Goal: Task Accomplishment & Management: Use online tool/utility

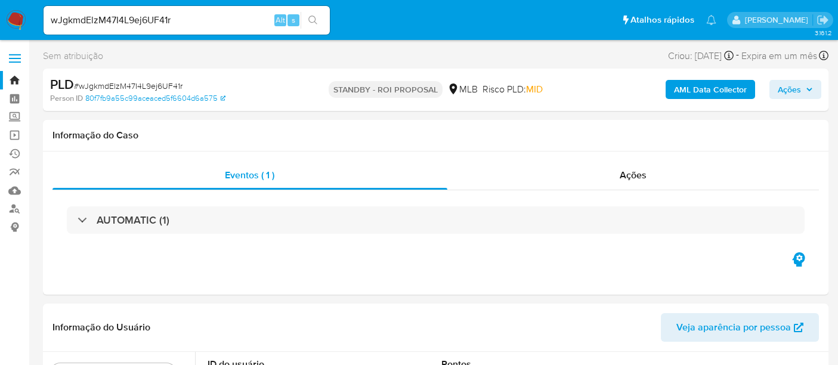
select select "10"
drag, startPoint x: 201, startPoint y: 22, endPoint x: 0, endPoint y: 14, distance: 201.1
click at [0, 14] on nav "Pausado Ver notificaciones wJgkmdElzM47I4L9ej6UF41r Alt s Atalhos rápidos Presi…" at bounding box center [419, 20] width 838 height 40
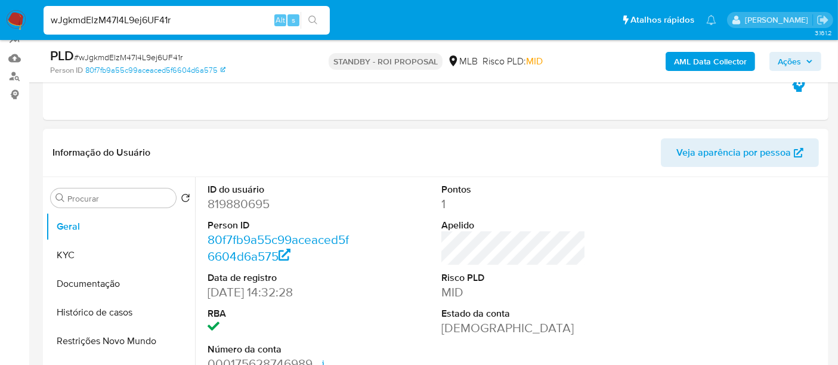
scroll to position [199, 0]
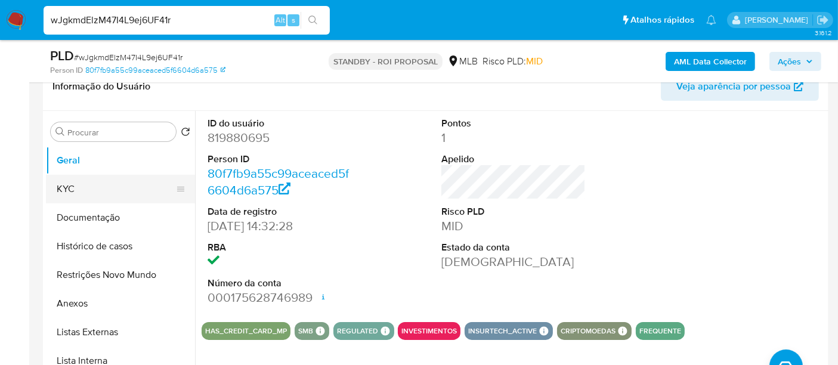
click at [76, 178] on button "KYC" at bounding box center [116, 189] width 140 height 29
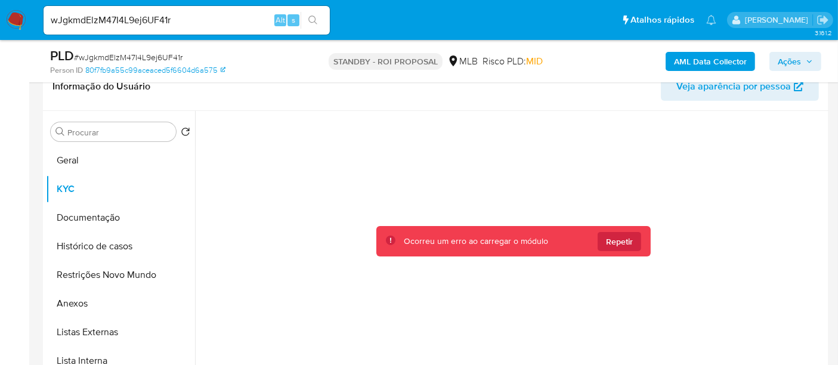
click at [16, 18] on img at bounding box center [16, 20] width 20 height 20
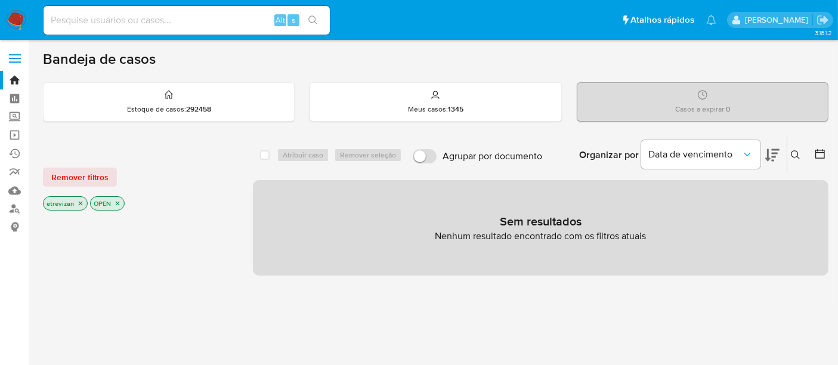
drag, startPoint x: 176, startPoint y: 19, endPoint x: 182, endPoint y: 21, distance: 6.2
click at [177, 18] on input at bounding box center [187, 21] width 286 height 16
paste input "wJgkmdElzM47I4L9ej6UF41r"
type input "wJgkmdElzM47I4L9ej6UF41r"
click at [317, 17] on icon "search-icon" at bounding box center [313, 21] width 10 height 10
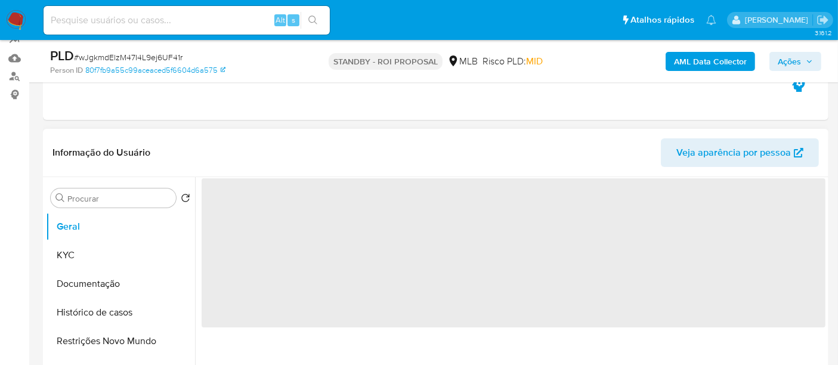
select select "10"
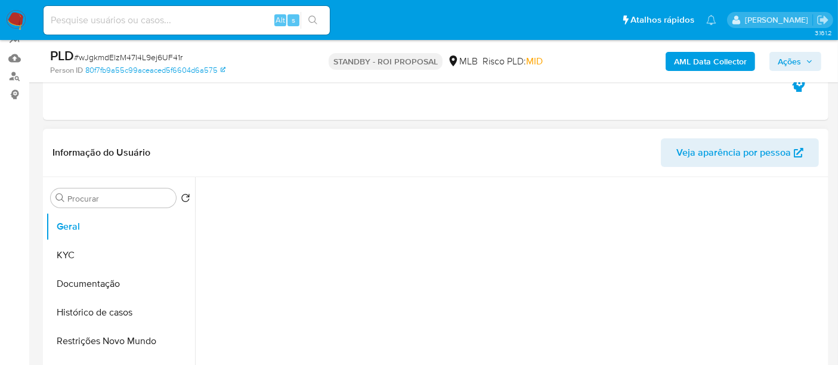
scroll to position [199, 0]
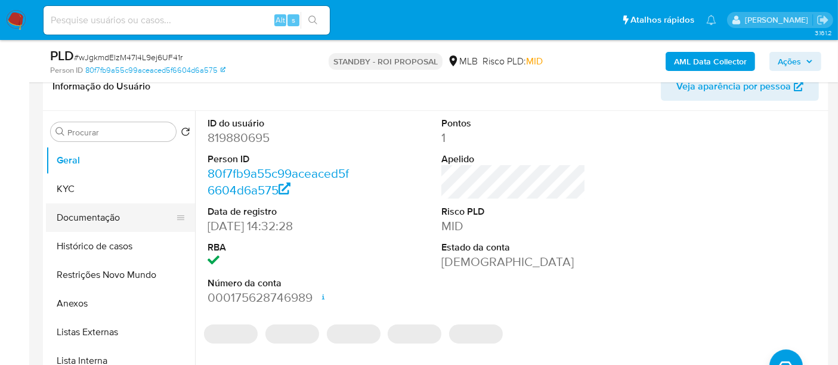
click at [85, 216] on button "Documentação" at bounding box center [116, 217] width 140 height 29
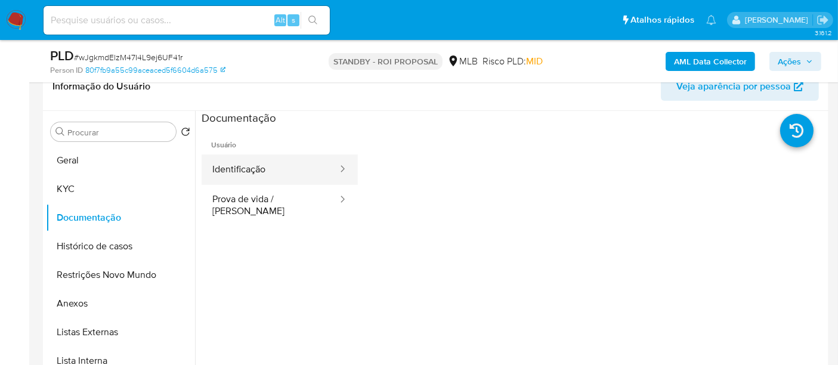
drag, startPoint x: 261, startPoint y: 172, endPoint x: 279, endPoint y: 173, distance: 17.9
click at [261, 173] on button "Identificação" at bounding box center [270, 169] width 137 height 30
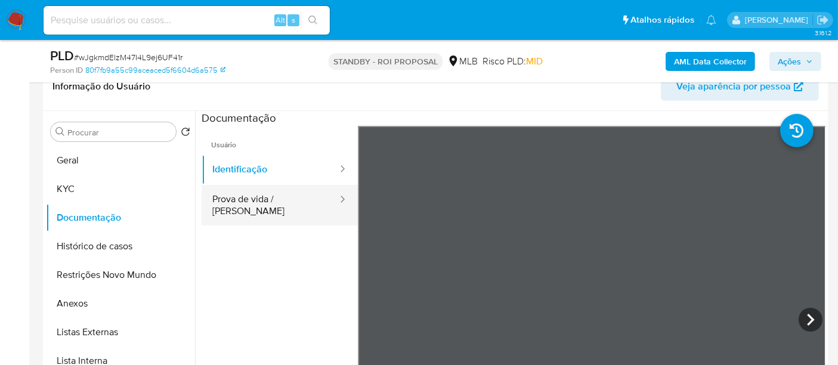
click at [244, 200] on button "Prova de vida / [PERSON_NAME]" at bounding box center [270, 205] width 137 height 41
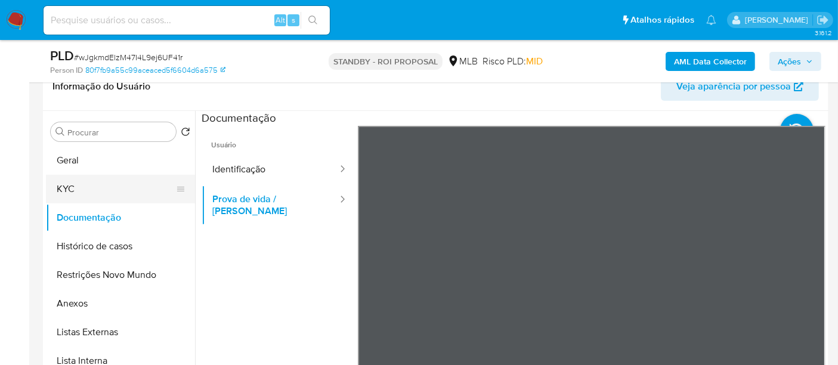
click at [54, 181] on button "KYC" at bounding box center [116, 189] width 140 height 29
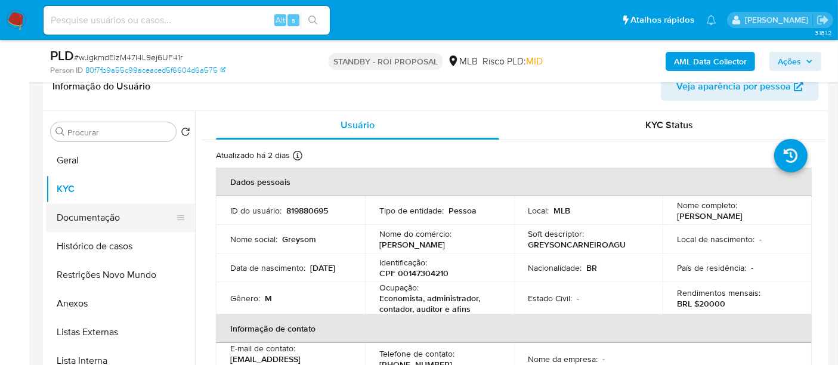
click at [109, 209] on button "Documentação" at bounding box center [116, 217] width 140 height 29
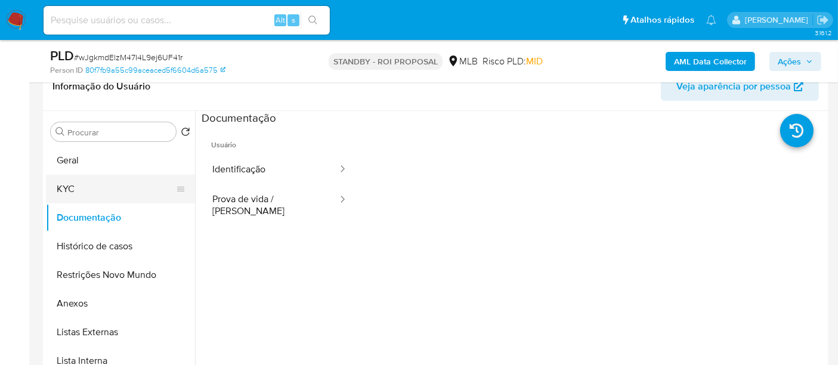
drag, startPoint x: 72, startPoint y: 184, endPoint x: 95, endPoint y: 185, distance: 23.3
click at [72, 183] on button "KYC" at bounding box center [116, 189] width 140 height 29
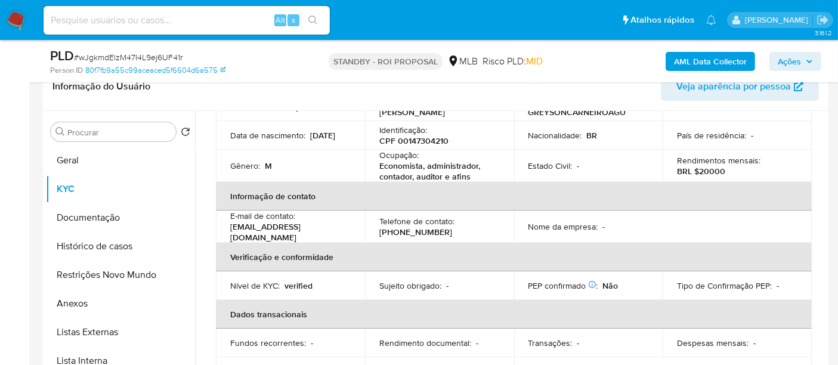
scroll to position [66, 0]
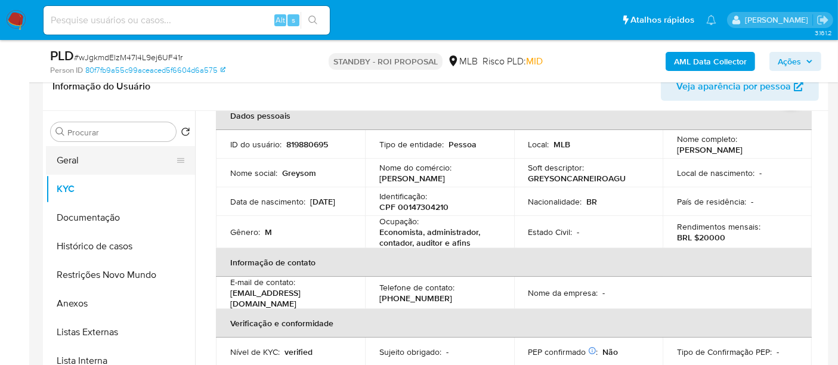
click at [79, 162] on button "Geral" at bounding box center [116, 160] width 140 height 29
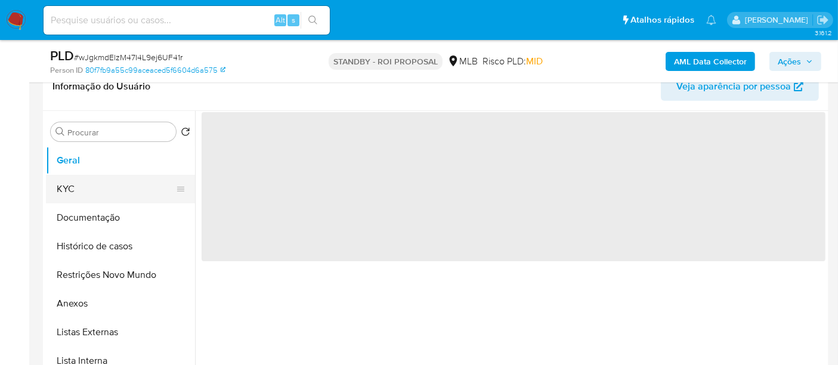
scroll to position [0, 0]
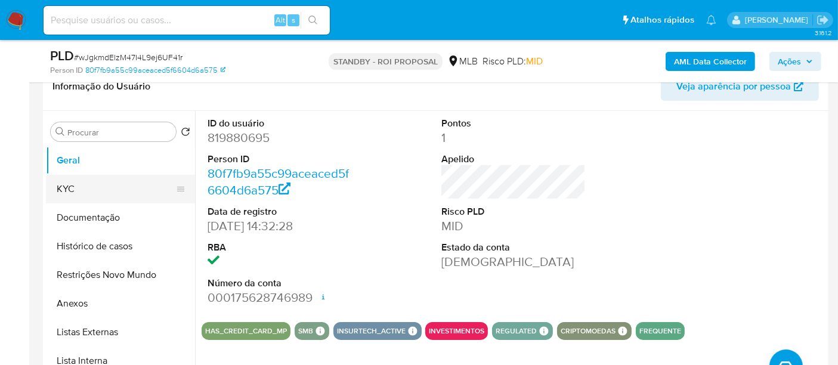
click at [76, 183] on button "KYC" at bounding box center [116, 189] width 140 height 29
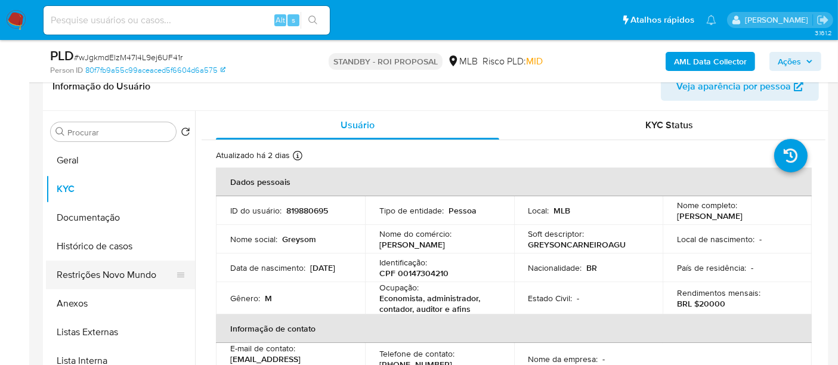
click at [107, 272] on button "Restrições Novo Mundo" at bounding box center [116, 275] width 140 height 29
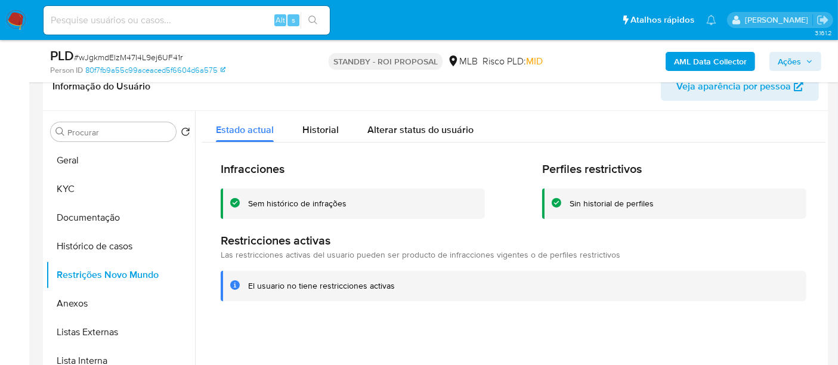
click at [130, 20] on input at bounding box center [187, 21] width 286 height 16
paste input "04EH0sxUrNMlwtohvztW1tGz"
type input "04EH0sxUrNMlwtohvztW1tGz"
click at [313, 18] on icon "search-icon" at bounding box center [313, 21] width 10 height 10
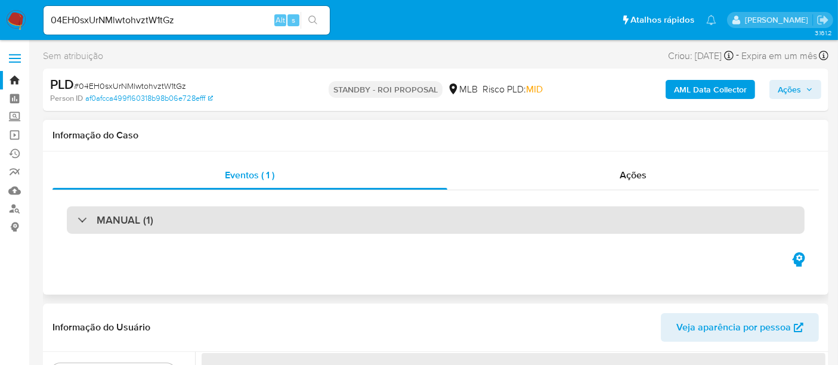
select select "10"
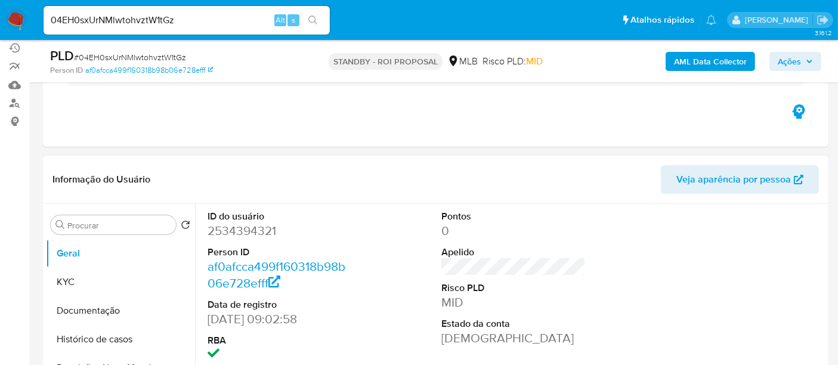
scroll to position [132, 0]
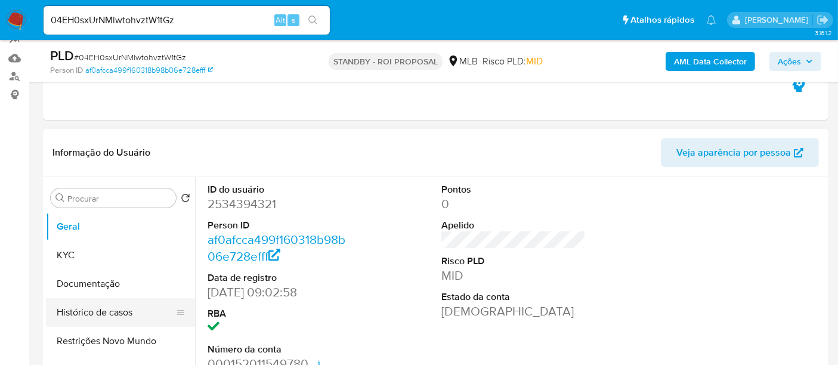
click at [92, 305] on button "Histórico de casos" at bounding box center [116, 312] width 140 height 29
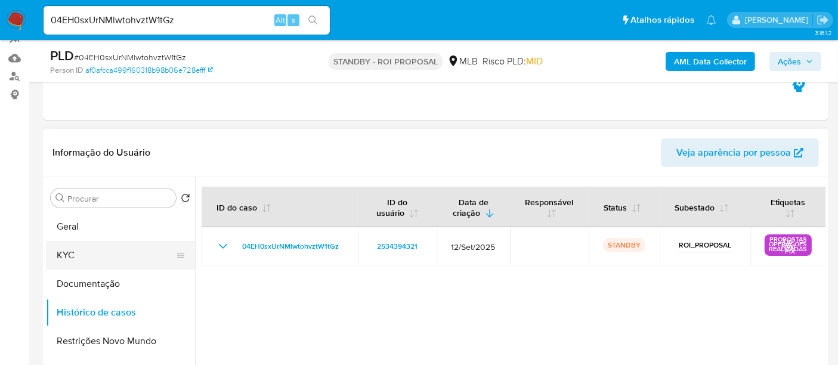
click at [83, 254] on button "KYC" at bounding box center [116, 255] width 140 height 29
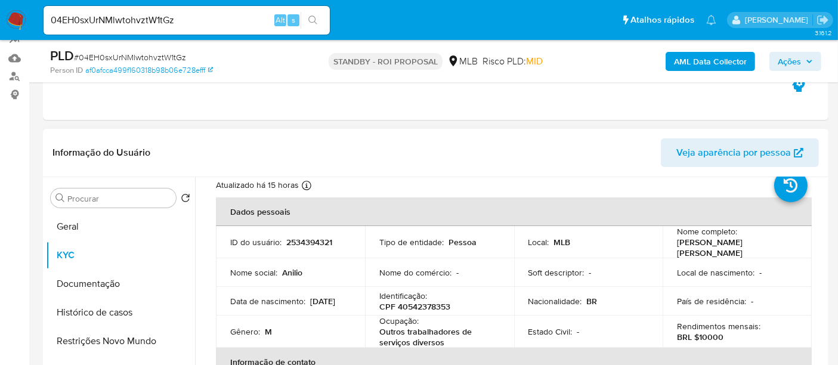
scroll to position [66, 0]
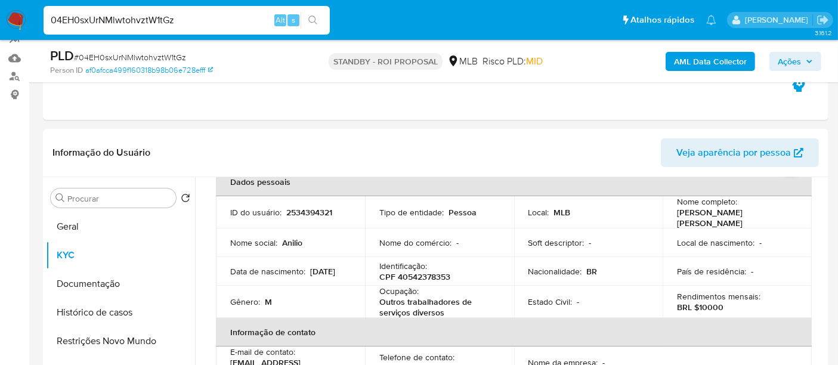
drag, startPoint x: 192, startPoint y: 18, endPoint x: 0, endPoint y: 26, distance: 192.2
click at [0, 26] on nav "Pausado Ver notificaciones 04EH0sxUrNMlwtohvztW1tGz Alt s Atalhos rápidos Presi…" at bounding box center [419, 20] width 838 height 40
paste input "VffzjYPeGEz4N2I1vtsAnXe6"
type input "VffzjYPeGEz4N2I1vtsAnXe6"
click at [311, 17] on icon "search-icon" at bounding box center [313, 21] width 10 height 10
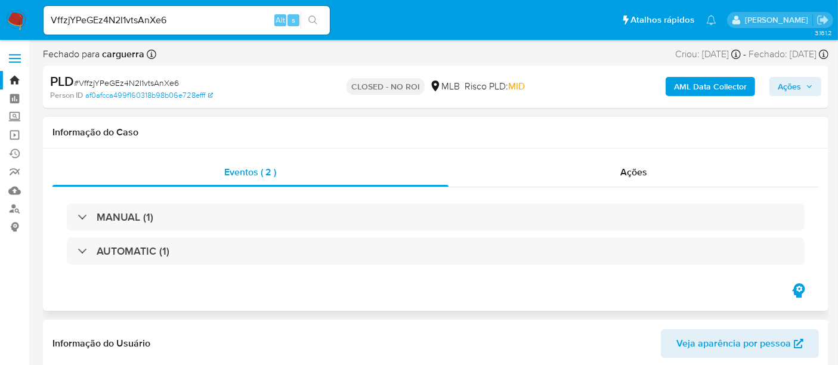
select select "10"
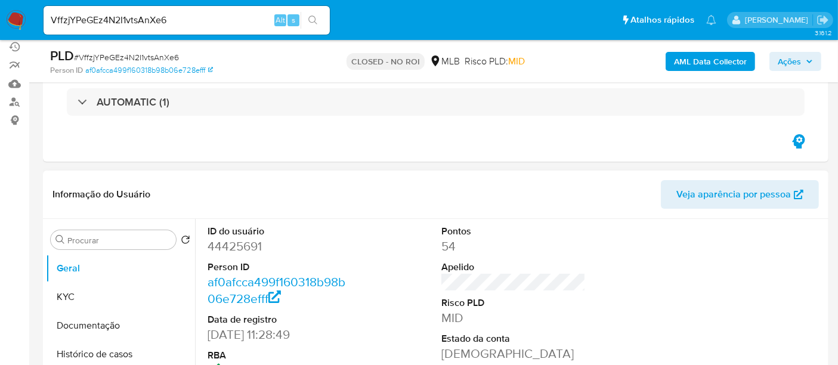
scroll to position [132, 0]
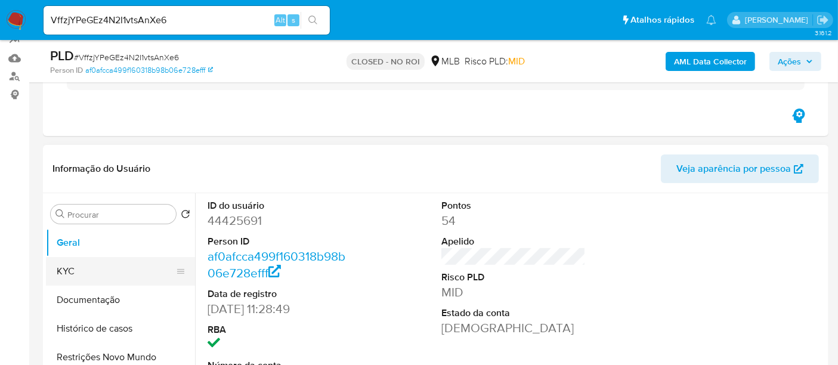
click at [71, 276] on button "KYC" at bounding box center [116, 271] width 140 height 29
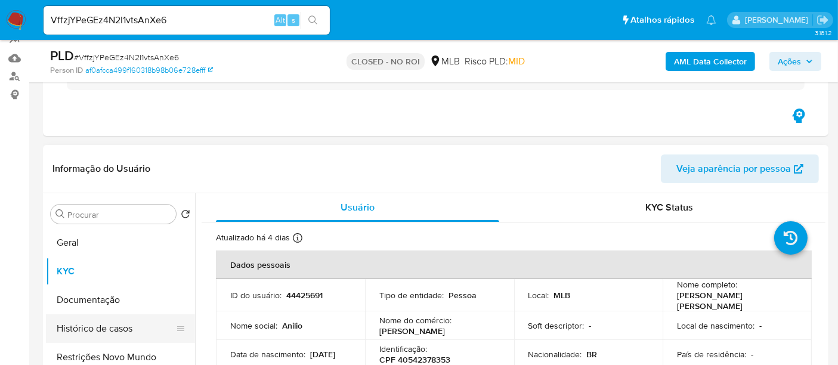
click at [126, 326] on button "Histórico de casos" at bounding box center [116, 328] width 140 height 29
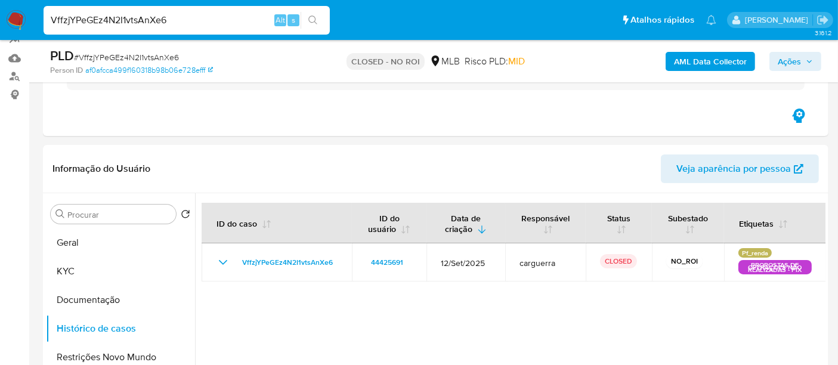
drag, startPoint x: 179, startPoint y: 16, endPoint x: 0, endPoint y: 21, distance: 179.6
click at [0, 21] on nav "Pausado Ver notificaciones VffzjYPeGEz4N2I1vtsAnXe6 Alt s Atalhos rápidos Presi…" at bounding box center [419, 20] width 838 height 40
paste input "04EH0sxUrNMlwtohvztW1tGz"
type input "04EH0sxUrNMlwtohvztW1tGz"
click at [313, 18] on icon "search-icon" at bounding box center [313, 21] width 10 height 10
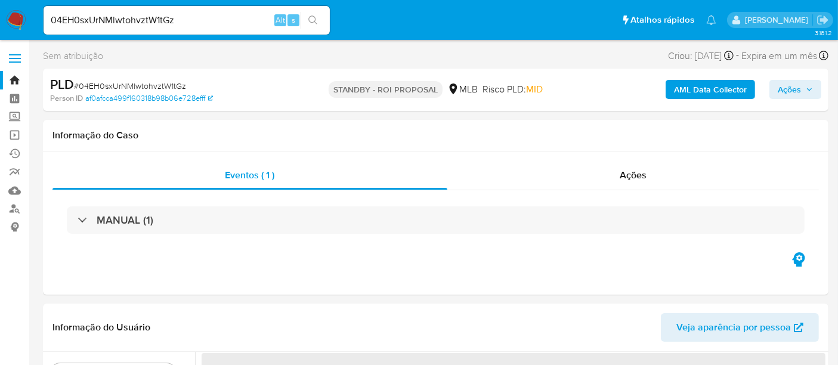
select select "10"
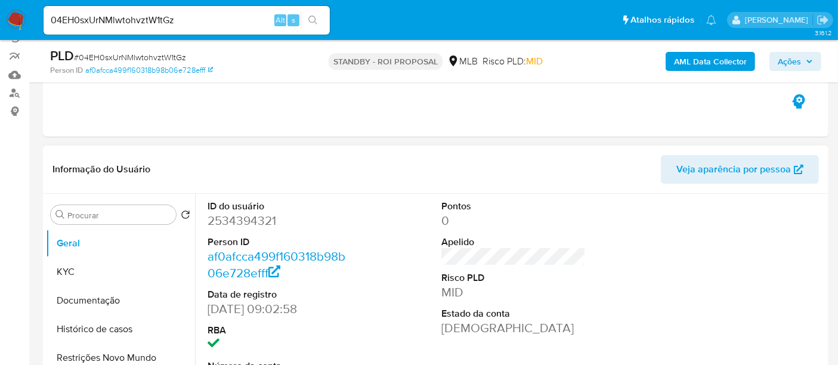
scroll to position [199, 0]
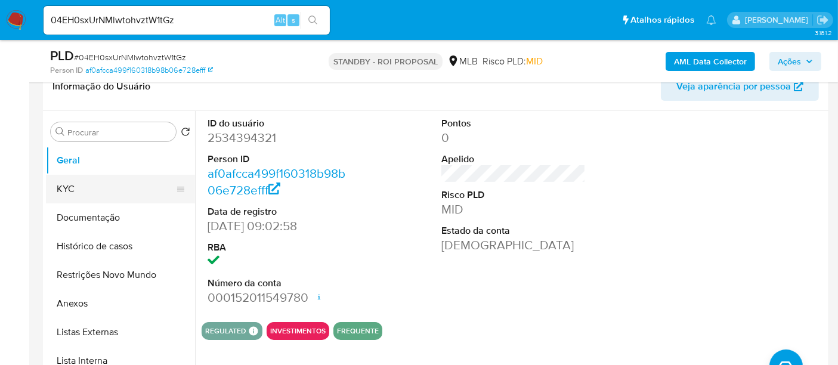
click at [74, 190] on button "KYC" at bounding box center [116, 189] width 140 height 29
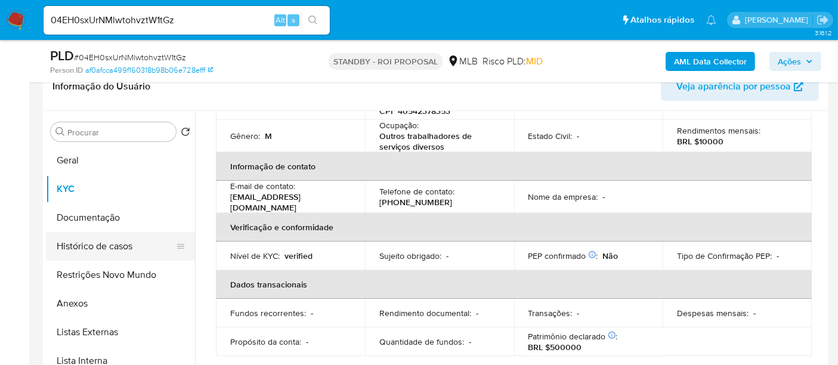
scroll to position [0, 0]
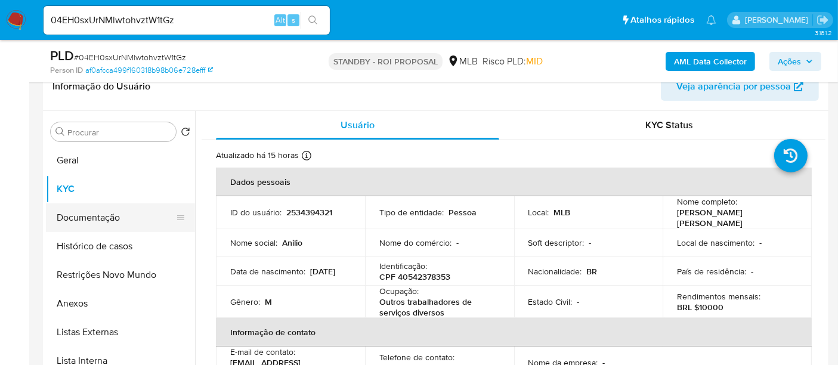
click at [91, 222] on button "Documentação" at bounding box center [116, 217] width 140 height 29
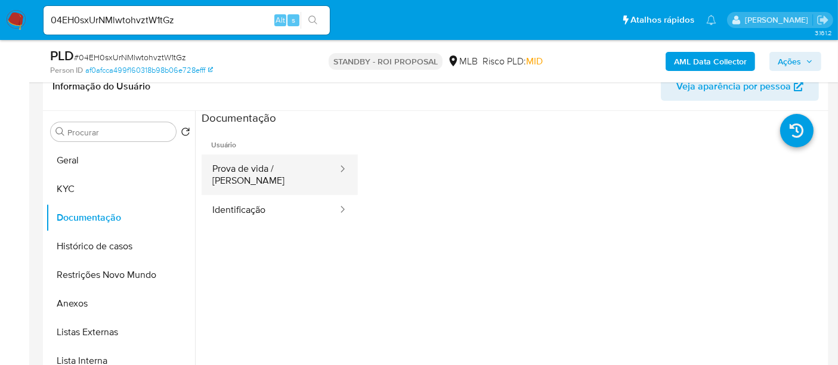
click at [281, 169] on button "Prova de vida / [PERSON_NAME]" at bounding box center [270, 174] width 137 height 41
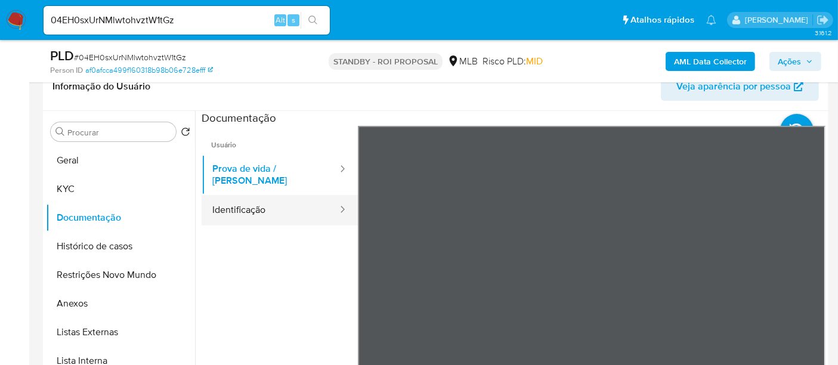
click at [243, 202] on button "Identificação" at bounding box center [270, 210] width 137 height 30
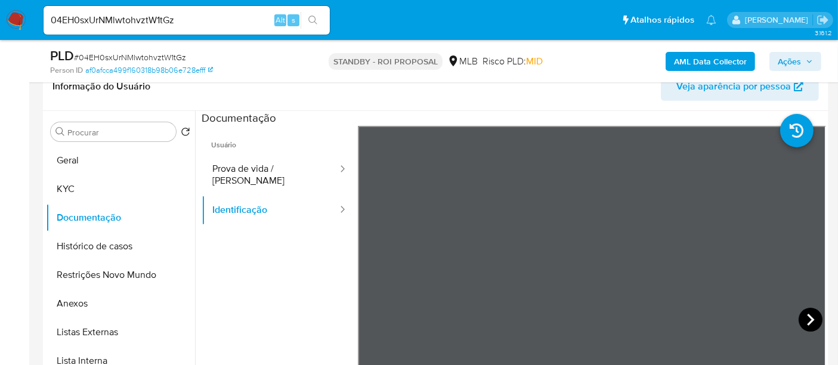
click at [807, 319] on icon at bounding box center [811, 320] width 24 height 24
click at [369, 316] on icon at bounding box center [373, 320] width 24 height 24
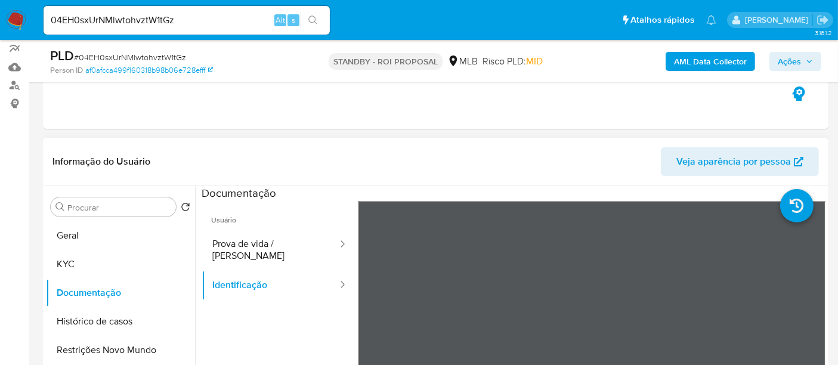
scroll to position [76, 0]
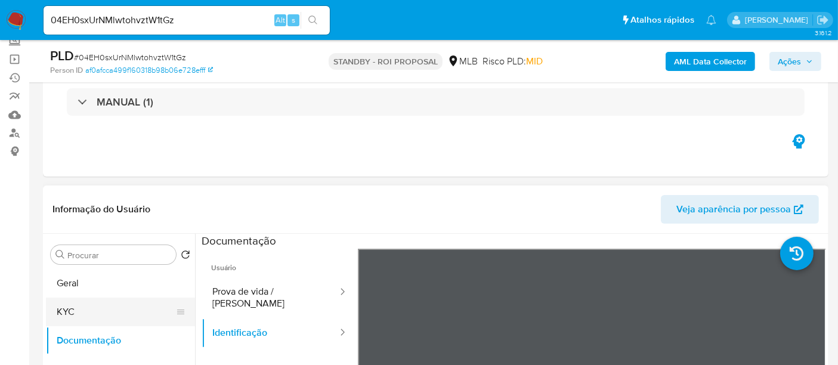
click at [64, 305] on button "KYC" at bounding box center [116, 312] width 140 height 29
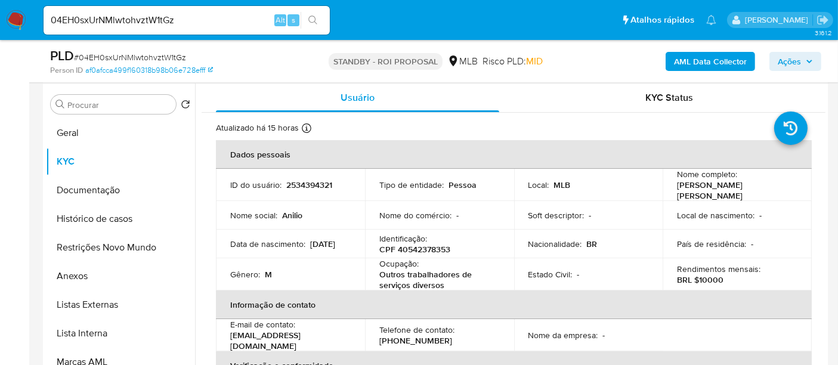
scroll to position [233, 0]
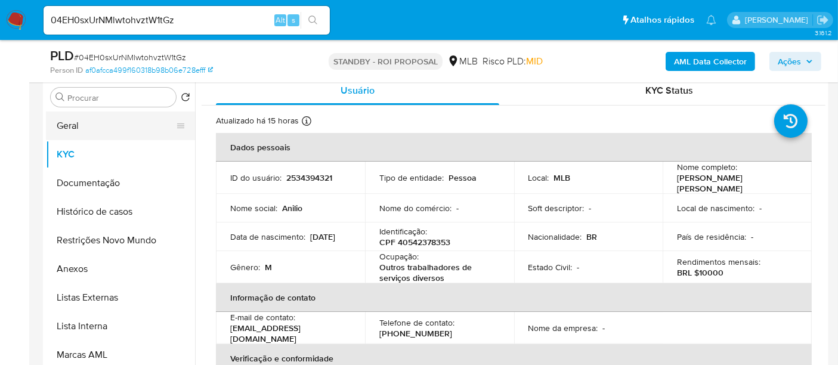
click at [82, 120] on button "Geral" at bounding box center [116, 126] width 140 height 29
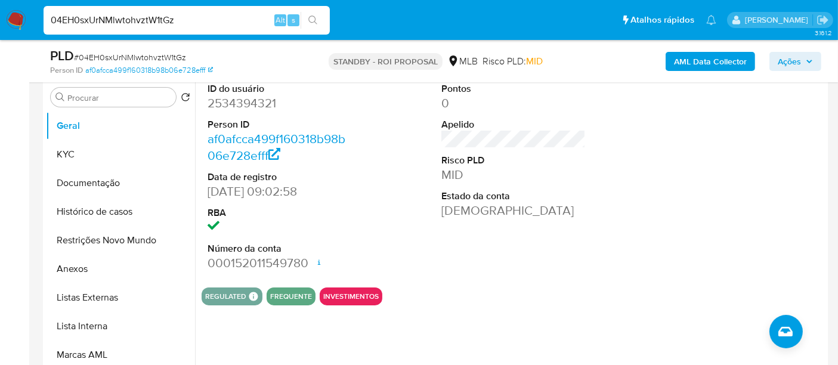
drag, startPoint x: 189, startPoint y: 17, endPoint x: 0, endPoint y: 18, distance: 189.0
click at [0, 18] on nav "Pausado Ver notificaciones 04EH0sxUrNMlwtohvztW1tGz Alt s Atalhos rápidos Presi…" at bounding box center [419, 20] width 838 height 40
paste input "aGujjSVDJgAxy3636tJesUd7"
type input "aGujjSVDJgAxy3636tJesUd7"
click at [313, 17] on icon "search-icon" at bounding box center [313, 21] width 10 height 10
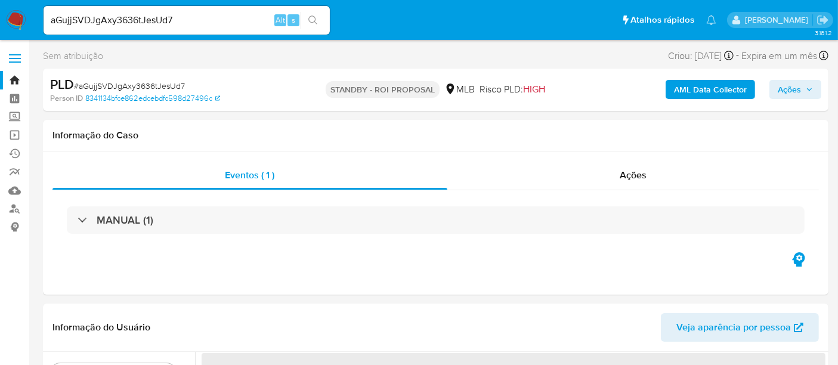
select select "10"
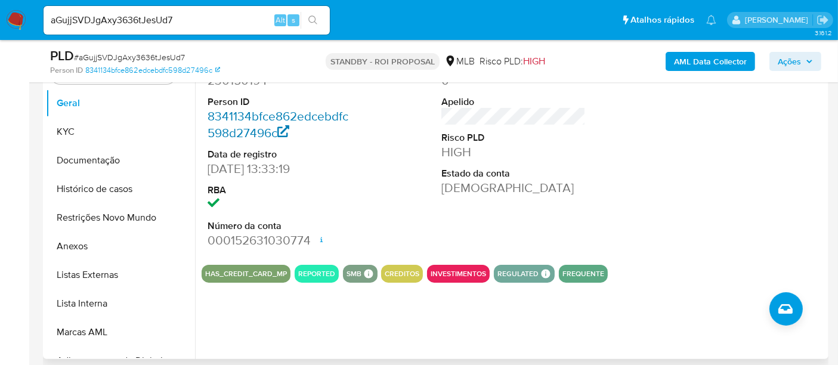
scroll to position [265, 0]
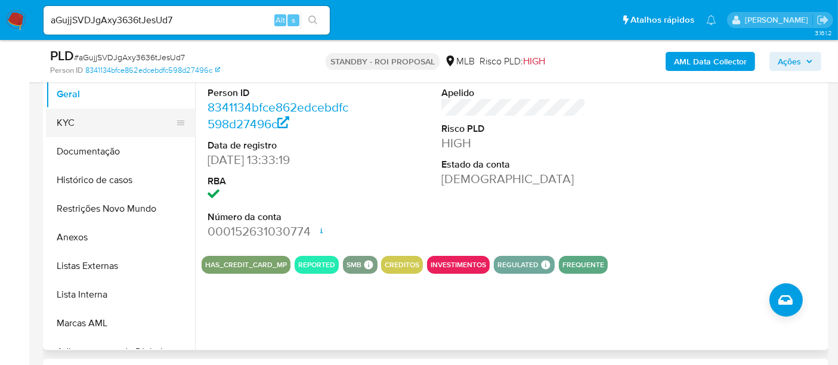
click at [67, 121] on button "KYC" at bounding box center [116, 123] width 140 height 29
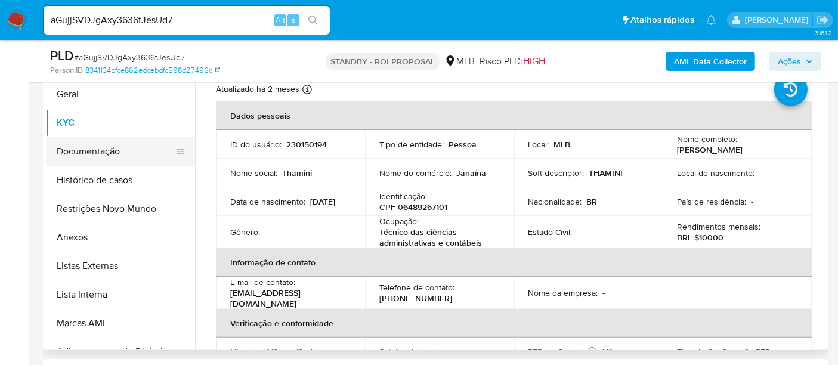
click at [83, 147] on button "Documentação" at bounding box center [116, 151] width 140 height 29
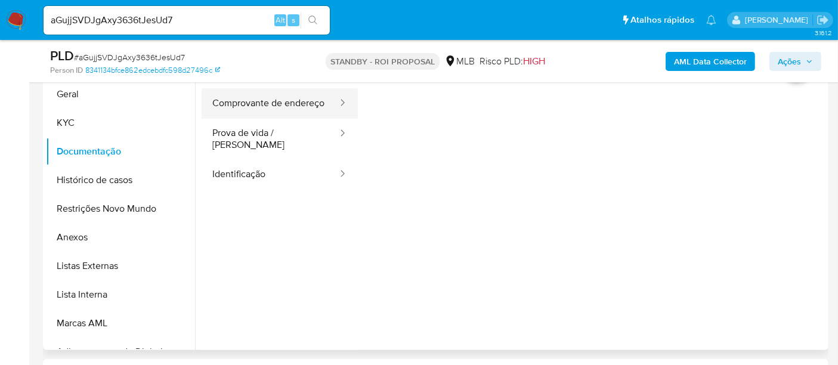
click at [253, 92] on button "Comprovante de endereço" at bounding box center [270, 103] width 137 height 30
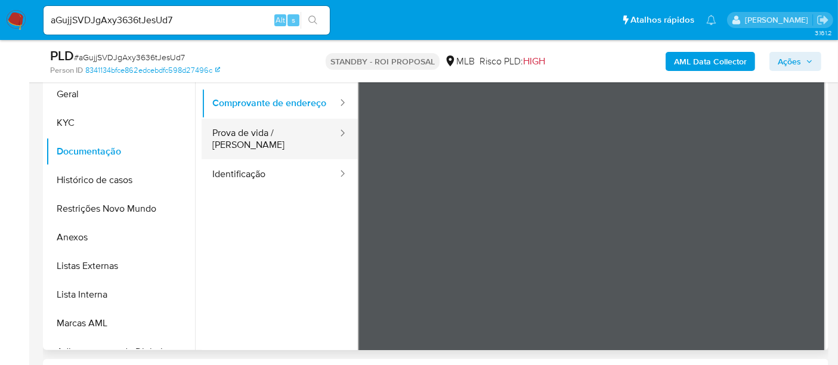
click at [251, 150] on button "Prova de vida / [PERSON_NAME]" at bounding box center [270, 139] width 137 height 41
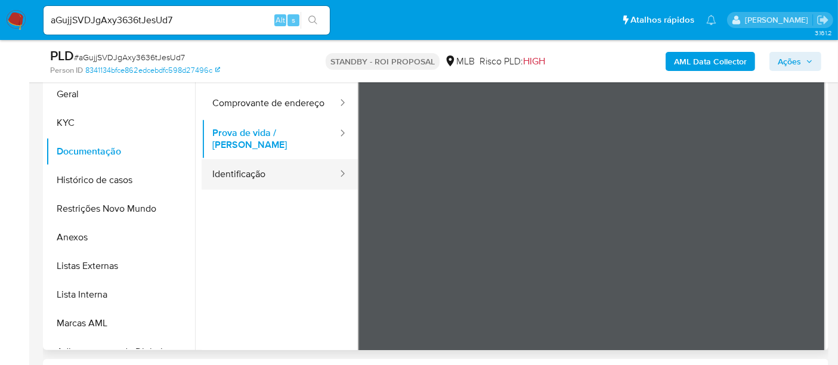
click at [233, 176] on button "Identificação" at bounding box center [270, 174] width 137 height 30
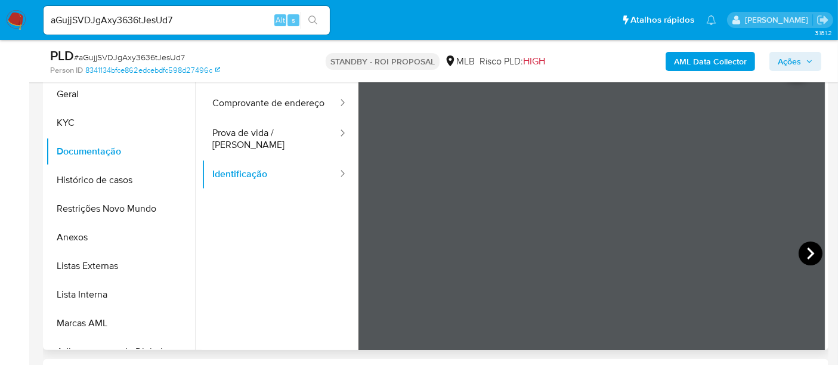
click at [802, 246] on icon at bounding box center [811, 254] width 24 height 24
click at [292, 147] on div "Usuário Comprovante de endereço Prova de vida / Selfie Identificação" at bounding box center [514, 251] width 624 height 382
drag, startPoint x: 45, startPoint y: 122, endPoint x: 75, endPoint y: 122, distance: 29.8
click at [45, 121] on div "Procurar Retornar ao pedido padrão Geral KYC Documentação Histórico de casos Re…" at bounding box center [435, 197] width 785 height 305
drag, startPoint x: 82, startPoint y: 107, endPoint x: 92, endPoint y: 123, distance: 18.9
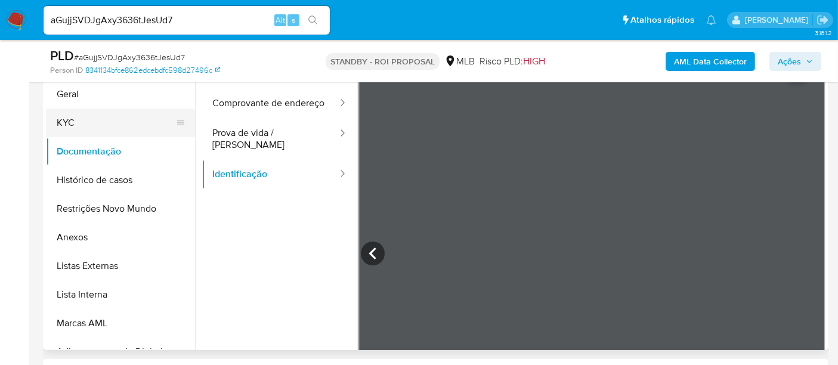
click at [82, 109] on button "KYC" at bounding box center [116, 123] width 140 height 29
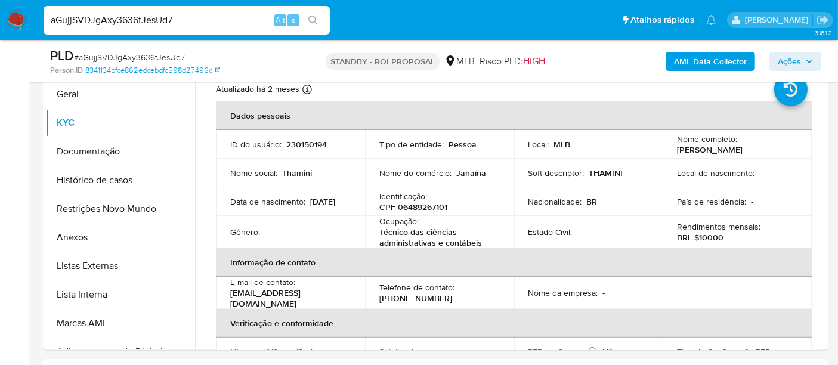
drag, startPoint x: 200, startPoint y: 15, endPoint x: 0, endPoint y: 1, distance: 200.8
click at [0, 1] on nav "Pausado Ver notificaciones aGujjSVDJgAxy3636tJesUd7 Alt s Atalhos rápidos Presi…" at bounding box center [419, 20] width 838 height 40
paste input "SNfEWrW8AIIReHCT3aChmYWj"
type input "SNfEWrW8AIIReHCT3aChmYWj"
click at [312, 14] on button "search-icon" at bounding box center [313, 20] width 24 height 17
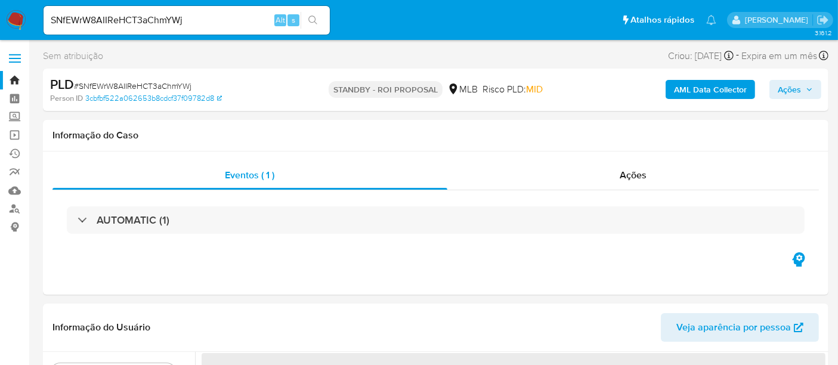
select select "10"
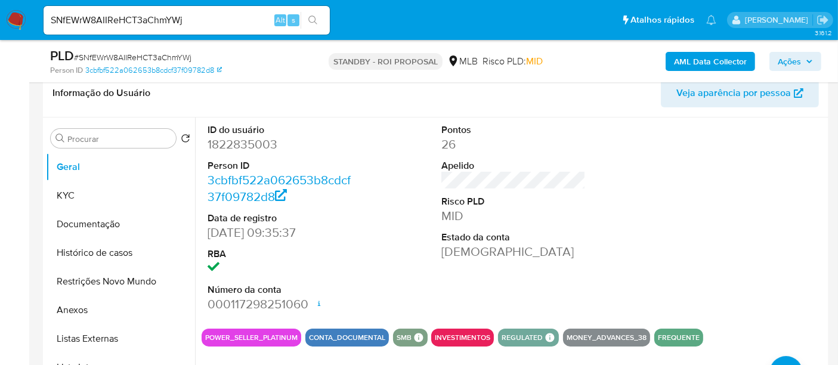
scroll to position [199, 0]
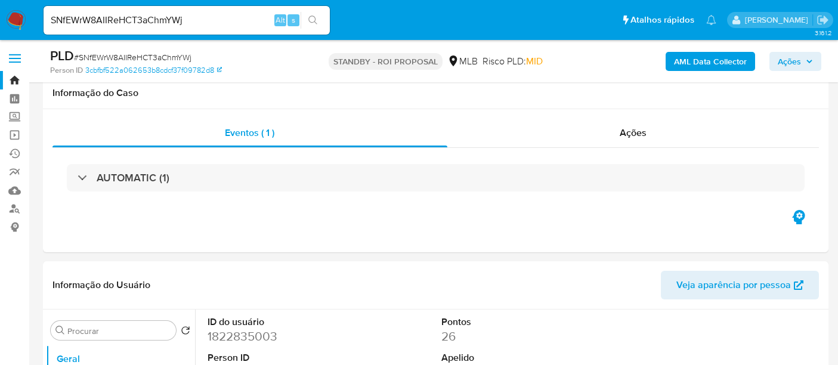
select select "10"
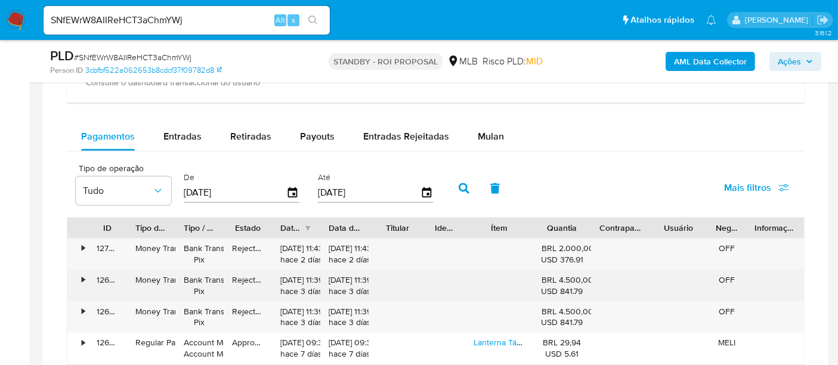
scroll to position [861, 0]
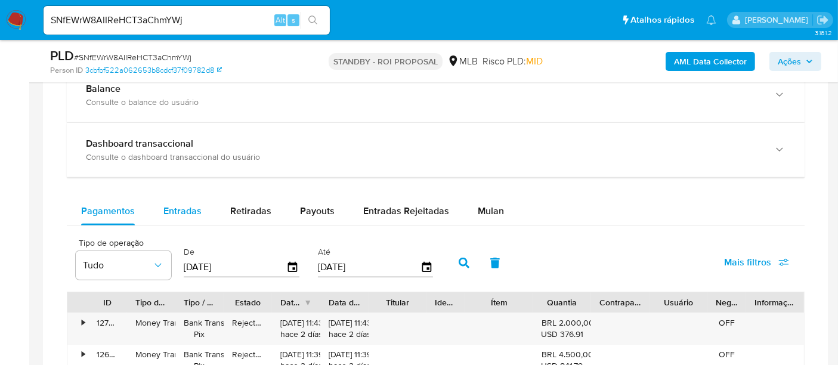
click at [187, 215] on div "Entradas" at bounding box center [182, 211] width 38 height 29
select select "10"
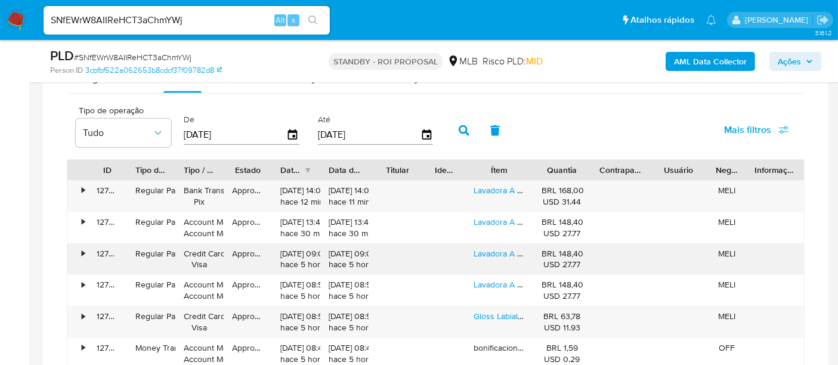
scroll to position [1060, 0]
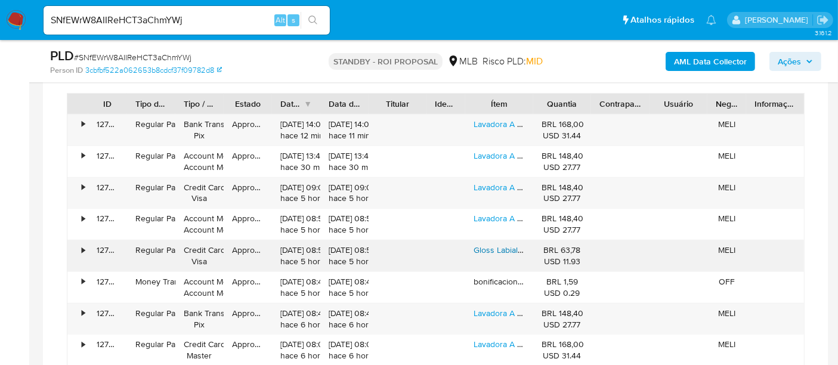
click at [511, 249] on link "Gloss Labial Liphoney Franciny Ehlke Brilho Irresistível" at bounding box center [578, 250] width 210 height 12
drag, startPoint x: 203, startPoint y: 21, endPoint x: 0, endPoint y: 33, distance: 203.7
click at [0, 33] on nav "Pausado Ver notificaciones SNfEWrW8AIIReHCT3aChmYWj Alt s Atalhos rápidos Presi…" at bounding box center [419, 20] width 838 height 40
paste input "9ODLmYtGVaiC7mLgCFgOXIQ5"
type input "9ODLmYtGVaiC7mLgCFgOXIQ5"
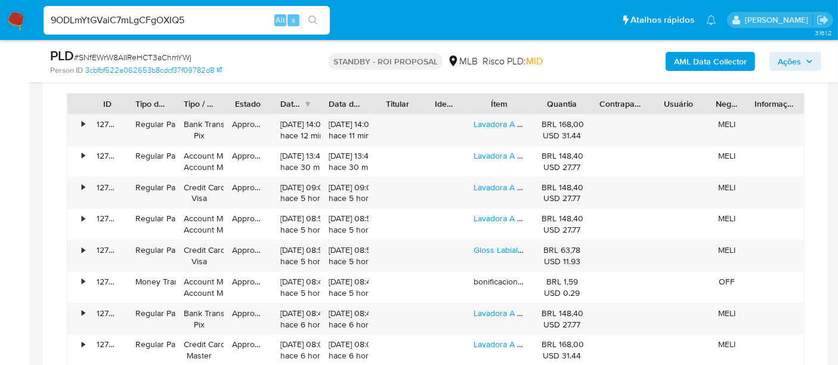
click at [315, 18] on icon "search-icon" at bounding box center [313, 21] width 10 height 10
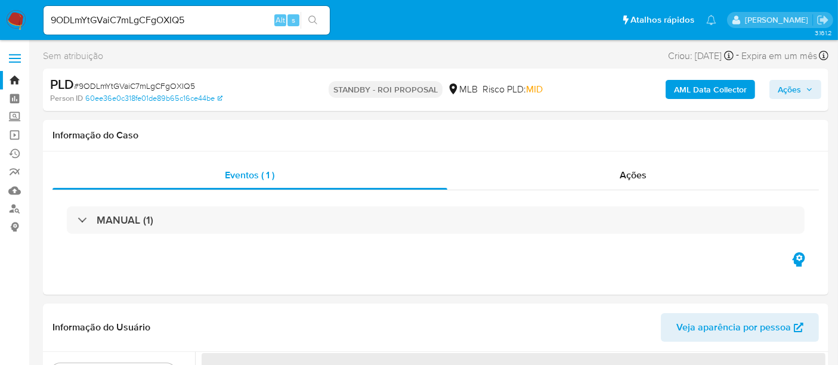
select select "10"
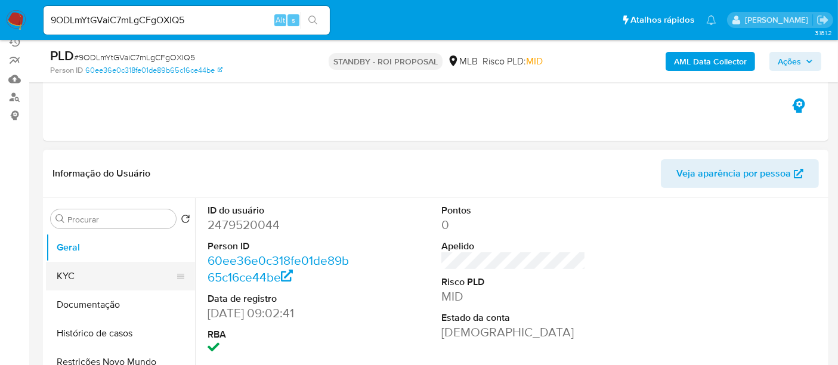
scroll to position [132, 0]
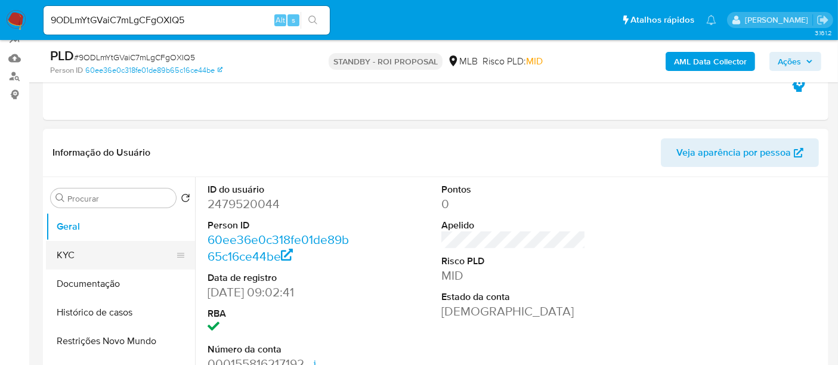
click at [88, 249] on button "KYC" at bounding box center [116, 255] width 140 height 29
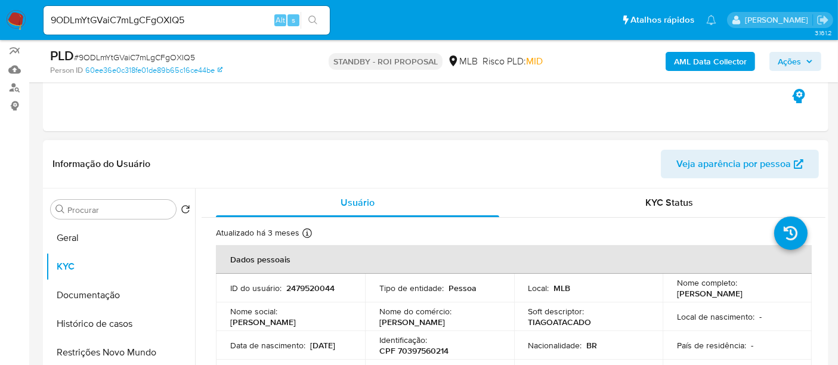
scroll to position [216, 0]
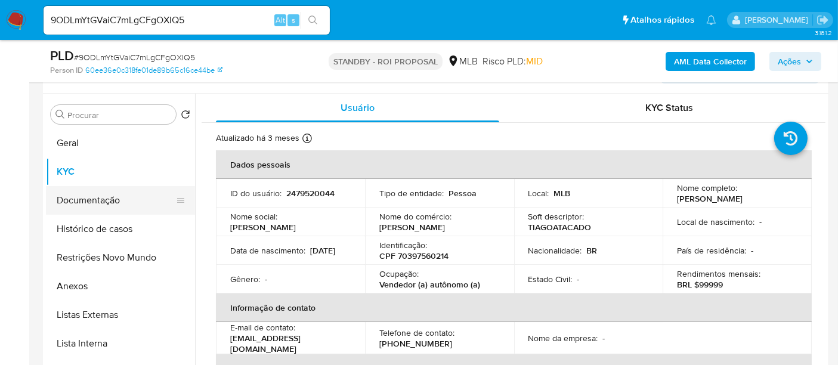
click at [81, 193] on button "Documentação" at bounding box center [116, 200] width 140 height 29
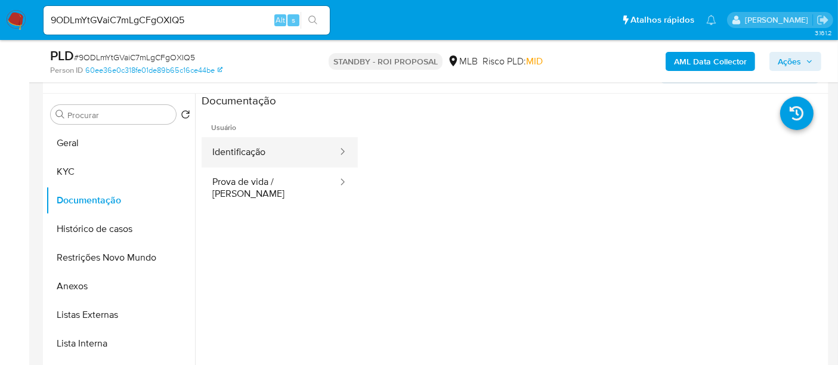
click at [255, 145] on button "Identificação" at bounding box center [270, 152] width 137 height 30
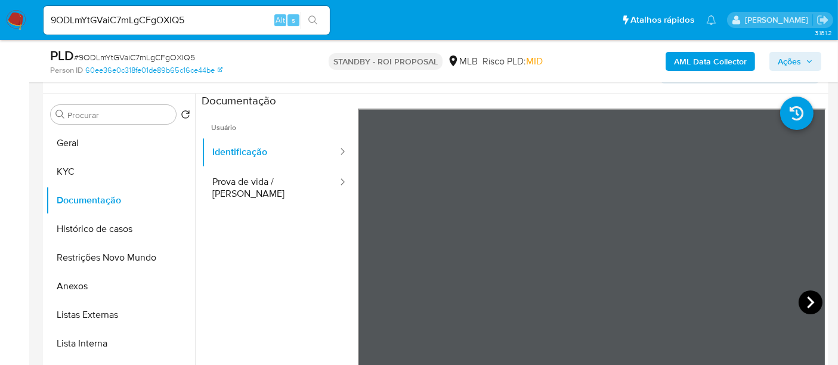
click at [810, 298] on icon at bounding box center [811, 302] width 24 height 24
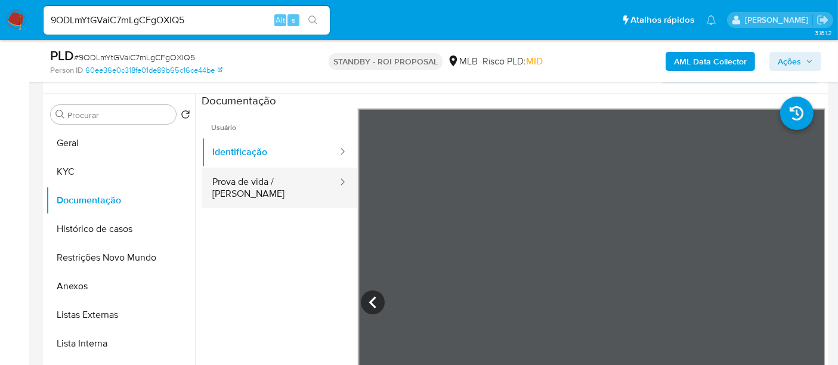
click at [254, 185] on button "Prova de vida / [PERSON_NAME]" at bounding box center [270, 188] width 137 height 41
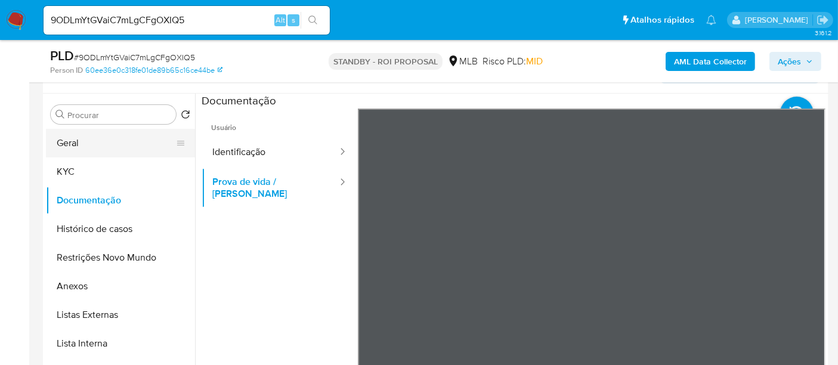
click at [76, 150] on button "Geral" at bounding box center [116, 143] width 140 height 29
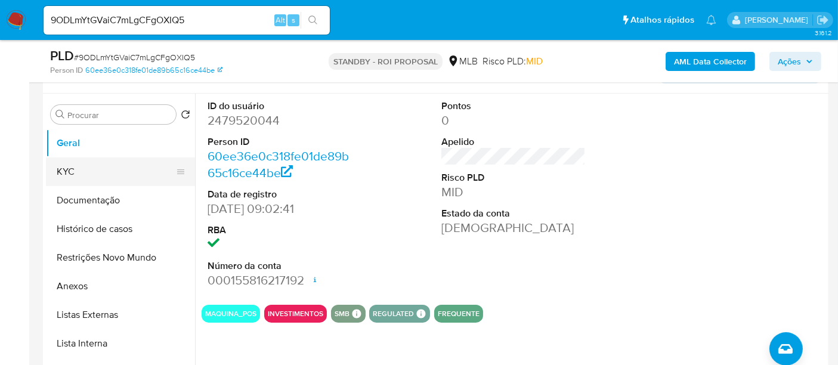
click at [70, 166] on button "KYC" at bounding box center [116, 171] width 140 height 29
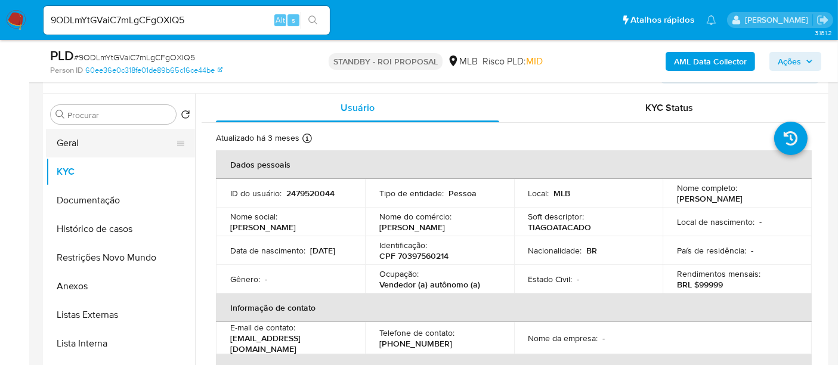
click at [67, 144] on button "Geral" at bounding box center [116, 143] width 140 height 29
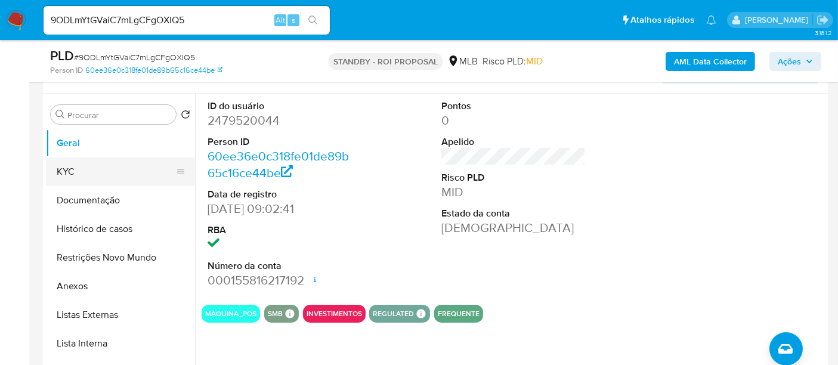
click at [83, 168] on button "KYC" at bounding box center [116, 171] width 140 height 29
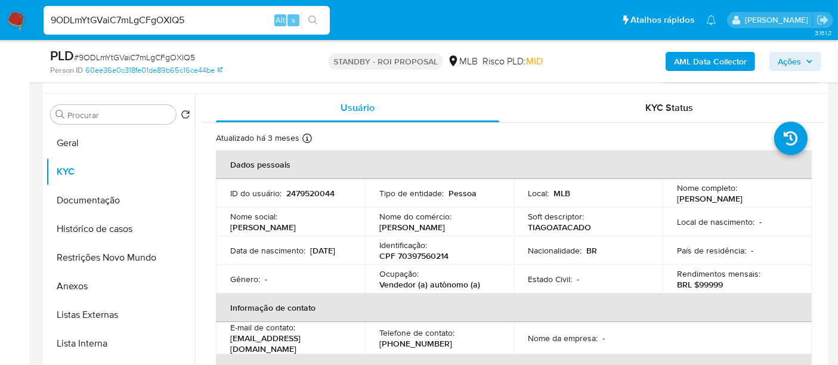
drag, startPoint x: 205, startPoint y: 16, endPoint x: 0, endPoint y: 21, distance: 205.2
click at [0, 21] on nav "Pausado Ver notificaciones 9ODLmYtGVaiC7mLgCFgOXIQ5 Alt s Atalhos rápidos Presi…" at bounding box center [419, 20] width 838 height 40
paste input "tQ55Yy5qU7TPzwKc2ipCdQfp"
type input "tQ55Yy5qU7TPzwKc2ipCdQfp"
click at [313, 21] on icon "search-icon" at bounding box center [313, 21] width 10 height 10
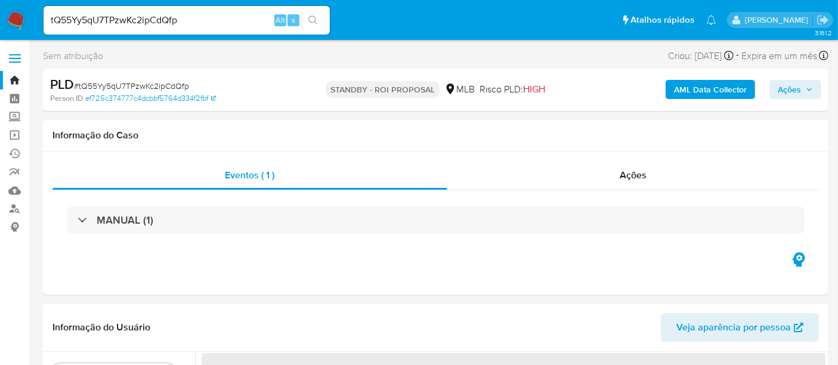
select select "10"
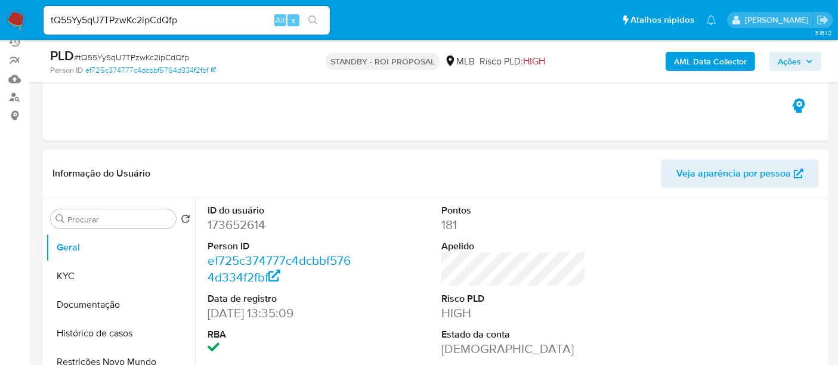
scroll to position [132, 0]
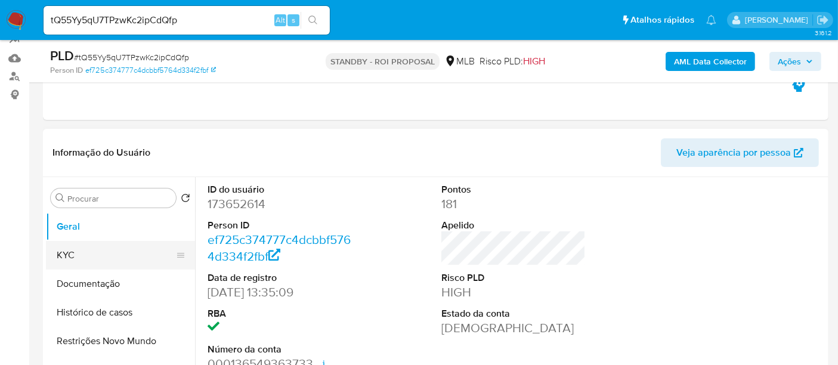
drag, startPoint x: 60, startPoint y: 254, endPoint x: 87, endPoint y: 256, distance: 27.5
click at [60, 254] on button "KYC" at bounding box center [116, 255] width 140 height 29
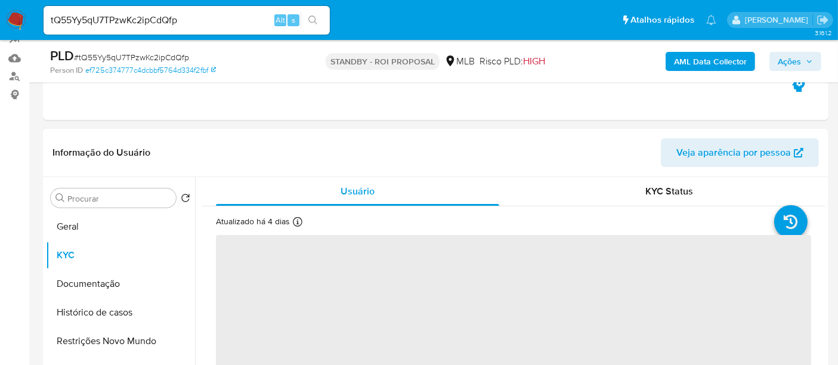
scroll to position [251, 0]
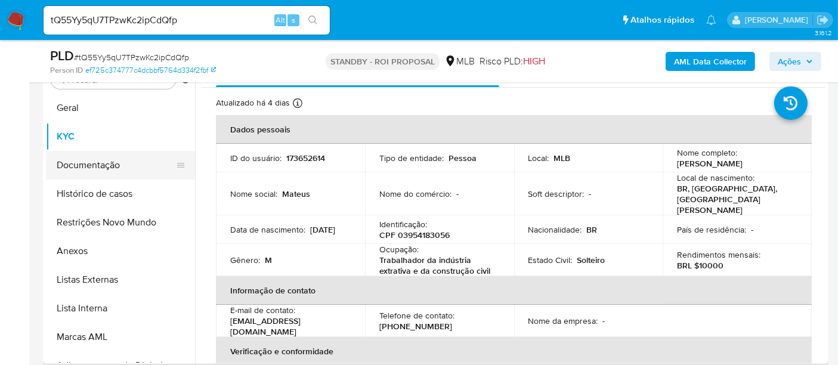
click at [84, 163] on button "Documentação" at bounding box center [116, 165] width 140 height 29
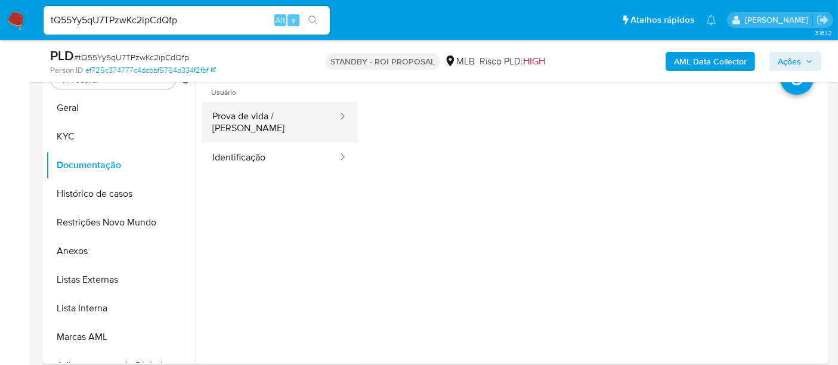
click at [272, 121] on button "Prova de vida / [PERSON_NAME]" at bounding box center [270, 122] width 137 height 41
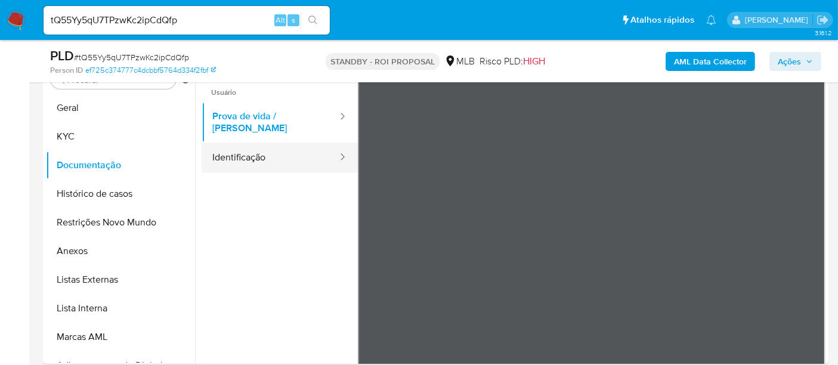
drag, startPoint x: 258, startPoint y: 151, endPoint x: 274, endPoint y: 153, distance: 16.8
click at [257, 150] on button "Identificação" at bounding box center [270, 158] width 137 height 30
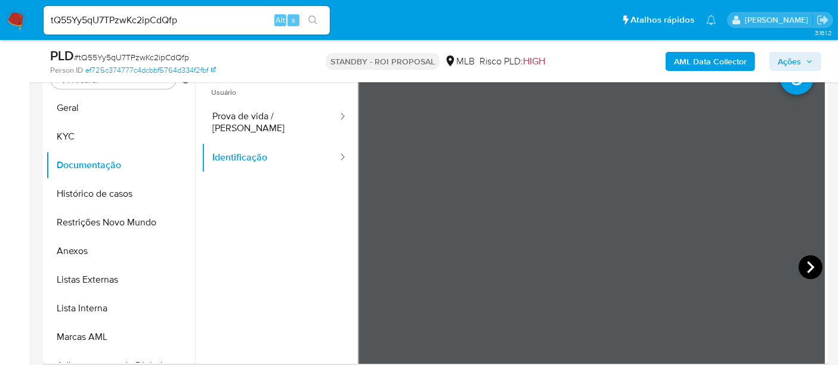
click at [802, 265] on icon at bounding box center [811, 267] width 24 height 24
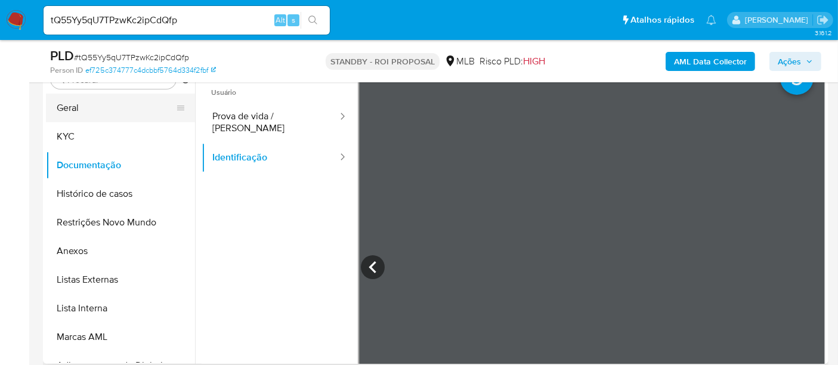
click at [67, 109] on button "Geral" at bounding box center [116, 108] width 140 height 29
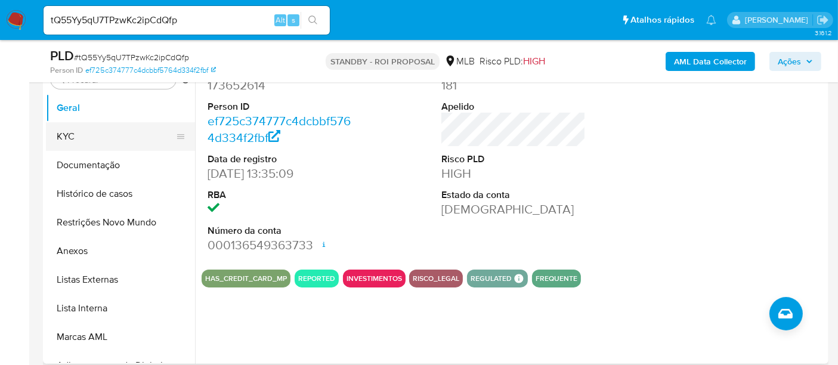
click at [74, 135] on button "KYC" at bounding box center [116, 136] width 140 height 29
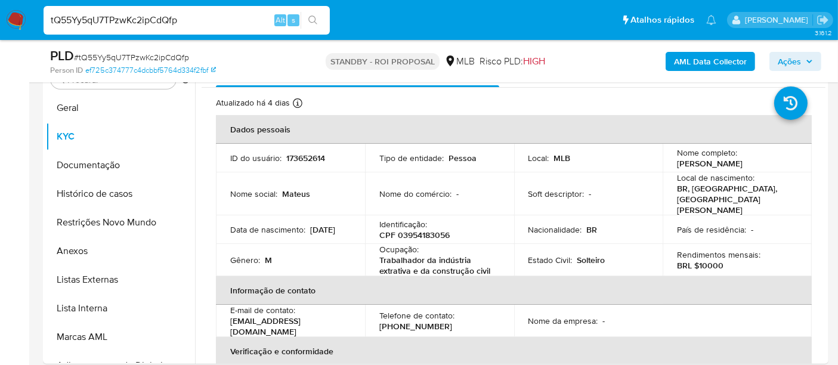
drag, startPoint x: 192, startPoint y: 26, endPoint x: 0, endPoint y: 35, distance: 192.2
click at [0, 35] on nav "Pausado Ver notificaciones tQ55Yy5qU7TPzwKc2ipCdQfp Alt s Atalhos rápidos Presi…" at bounding box center [419, 20] width 838 height 40
paste input "f6gi4tyocwrDBGwoMowd2JvU"
type input "f6gi4tyocwrDBGwoMowd2JvU"
click at [311, 16] on icon "search-icon" at bounding box center [313, 21] width 10 height 10
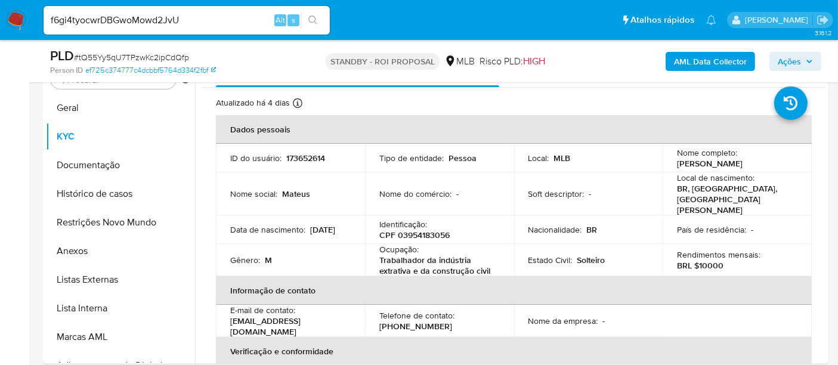
click at [17, 18] on img at bounding box center [16, 20] width 20 height 20
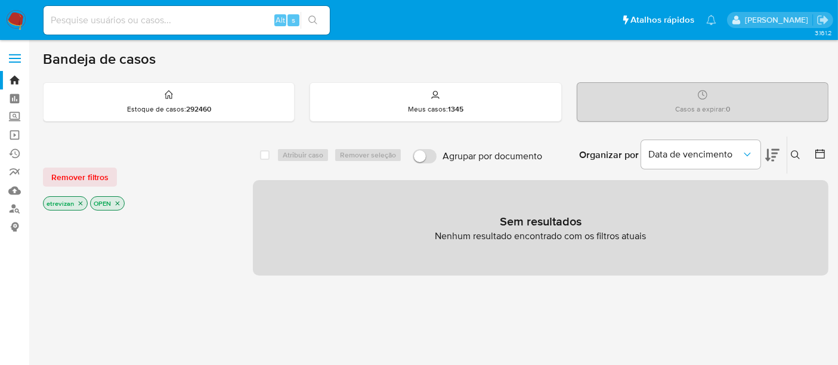
click at [191, 19] on input at bounding box center [187, 21] width 286 height 16
paste input "f6gi4tyocwrDBGwoMowd2JvU"
type input "f6gi4tyocwrDBGwoMowd2JvU"
click at [312, 18] on icon "search-icon" at bounding box center [313, 21] width 10 height 10
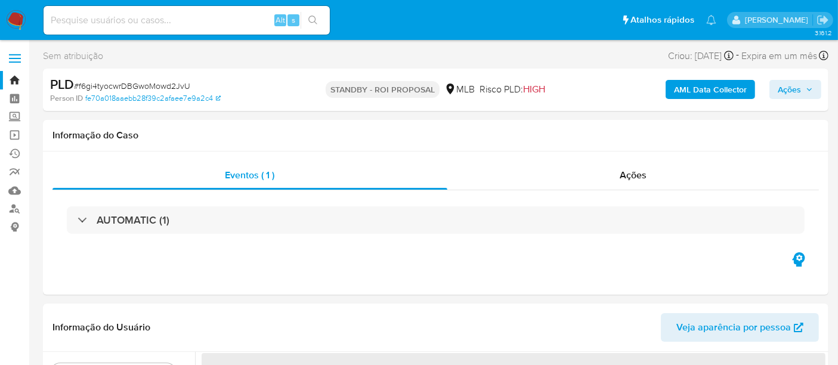
select select "10"
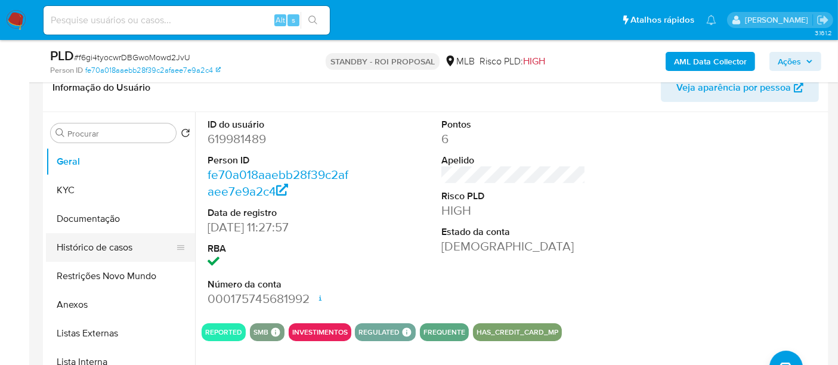
scroll to position [199, 0]
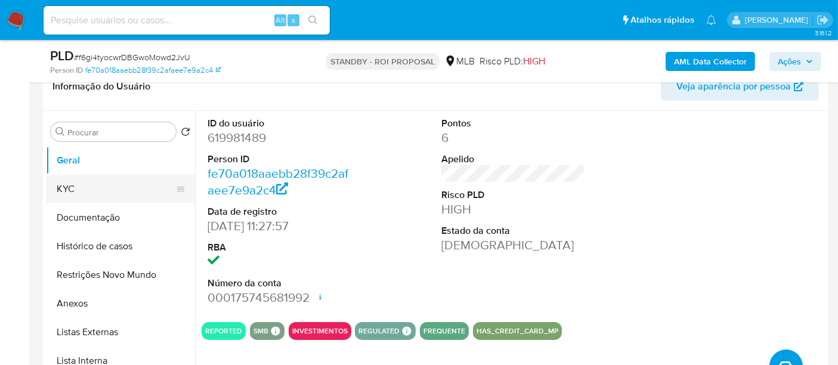
click at [70, 187] on button "KYC" at bounding box center [116, 189] width 140 height 29
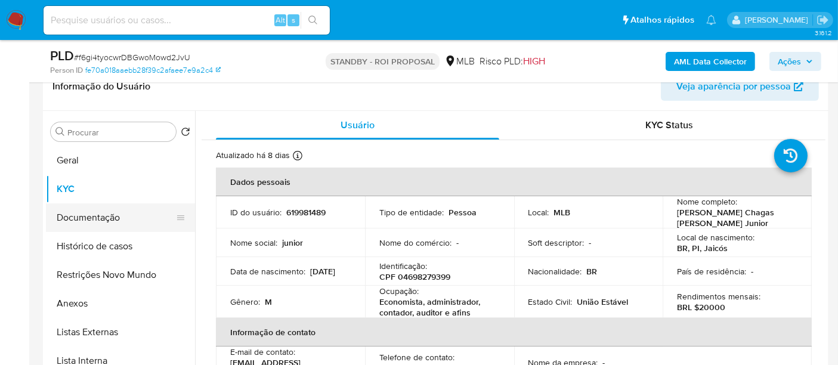
click at [109, 221] on button "Documentação" at bounding box center [116, 217] width 140 height 29
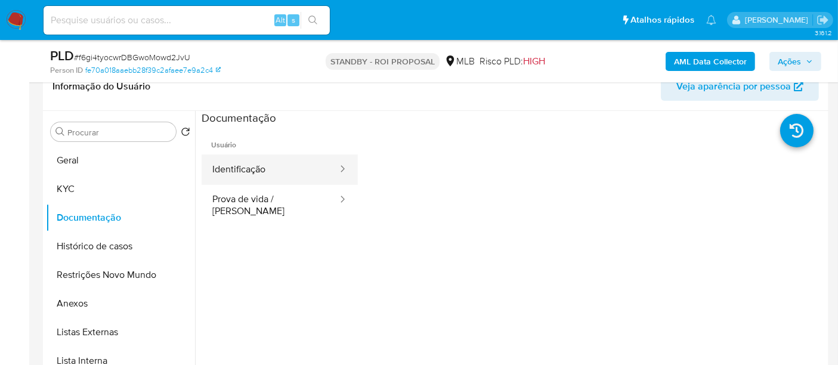
click at [274, 173] on button "Identificação" at bounding box center [270, 169] width 137 height 30
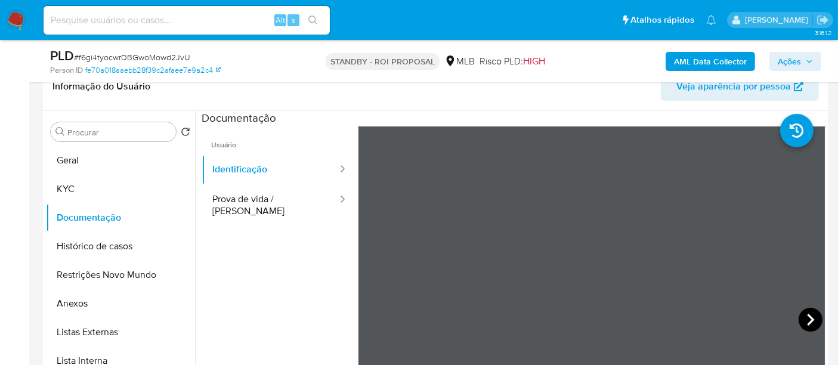
click at [807, 316] on icon at bounding box center [811, 320] width 24 height 24
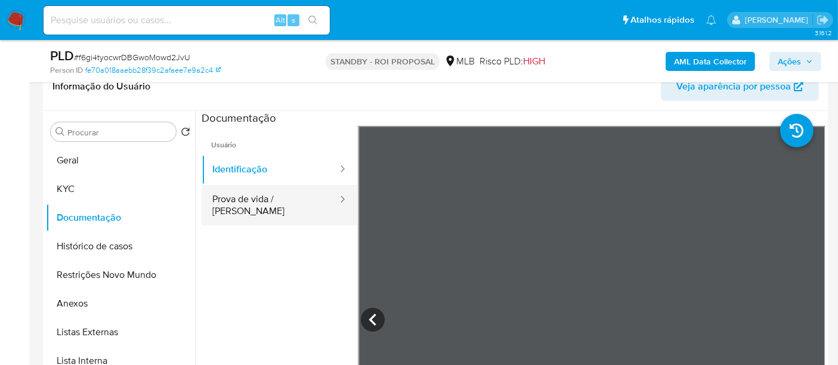
drag, startPoint x: 237, startPoint y: 202, endPoint x: 262, endPoint y: 202, distance: 24.5
click at [238, 202] on button "Prova de vida / [PERSON_NAME]" at bounding box center [270, 205] width 137 height 41
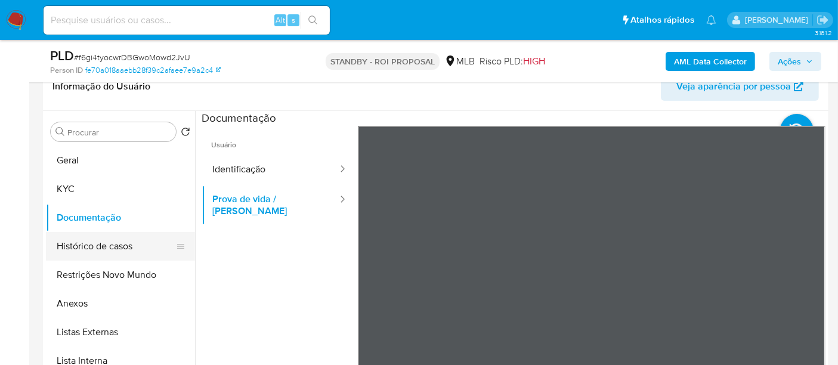
click at [99, 242] on button "Histórico de casos" at bounding box center [116, 246] width 140 height 29
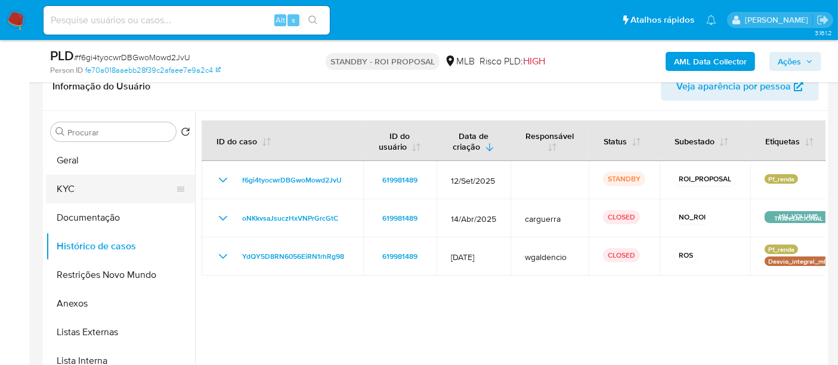
click at [78, 183] on button "KYC" at bounding box center [116, 189] width 140 height 29
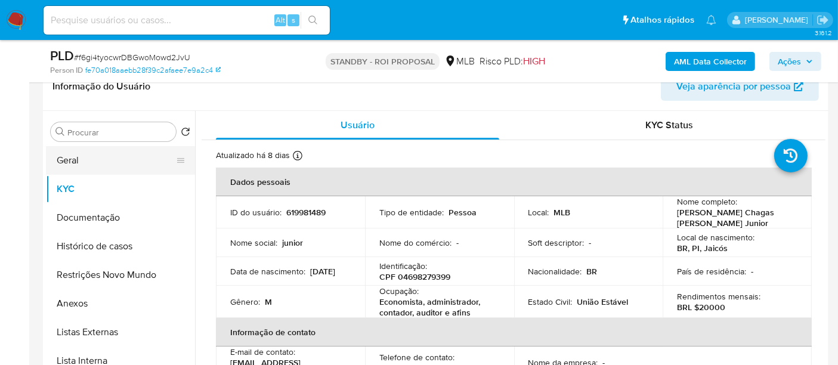
click at [76, 157] on button "Geral" at bounding box center [116, 160] width 140 height 29
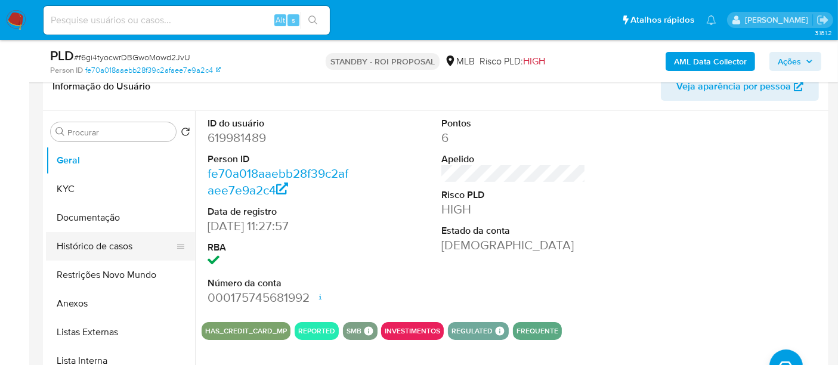
click at [108, 243] on button "Histórico de casos" at bounding box center [116, 246] width 140 height 29
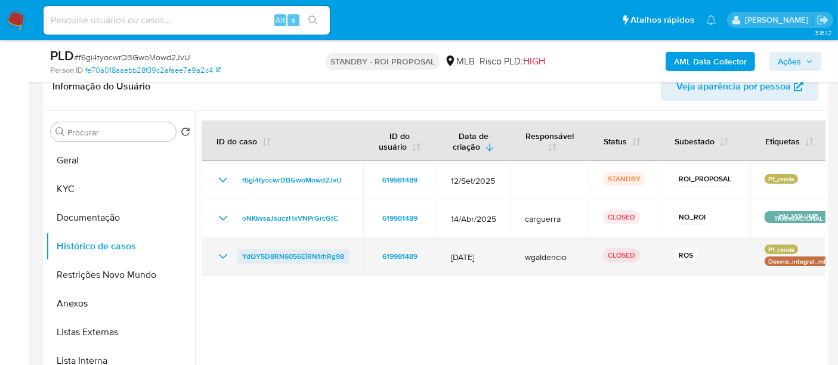
click at [282, 255] on span "YdQY5D8RN6056EiRN1rhRg98" at bounding box center [293, 256] width 102 height 14
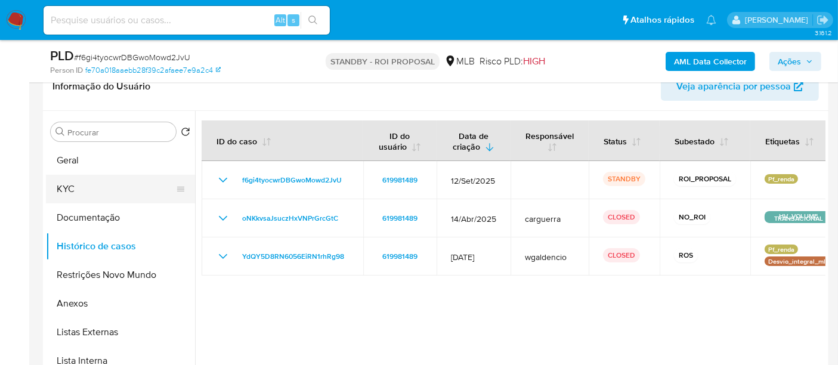
click at [79, 190] on button "KYC" at bounding box center [116, 189] width 140 height 29
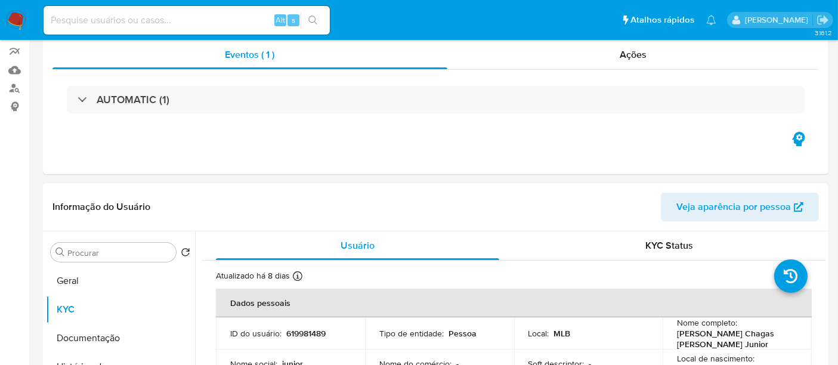
scroll to position [265, 0]
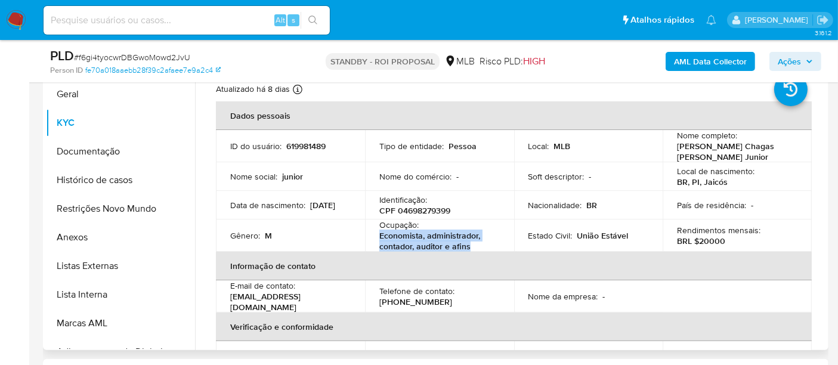
drag, startPoint x: 378, startPoint y: 231, endPoint x: 471, endPoint y: 245, distance: 93.4
click at [471, 245] on p "Economista, administrador, contador, auditor e afins" at bounding box center [437, 240] width 116 height 21
copy p "Economista, administrador, contador, auditor e afins"
click at [108, 146] on button "Documentação" at bounding box center [116, 151] width 140 height 29
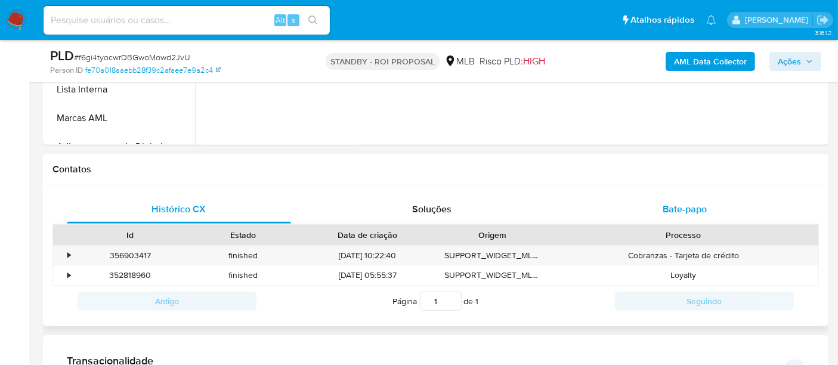
scroll to position [479, 0]
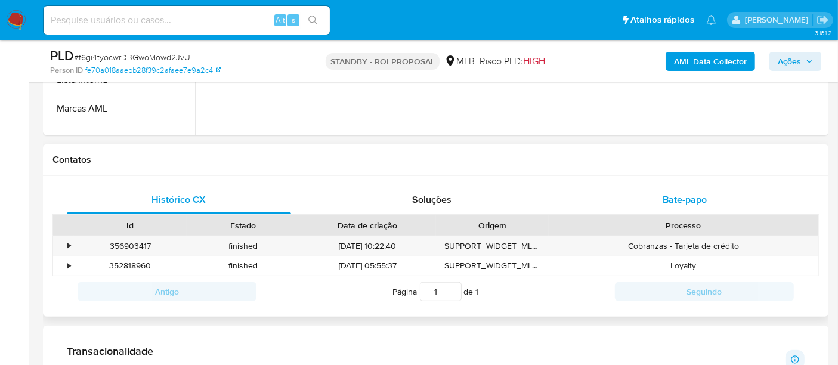
click at [700, 200] on span "Bate-papo" at bounding box center [685, 200] width 44 height 14
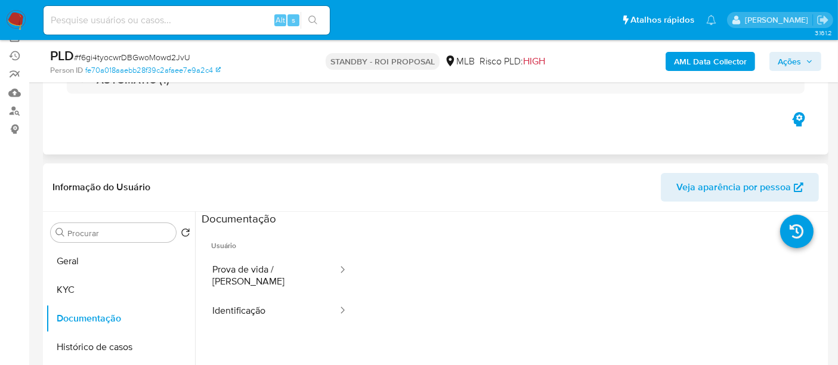
scroll to position [54, 0]
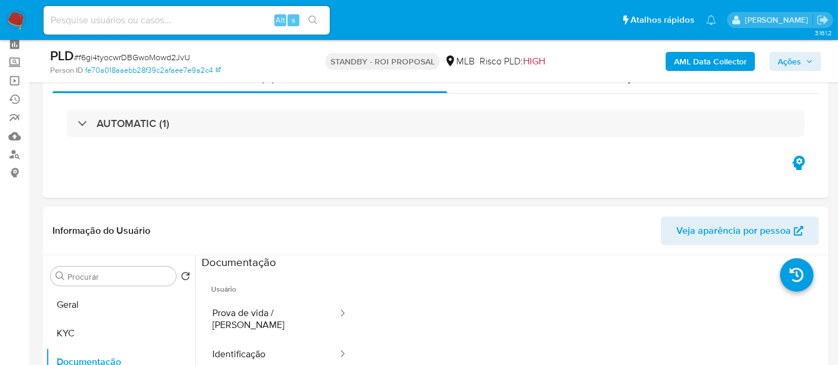
click at [146, 18] on input at bounding box center [187, 21] width 286 height 16
paste input "x6YKjcKJ9sX4B2mEVbLpg47U"
type input "x6YKjcKJ9sX4B2mEVbLpg47U"
click at [311, 22] on icon "search-icon" at bounding box center [313, 21] width 10 height 10
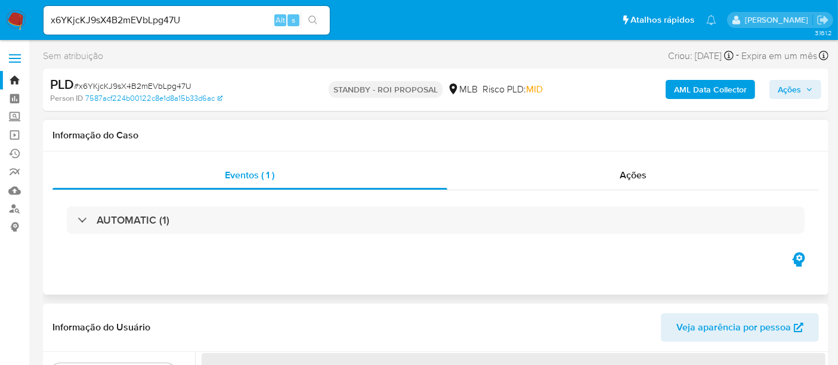
select select "10"
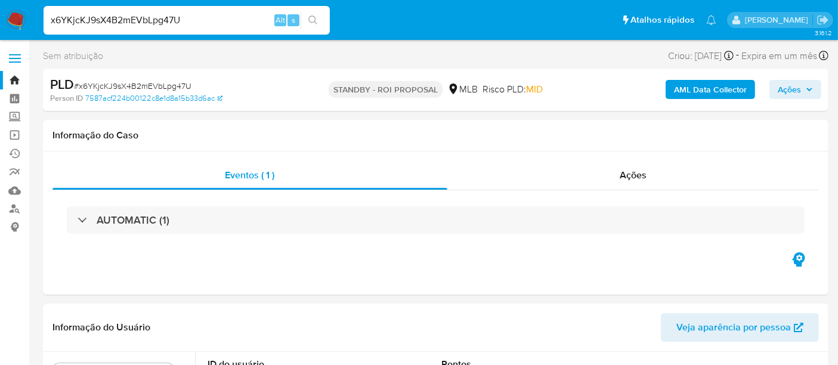
drag, startPoint x: 196, startPoint y: 21, endPoint x: 0, endPoint y: 21, distance: 195.6
click at [0, 21] on nav "Pausado Ver notificaciones x6YKjcKJ9sX4B2mEVbLpg47U Alt s Atalhos rápidos Presi…" at bounding box center [419, 20] width 838 height 40
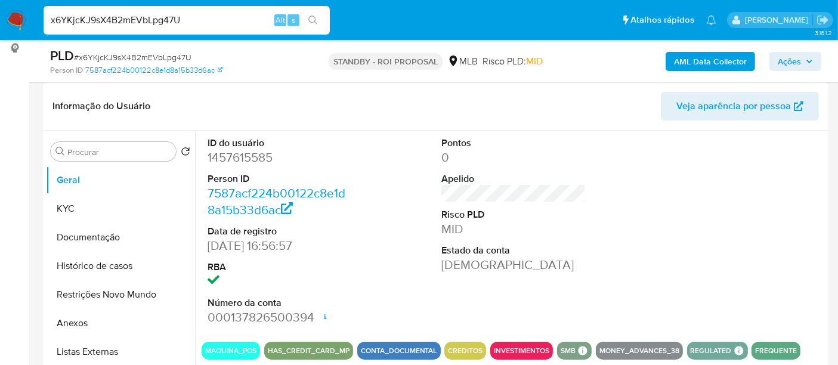
scroll to position [199, 0]
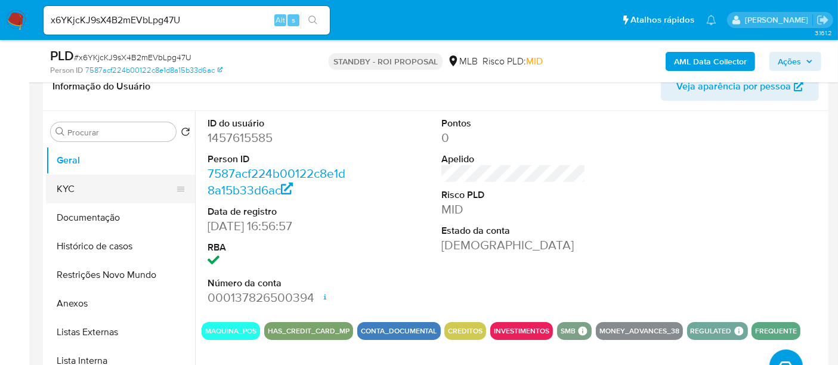
click at [78, 190] on button "KYC" at bounding box center [116, 189] width 140 height 29
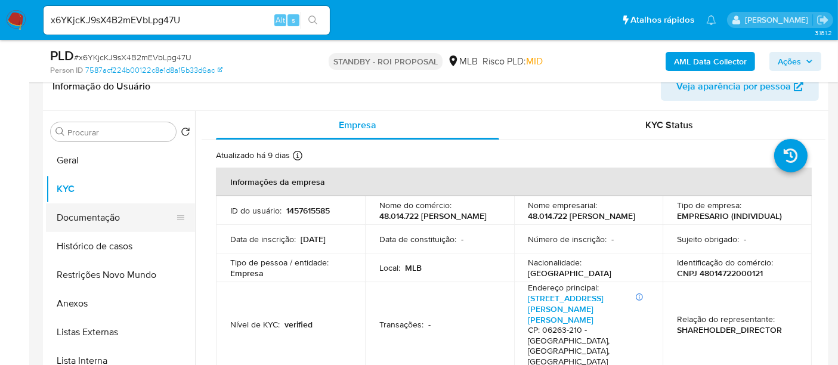
click at [98, 213] on button "Documentação" at bounding box center [116, 217] width 140 height 29
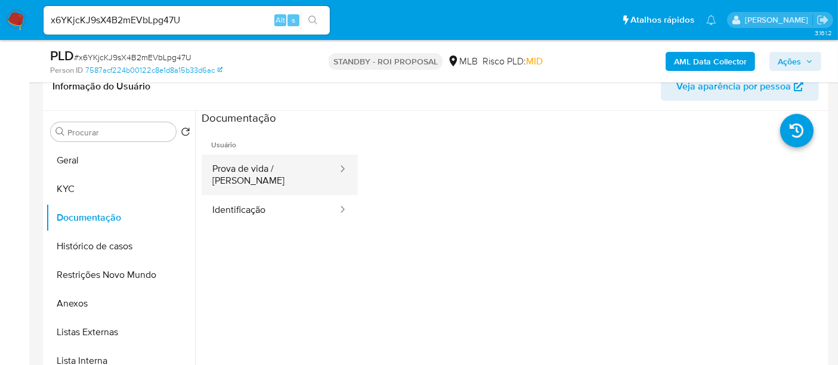
click at [253, 166] on button "Prova de vida / Selfie" at bounding box center [270, 174] width 137 height 41
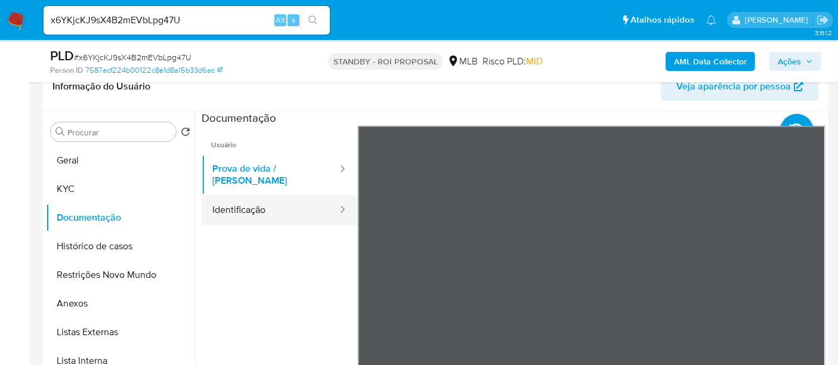
click at [252, 202] on button "Identificação" at bounding box center [270, 210] width 137 height 30
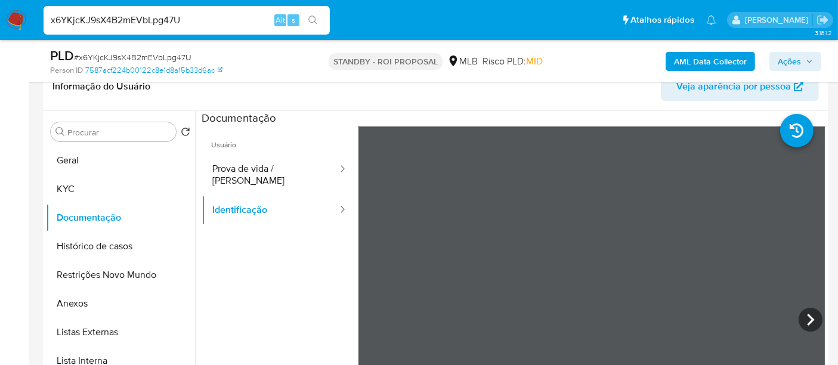
paste input "tNlC6WeHsGbAmnsnvQqpLyRO"
type input "tNlC6WeHsGbAmnsnvQqpLyRO"
click at [308, 14] on button "search-icon" at bounding box center [313, 20] width 24 height 17
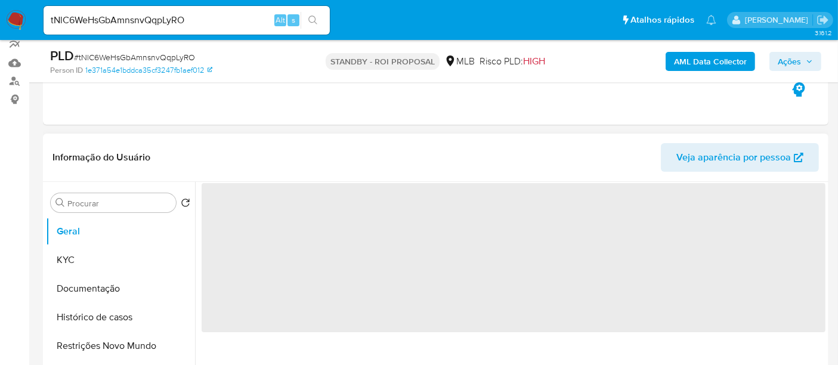
scroll to position [132, 0]
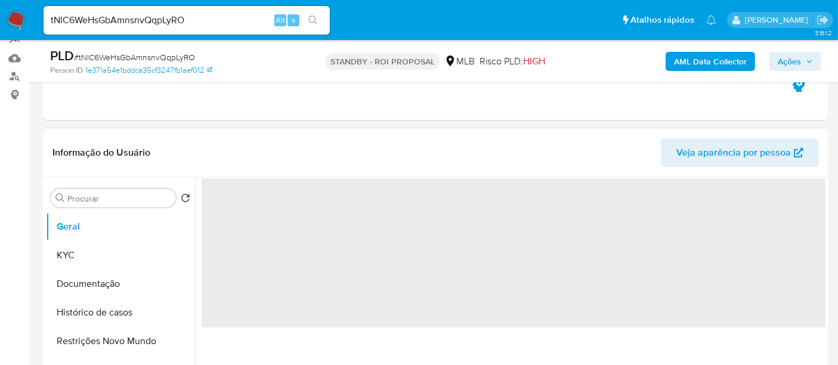
select select "10"
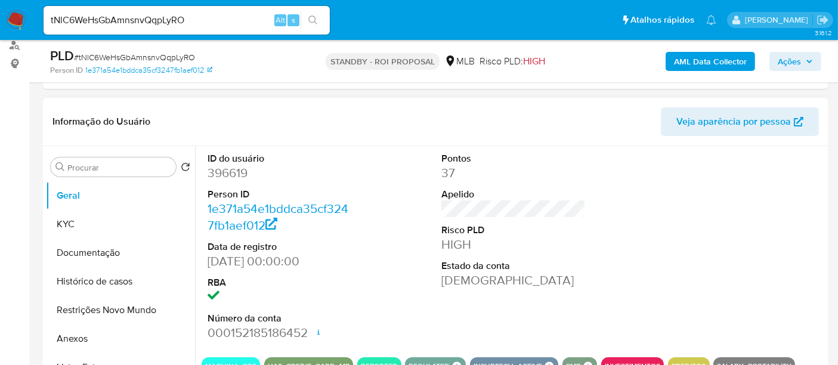
scroll to position [199, 0]
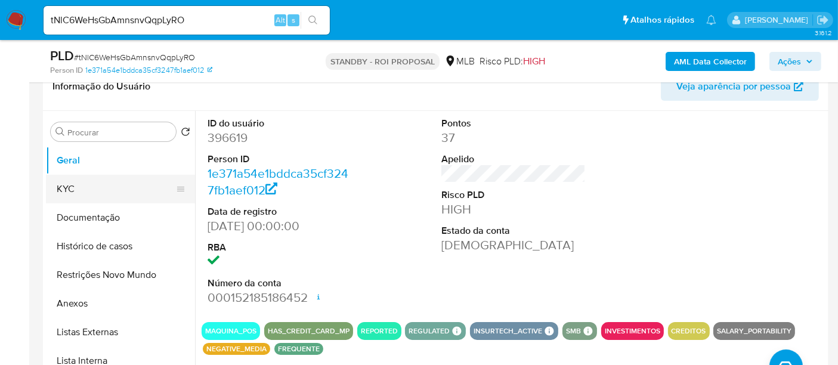
click at [104, 191] on button "KYC" at bounding box center [116, 189] width 140 height 29
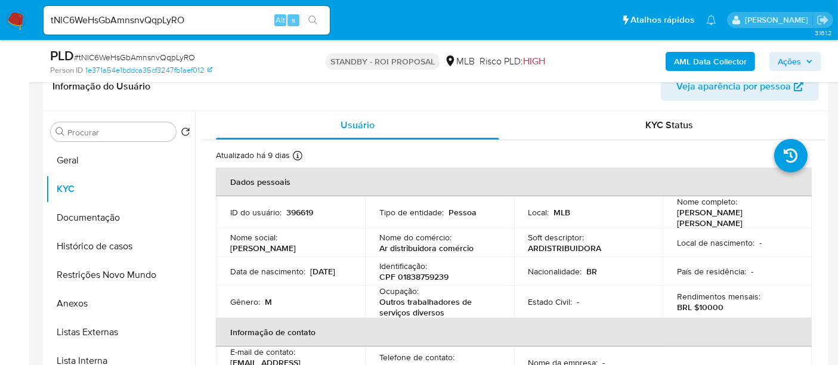
click at [706, 302] on p "BRL $10000" at bounding box center [700, 307] width 47 height 11
click at [97, 219] on button "Documentação" at bounding box center [116, 217] width 140 height 29
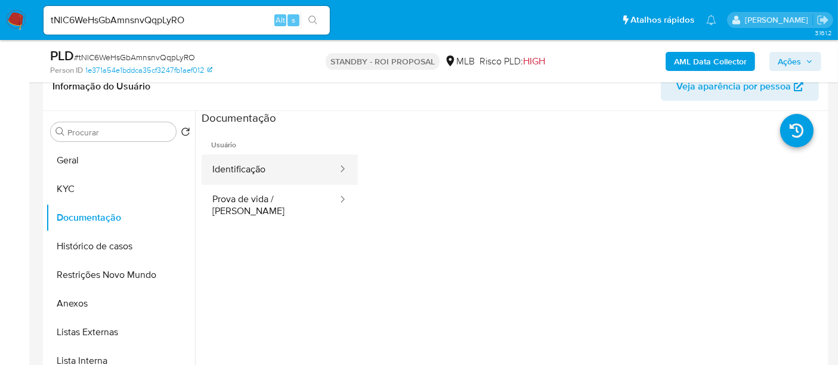
click at [274, 174] on button "Identificação" at bounding box center [270, 169] width 137 height 30
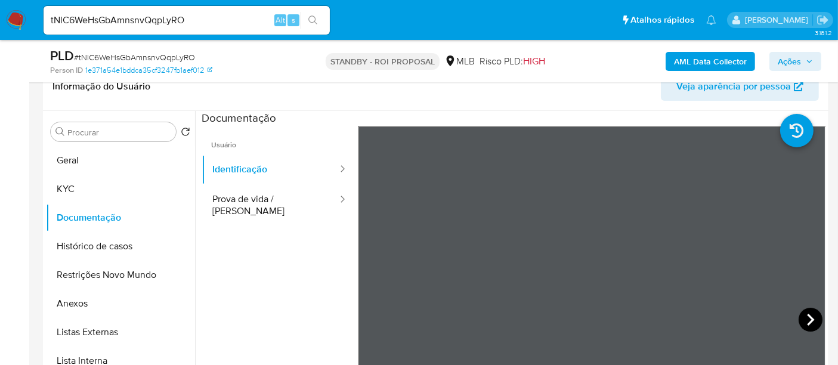
click at [807, 315] on icon at bounding box center [811, 320] width 24 height 24
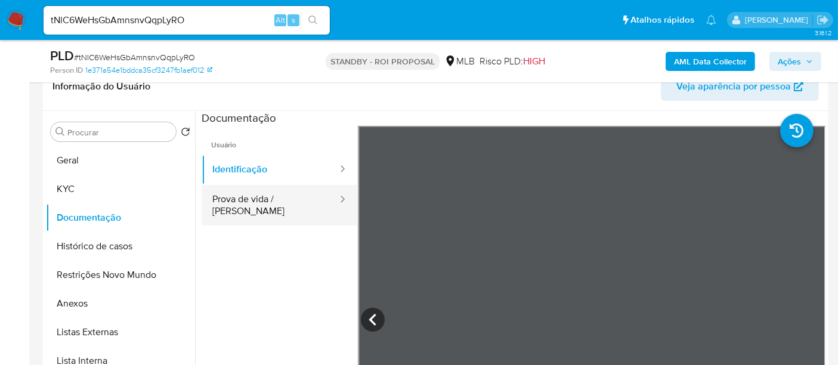
click at [255, 196] on button "Prova de vida / Selfie" at bounding box center [270, 205] width 137 height 41
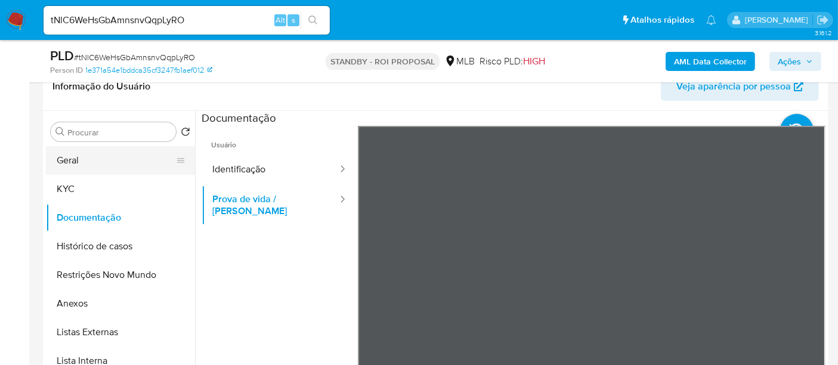
click at [71, 157] on button "Geral" at bounding box center [116, 160] width 140 height 29
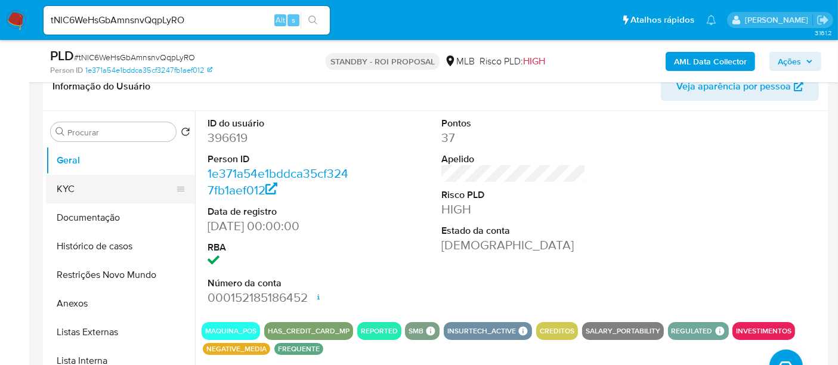
drag, startPoint x: 62, startPoint y: 190, endPoint x: 104, endPoint y: 191, distance: 41.8
click at [61, 190] on button "KYC" at bounding box center [116, 189] width 140 height 29
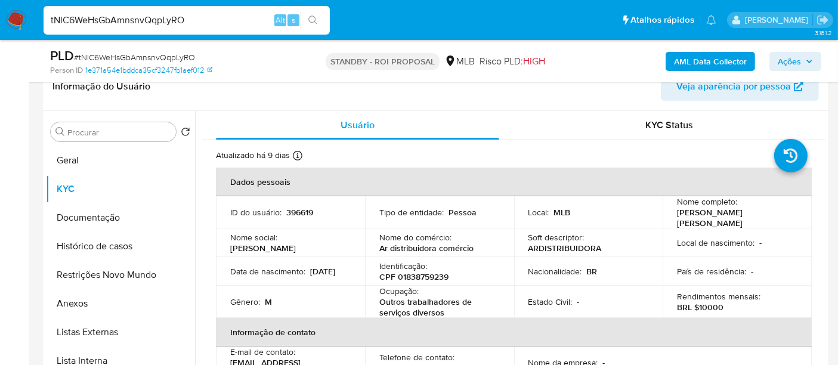
drag, startPoint x: 206, startPoint y: 18, endPoint x: 0, endPoint y: 65, distance: 211.1
paste input "R89XlFm2i6nAzHw3FQcMXdfF"
type input "R89XlFm2i6nAzHw3FQcMXdfF"
click at [313, 14] on button "search-icon" at bounding box center [313, 20] width 24 height 17
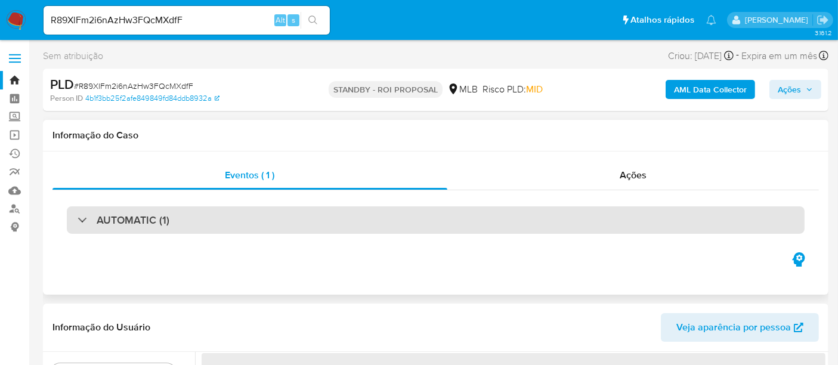
select select "10"
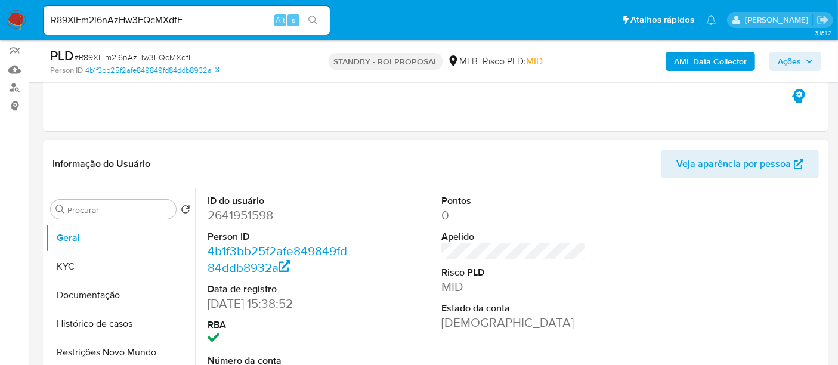
scroll to position [199, 0]
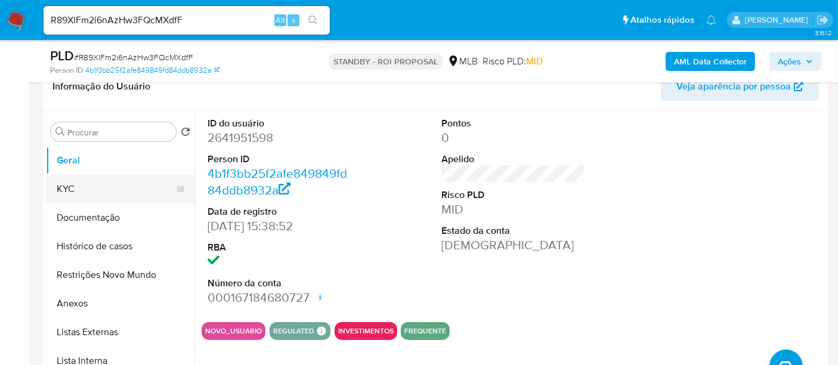
click at [81, 180] on button "KYC" at bounding box center [116, 189] width 140 height 29
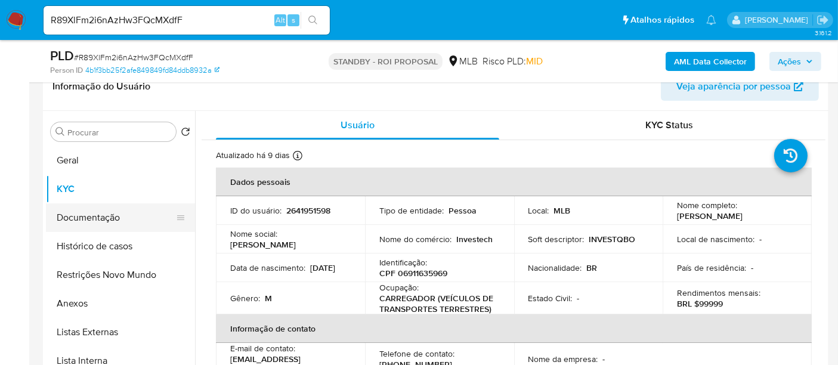
click at [86, 219] on button "Documentação" at bounding box center [116, 217] width 140 height 29
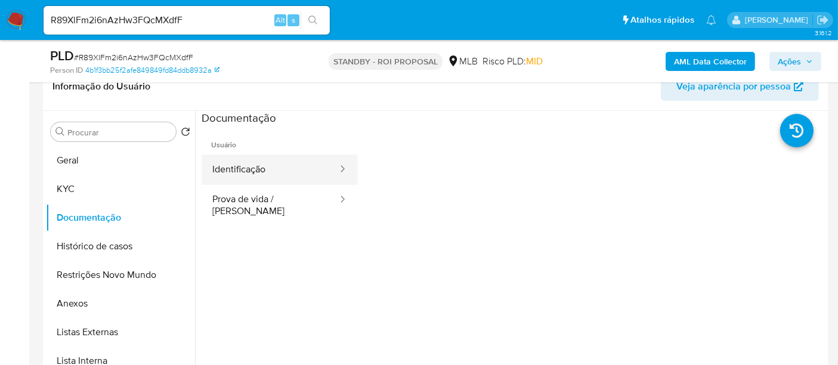
click at [273, 173] on button "Identificação" at bounding box center [270, 169] width 137 height 30
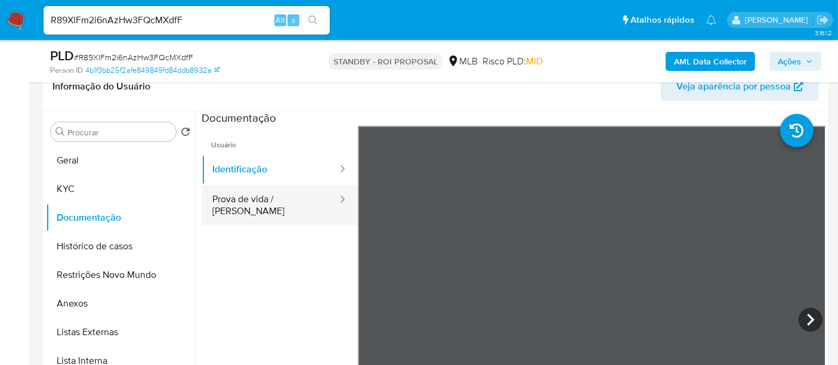
drag, startPoint x: 241, startPoint y: 199, endPoint x: 318, endPoint y: 206, distance: 77.3
click at [242, 199] on button "Prova de vida / Selfie" at bounding box center [270, 205] width 137 height 41
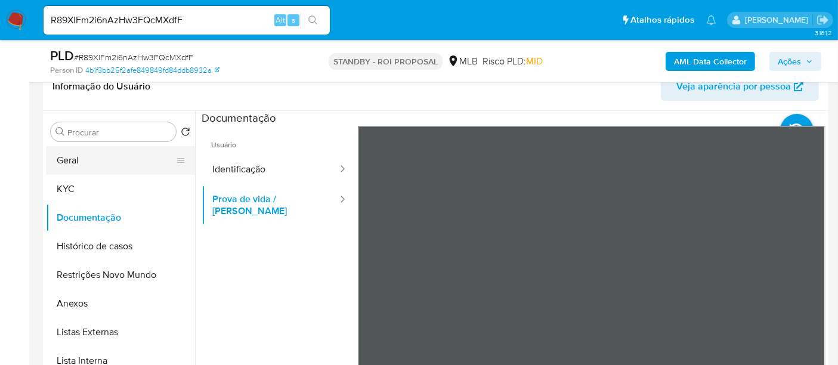
click at [85, 154] on button "Geral" at bounding box center [116, 160] width 140 height 29
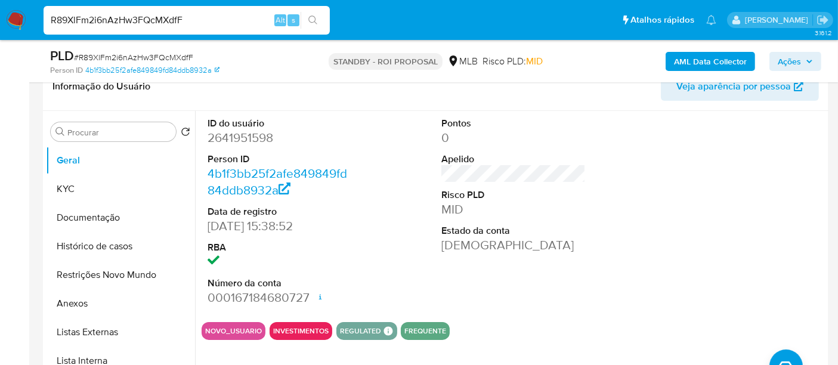
drag, startPoint x: 196, startPoint y: 24, endPoint x: 0, endPoint y: 35, distance: 195.9
click at [0, 35] on nav "Pausado Ver notificaciones R89XlFm2i6nAzHw3FQcMXdfF Alt s Atalhos rápidos Presi…" at bounding box center [419, 20] width 838 height 40
paste input "9TWQcqEzYBqpuFGDBuucbGP3"
type input "9TWQcqEzYBqpuFGDBuucbGP3"
click at [311, 18] on icon "search-icon" at bounding box center [313, 21] width 10 height 10
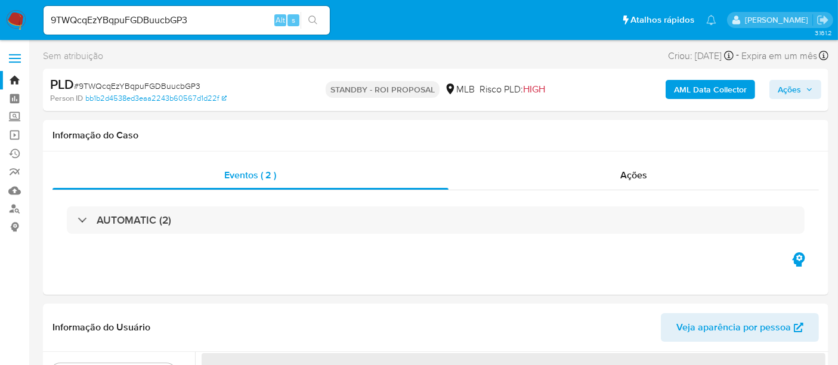
select select "10"
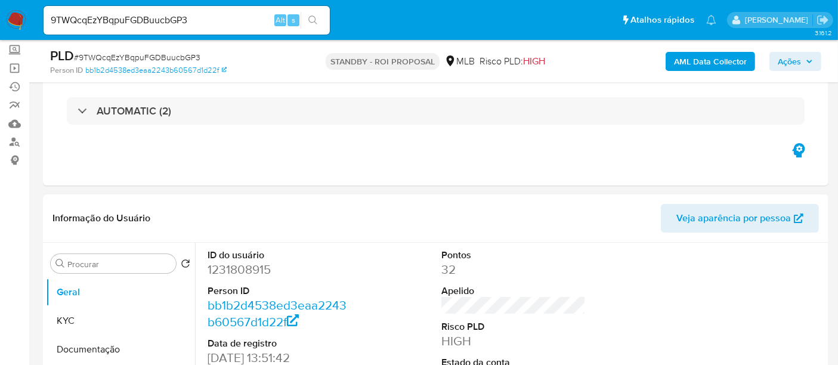
scroll to position [132, 0]
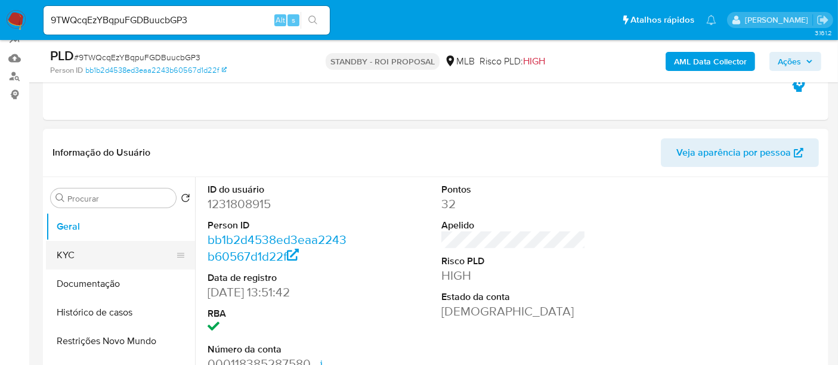
click at [63, 250] on button "KYC" at bounding box center [116, 255] width 140 height 29
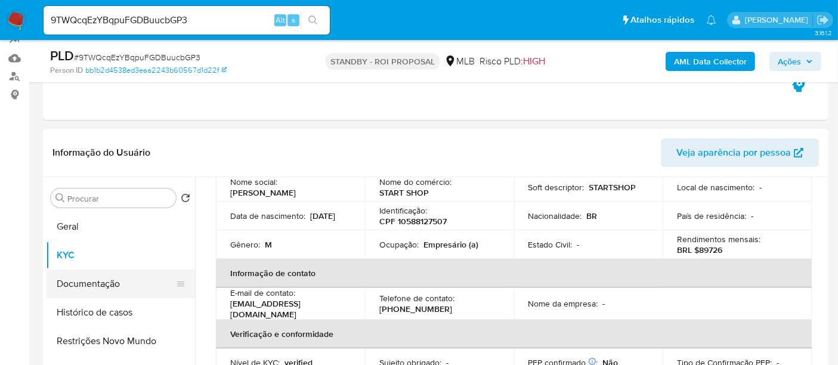
click at [106, 284] on button "Documentação" at bounding box center [116, 284] width 140 height 29
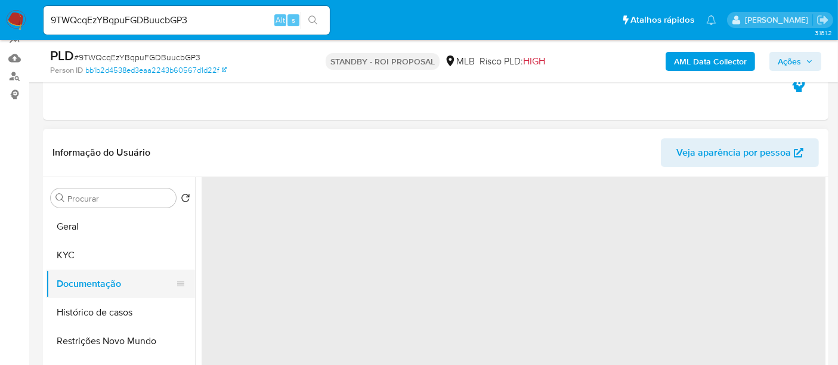
scroll to position [0, 0]
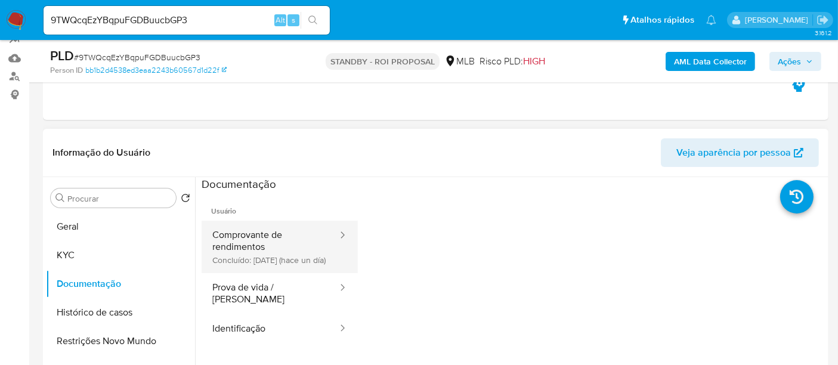
drag, startPoint x: 266, startPoint y: 236, endPoint x: 322, endPoint y: 239, distance: 56.1
click at [266, 235] on button "Comprovante de rendimentos Concluído: 25/09/2025 (hace un día)" at bounding box center [270, 247] width 137 height 52
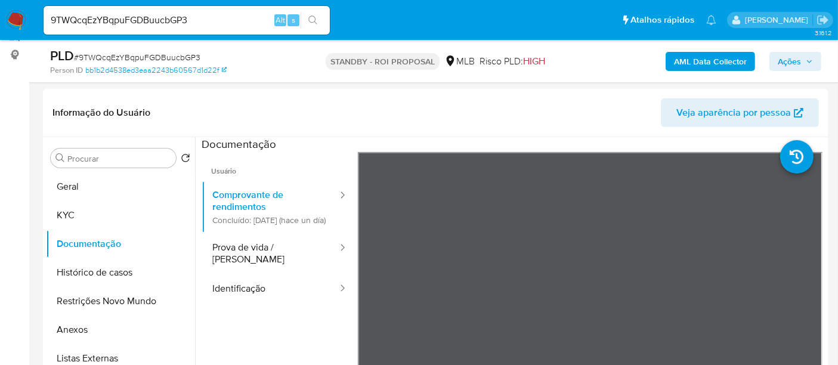
scroll to position [177, 0]
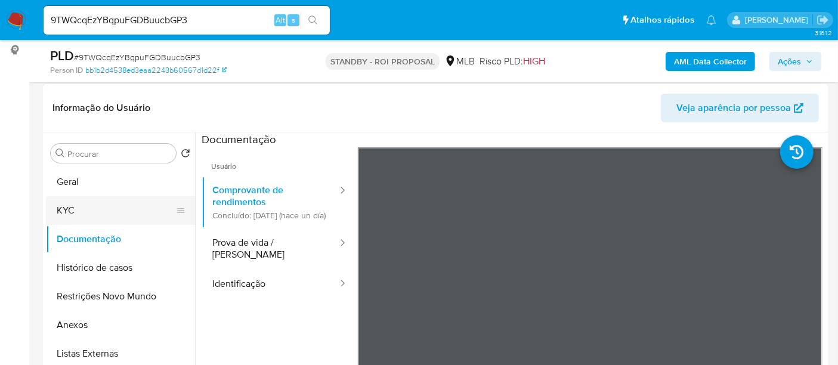
click at [69, 205] on button "KYC" at bounding box center [116, 210] width 140 height 29
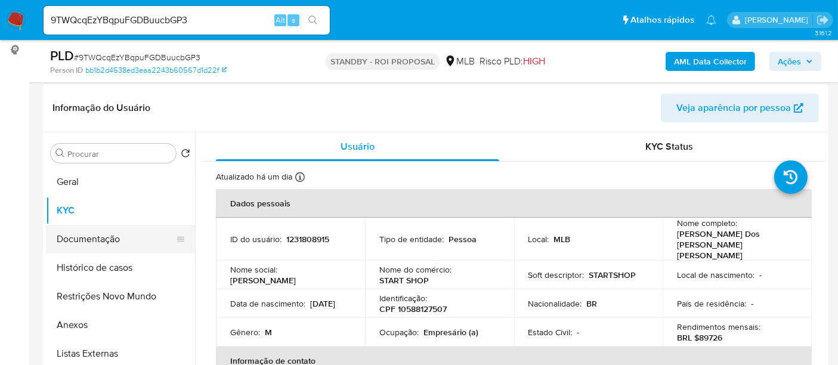
drag, startPoint x: 82, startPoint y: 236, endPoint x: 135, endPoint y: 247, distance: 53.7
click at [83, 237] on button "Documentação" at bounding box center [116, 239] width 140 height 29
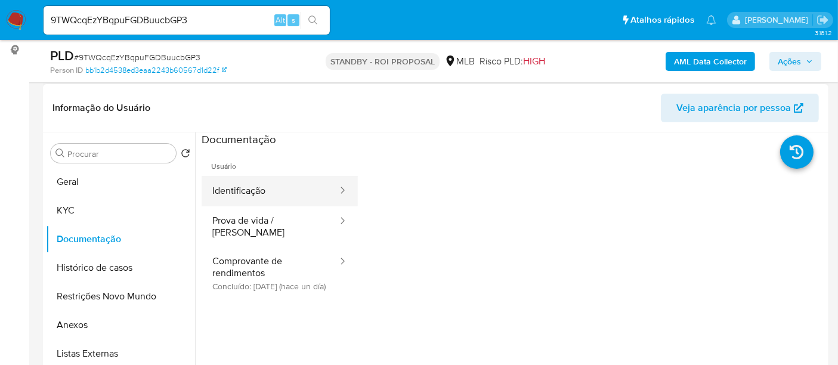
click at [271, 190] on button "Identificação" at bounding box center [270, 191] width 137 height 30
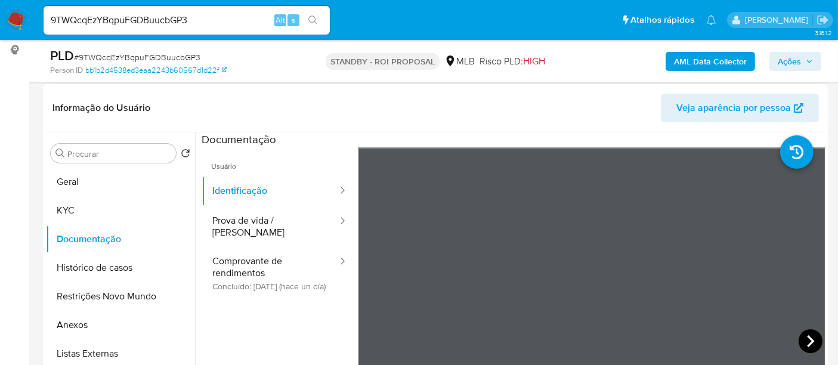
click at [802, 338] on icon at bounding box center [811, 341] width 24 height 24
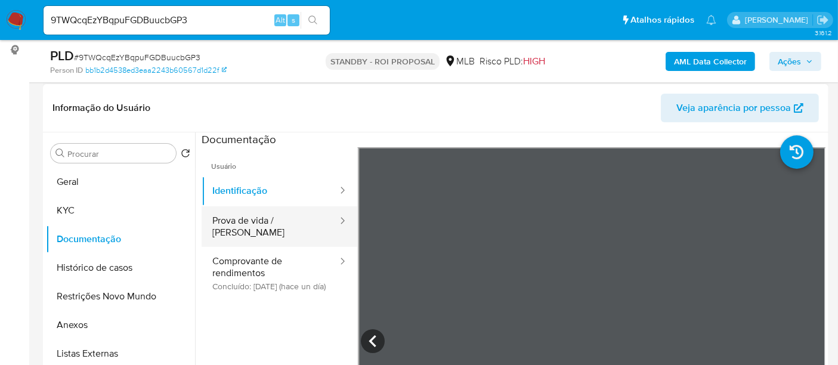
click at [252, 217] on button "Prova de vida / Selfie" at bounding box center [270, 226] width 137 height 41
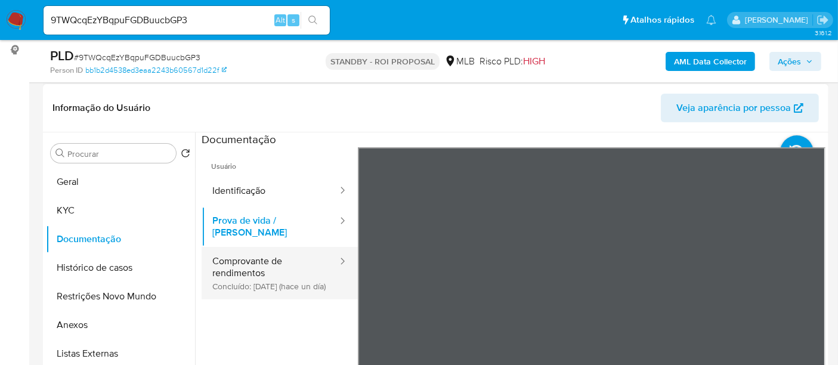
click at [243, 255] on button "Comprovante de rendimentos Concluído: 25/09/2025 (hace un día)" at bounding box center [270, 273] width 137 height 52
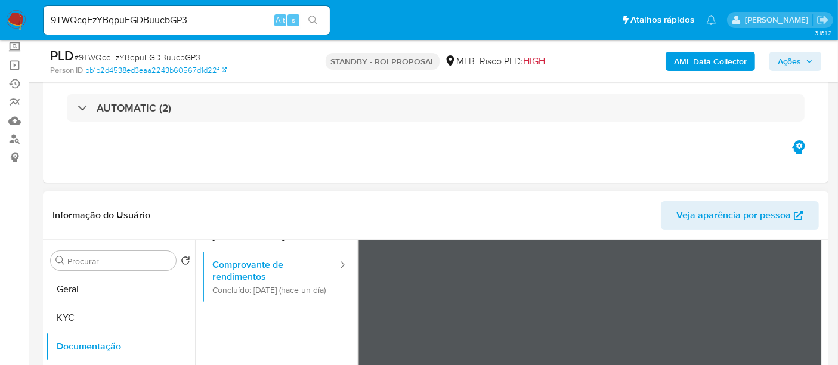
scroll to position [66, 0]
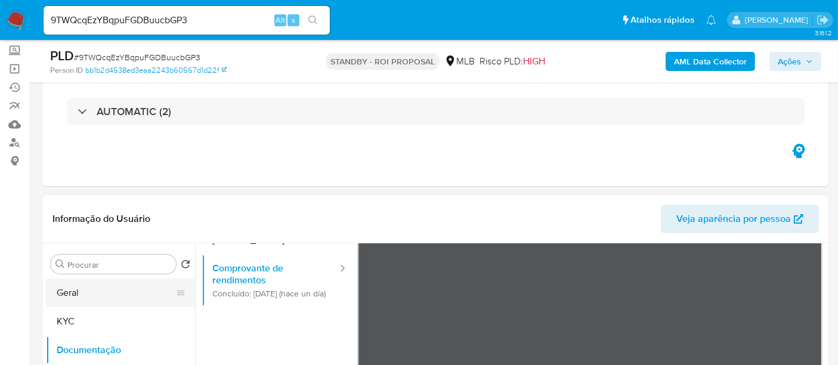
drag, startPoint x: 78, startPoint y: 290, endPoint x: 124, endPoint y: 290, distance: 45.9
click at [78, 290] on button "Geral" at bounding box center [116, 292] width 140 height 29
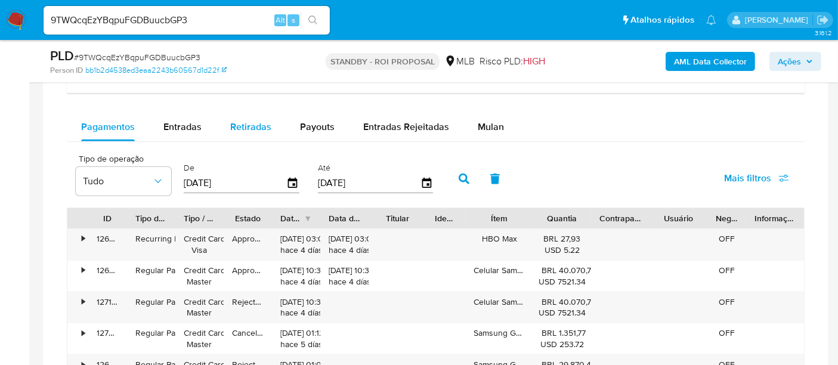
scroll to position [861, 0]
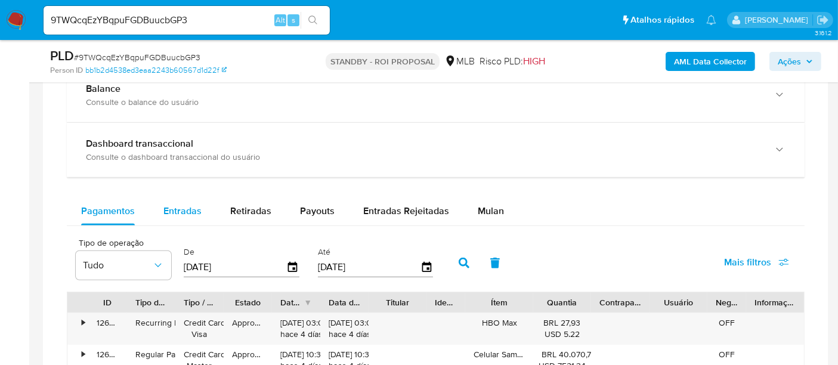
click at [187, 207] on span "Entradas" at bounding box center [182, 211] width 38 height 14
select select "10"
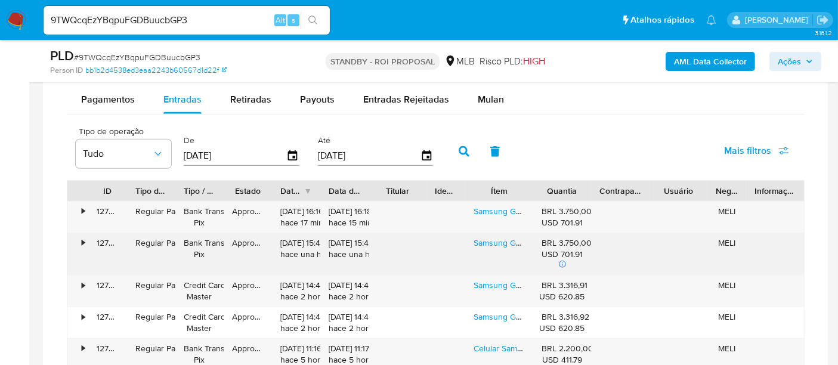
scroll to position [994, 0]
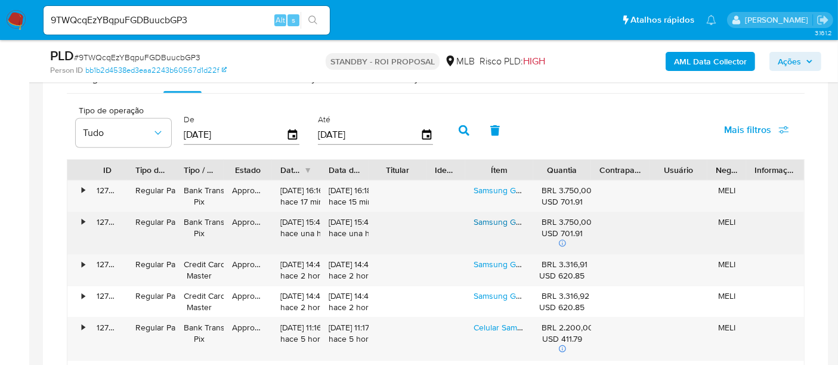
click at [504, 220] on link "Samsung Galaxy S24+ Plus (exynos) 5g Dual Sim 256gb Preto 12gb Ram" at bounding box center [605, 222] width 265 height 12
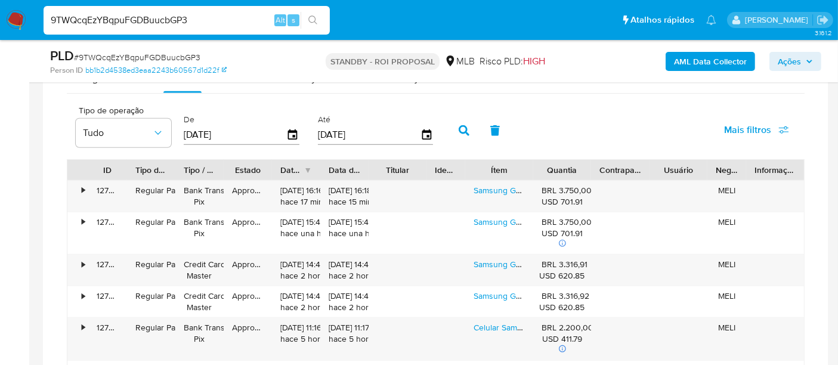
drag, startPoint x: 191, startPoint y: 16, endPoint x: 0, endPoint y: 36, distance: 191.9
click at [0, 36] on nav "Pausado Ver notificaciones 9TWQcqEzYBqpuFGDBuucbGP3 Alt s Atalhos rápidos Presi…" at bounding box center [419, 20] width 838 height 40
paste input "V1rnBZgnE4pnz7UXWcA3uCnG"
type input "V1rnBZgnE4pnz7UXWcA3uCnG"
click at [307, 18] on button "search-icon" at bounding box center [313, 20] width 24 height 17
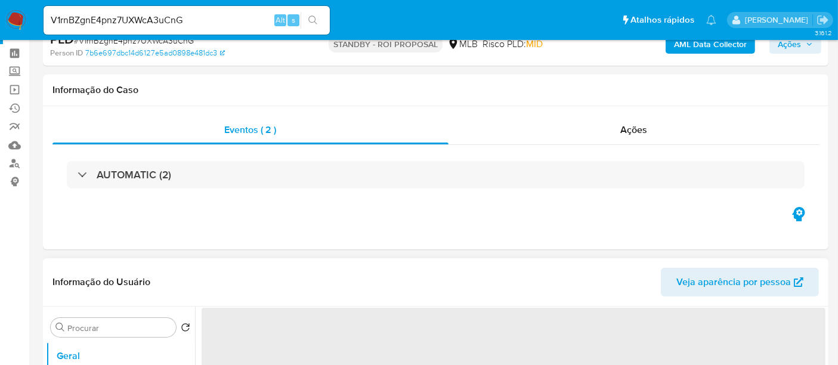
select select "10"
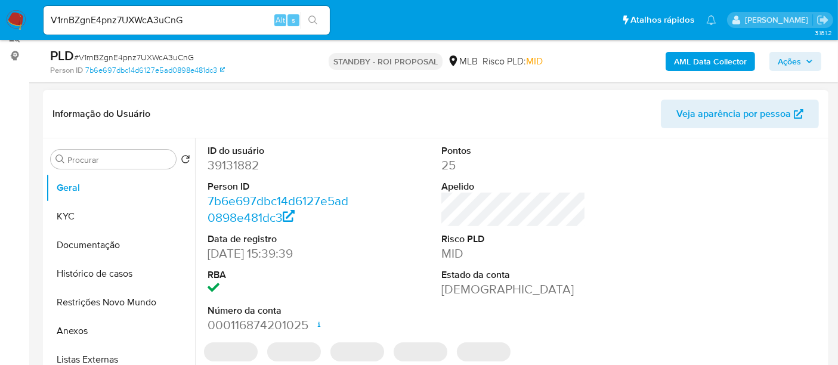
scroll to position [199, 0]
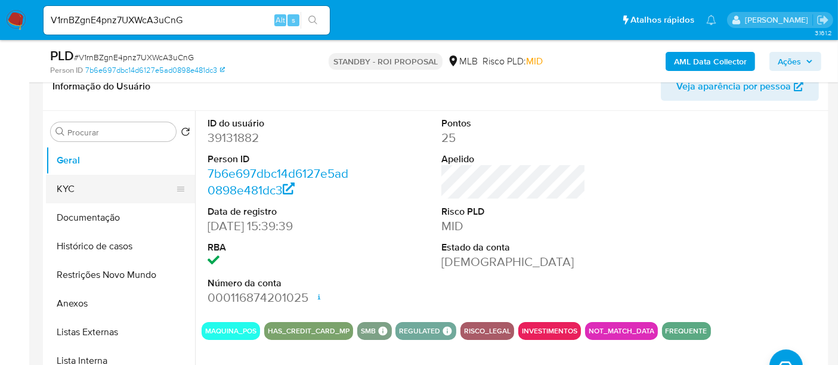
drag, startPoint x: 67, startPoint y: 179, endPoint x: 188, endPoint y: 190, distance: 121.5
click at [67, 179] on button "KYC" at bounding box center [116, 189] width 140 height 29
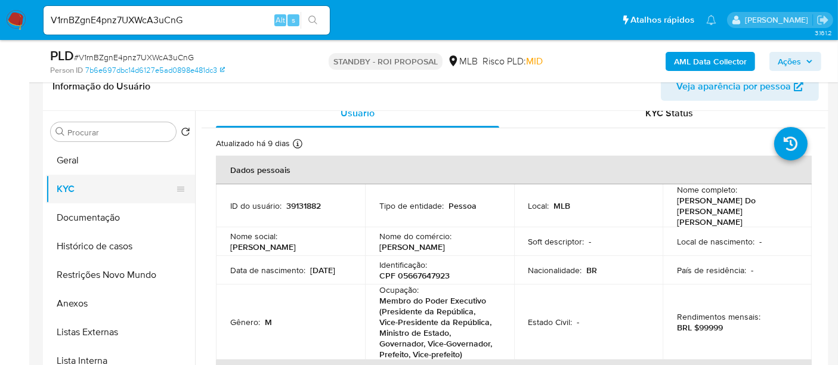
scroll to position [0, 0]
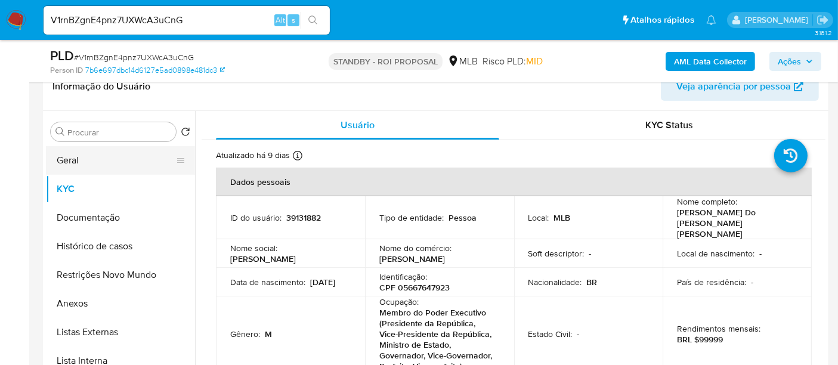
click at [82, 161] on button "Geral" at bounding box center [116, 160] width 140 height 29
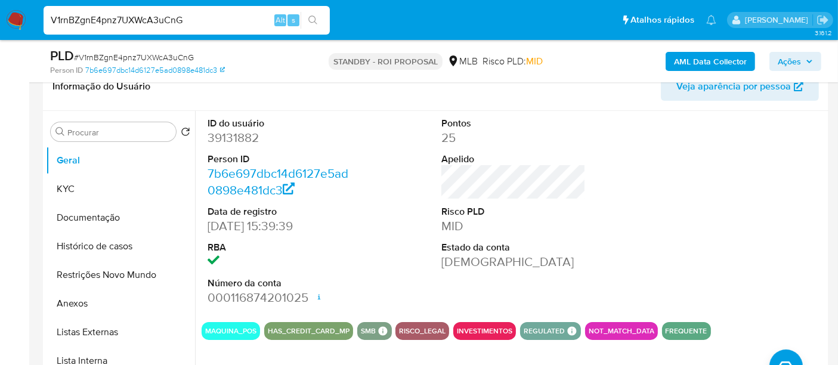
drag, startPoint x: 208, startPoint y: 18, endPoint x: 0, endPoint y: 21, distance: 207.6
click at [0, 21] on nav "Pausado Ver notificaciones V1rnBZgnE4pnz7UXWcA3uCnG Alt s Atalhos rápidos Presi…" at bounding box center [419, 20] width 838 height 40
paste input "POSuTTVsiaGmBMrZjvAkWy8v"
type input "POSuTTVsiaGmBMrZjvAkWy8v"
click at [311, 19] on icon "search-icon" at bounding box center [313, 21] width 10 height 10
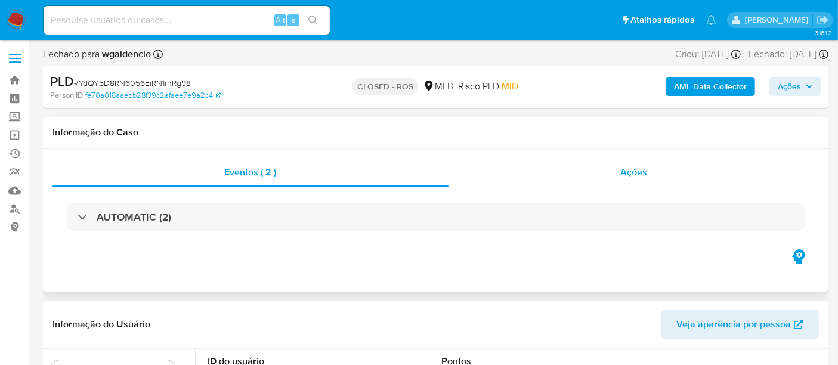
click at [641, 175] on span "Ações" at bounding box center [633, 172] width 27 height 14
select select "10"
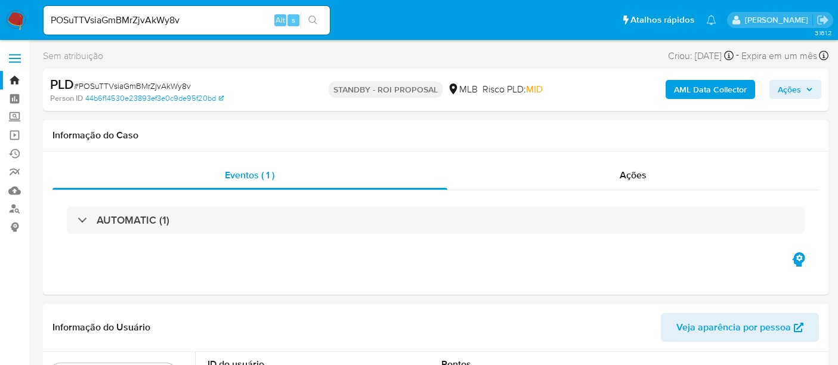
select select "10"
drag, startPoint x: 201, startPoint y: 20, endPoint x: 0, endPoint y: 21, distance: 201.0
click at [0, 21] on nav "Pausado Ver notificaciones POSuTTVsiaGmBMrZjvAkWy8v Alt s Atalhos rápidos Presi…" at bounding box center [419, 20] width 838 height 40
click at [311, 18] on icon "search-icon" at bounding box center [313, 21] width 10 height 10
click at [310, 9] on div "POSuTTVsiaGmBMrZjvAkWy8v Alt s" at bounding box center [187, 20] width 286 height 29
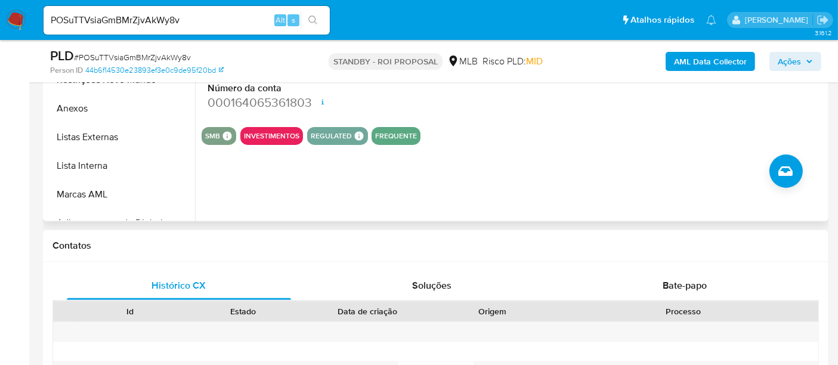
scroll to position [199, 0]
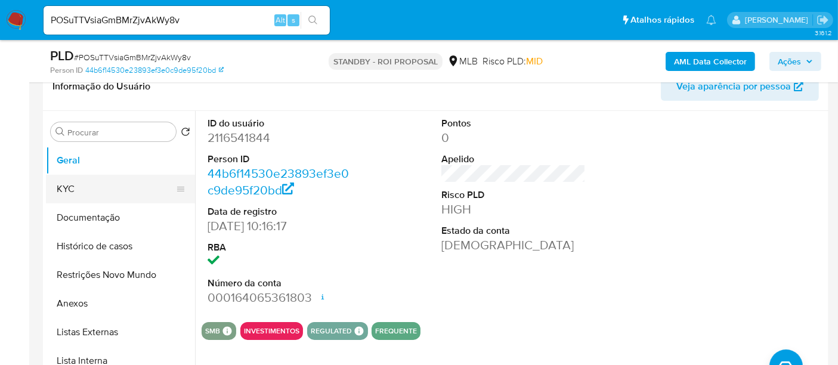
click at [86, 193] on button "KYC" at bounding box center [116, 189] width 140 height 29
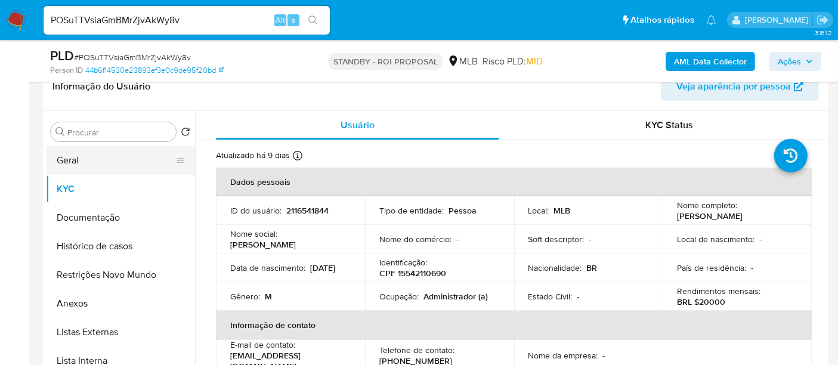
click at [70, 153] on button "Geral" at bounding box center [116, 160] width 140 height 29
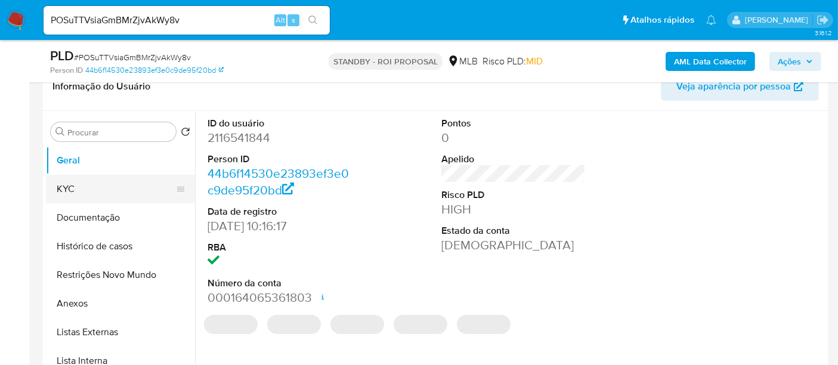
click at [71, 185] on button "KYC" at bounding box center [116, 189] width 140 height 29
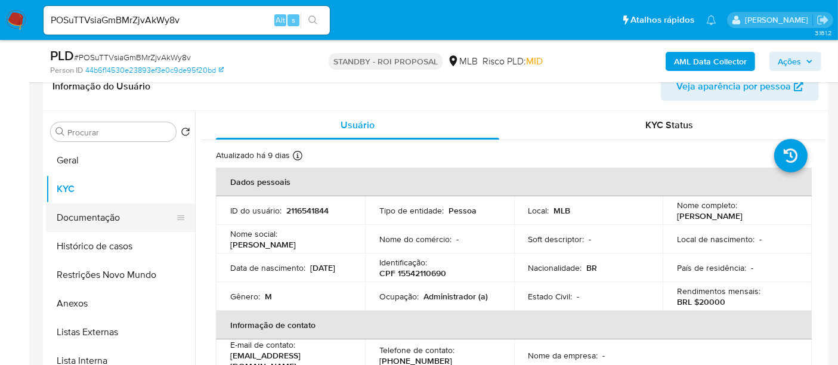
click at [94, 213] on button "Documentação" at bounding box center [116, 217] width 140 height 29
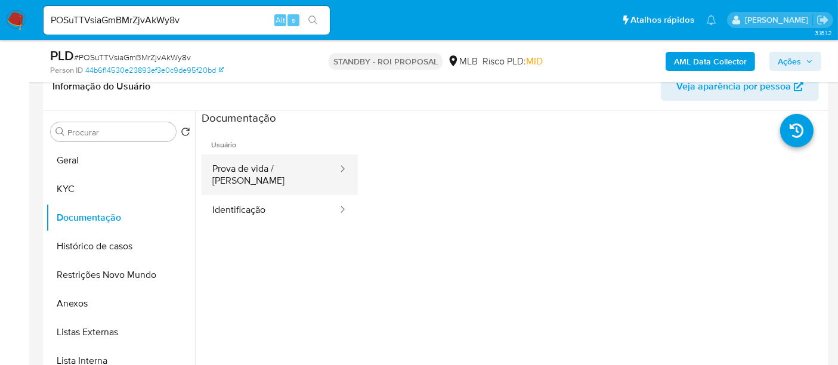
click at [274, 170] on button "Prova de vida / [PERSON_NAME]" at bounding box center [270, 174] width 137 height 41
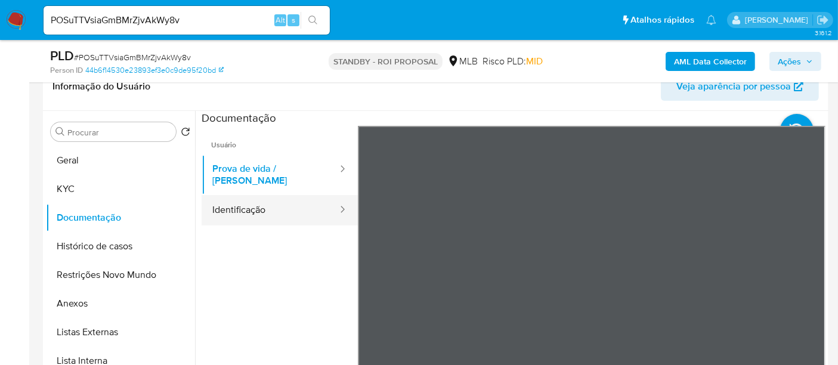
click at [247, 200] on ul "Usuário Prova de vida / Selfie Identificação" at bounding box center [280, 297] width 156 height 343
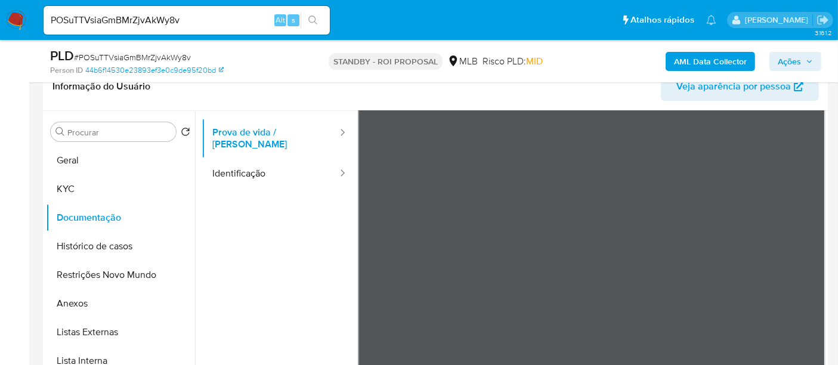
scroll to position [66, 0]
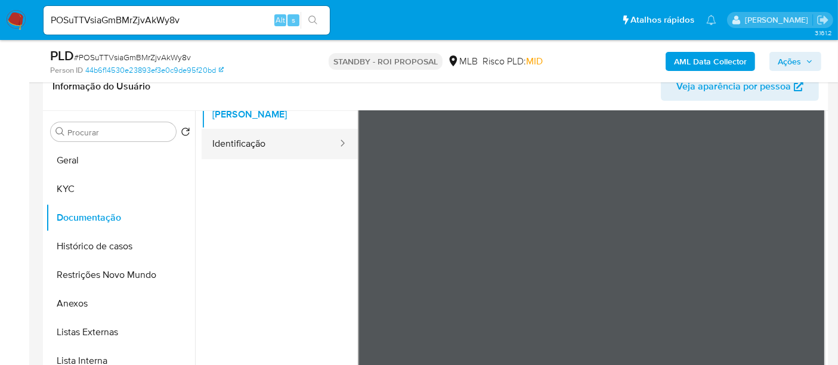
click at [242, 143] on button "Identificação" at bounding box center [270, 144] width 137 height 30
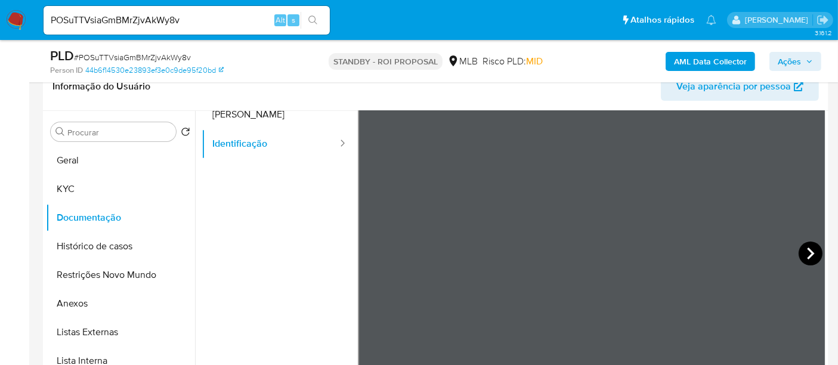
click at [808, 246] on icon at bounding box center [811, 254] width 24 height 24
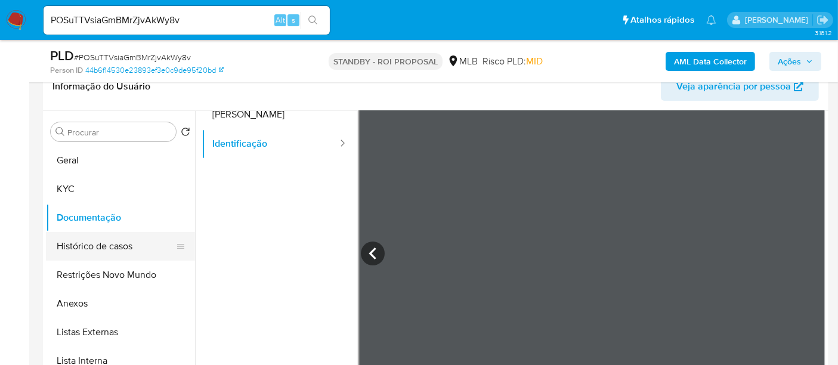
click at [119, 240] on button "Histórico de casos" at bounding box center [116, 246] width 140 height 29
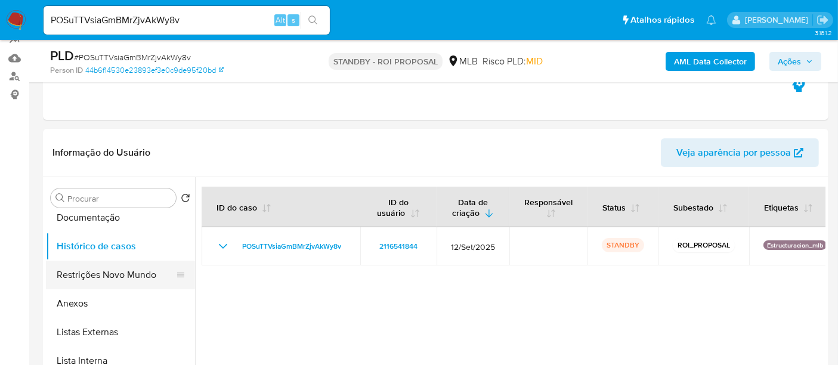
click at [91, 278] on button "Restrições Novo Mundo" at bounding box center [116, 275] width 140 height 29
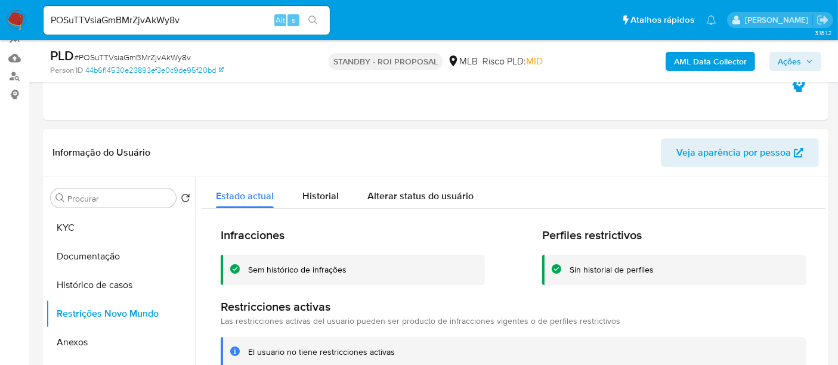
scroll to position [0, 0]
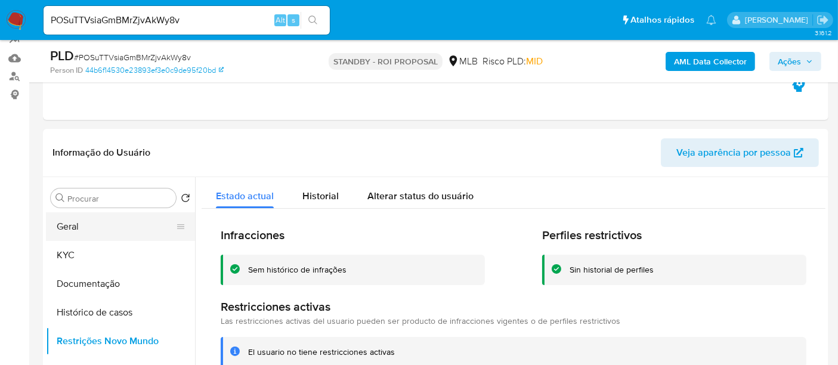
click at [73, 226] on button "Geral" at bounding box center [116, 226] width 140 height 29
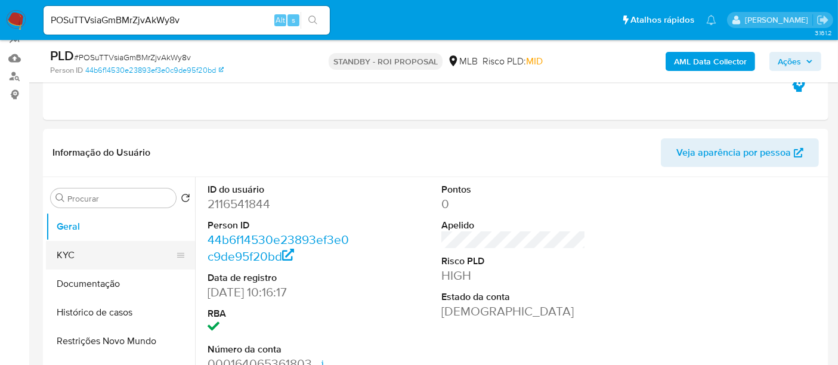
click at [72, 247] on button "KYC" at bounding box center [116, 255] width 140 height 29
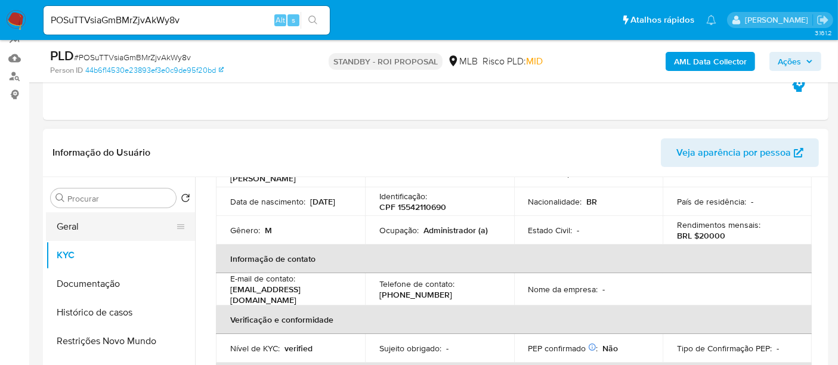
click at [70, 223] on button "Geral" at bounding box center [116, 226] width 140 height 29
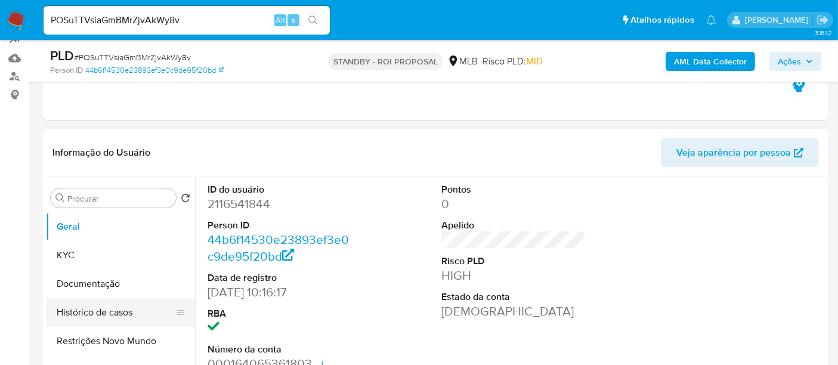
click at [92, 318] on button "Histórico de casos" at bounding box center [116, 312] width 140 height 29
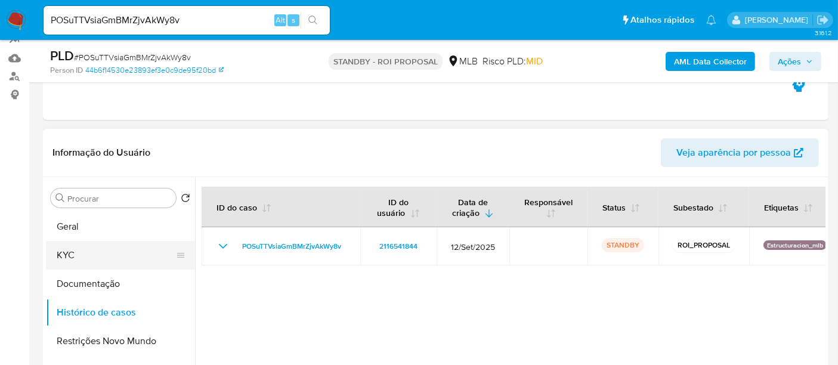
click at [59, 259] on button "KYC" at bounding box center [116, 255] width 140 height 29
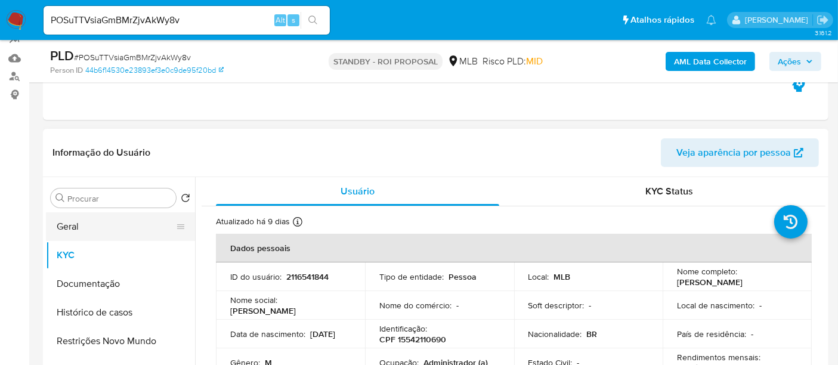
click at [80, 229] on button "Geral" at bounding box center [116, 226] width 140 height 29
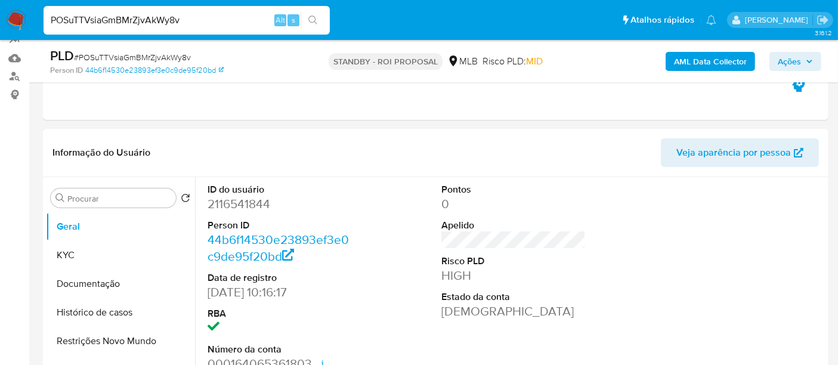
drag, startPoint x: 203, startPoint y: 26, endPoint x: 0, endPoint y: 27, distance: 202.8
click at [0, 27] on nav "Pausado Ver notificaciones POSuTTVsiaGmBMrZjvAkWy8v Alt s Atalhos rápidos Presi…" at bounding box center [419, 20] width 838 height 40
paste input "yhX8aQ9NcW6gM5kdVR488EjL"
type input "yhX8aQ9NcW6gM5kdVR488EjL"
click at [308, 13] on button "search-icon" at bounding box center [313, 20] width 24 height 17
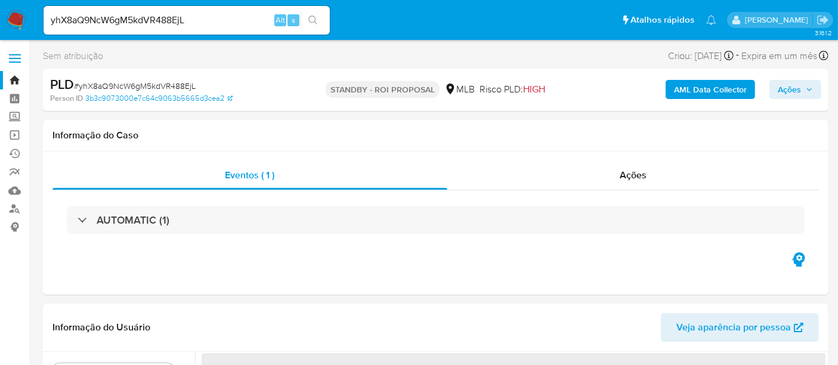
select select "10"
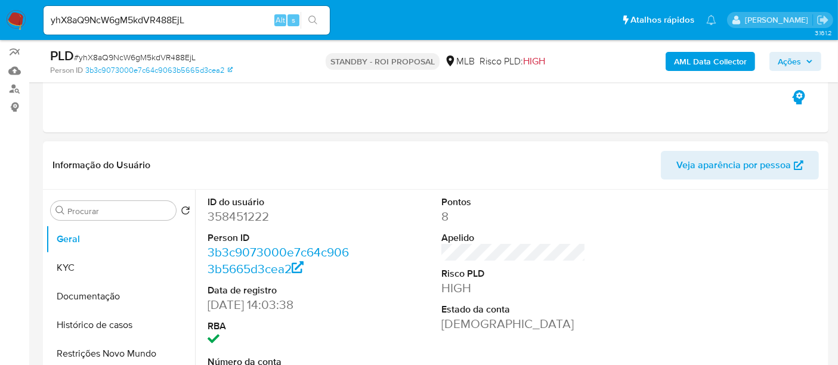
scroll to position [132, 0]
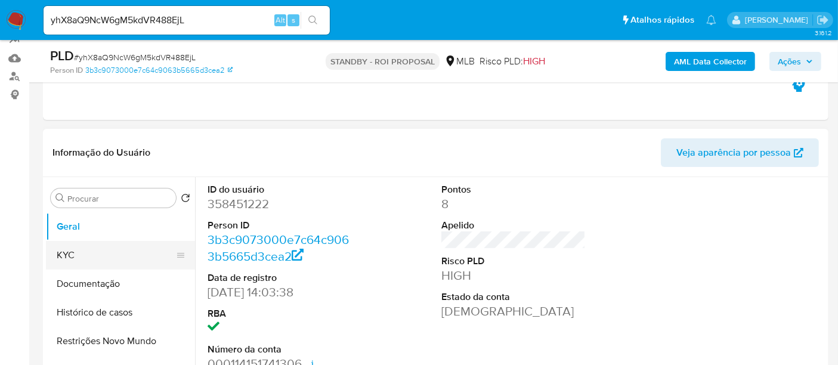
click at [73, 259] on button "KYC" at bounding box center [116, 255] width 140 height 29
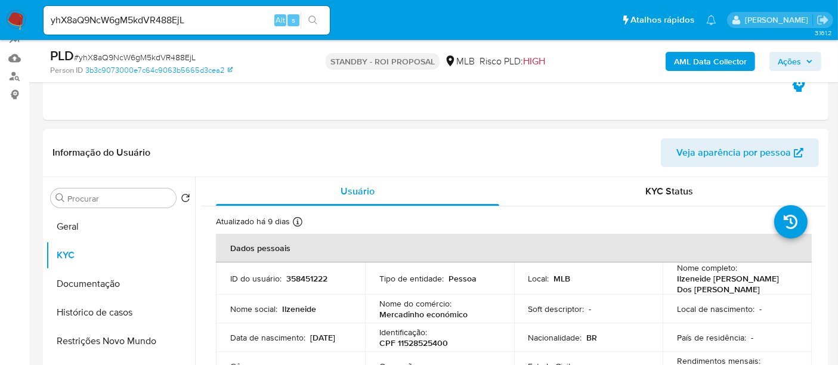
scroll to position [66, 0]
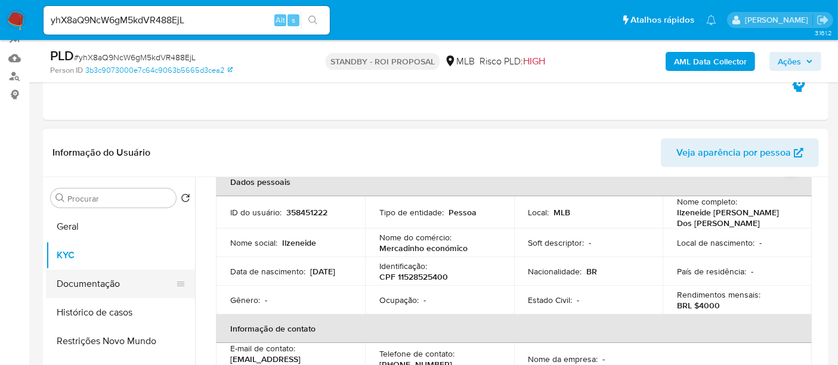
click at [88, 280] on button "Documentação" at bounding box center [116, 284] width 140 height 29
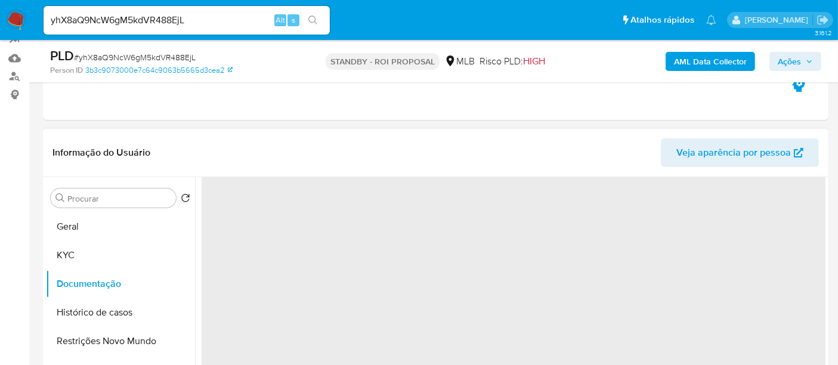
scroll to position [0, 0]
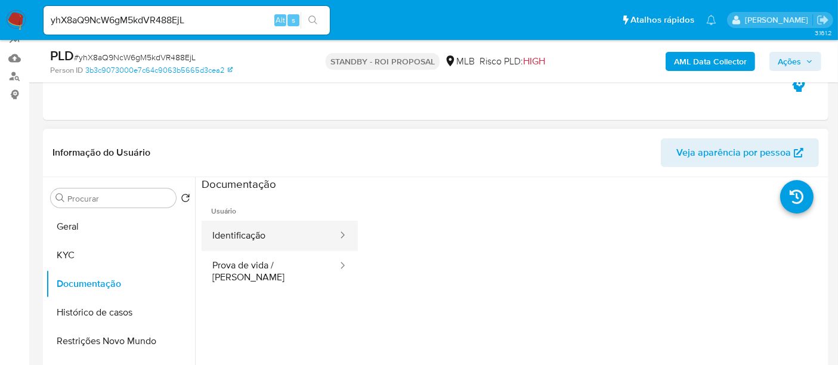
click at [242, 235] on button "Identificação" at bounding box center [270, 236] width 137 height 30
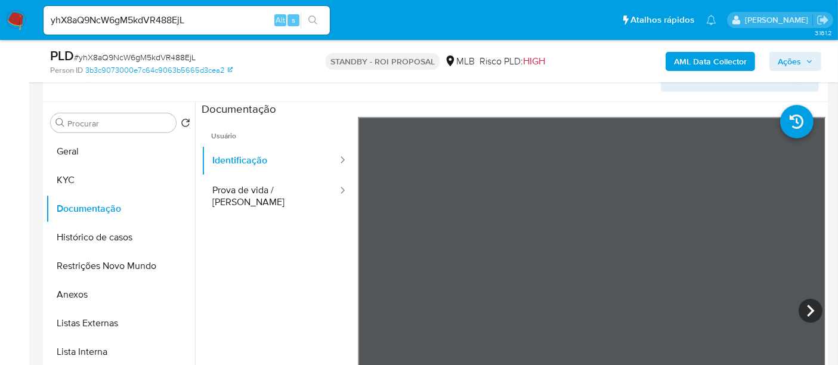
scroll to position [303, 0]
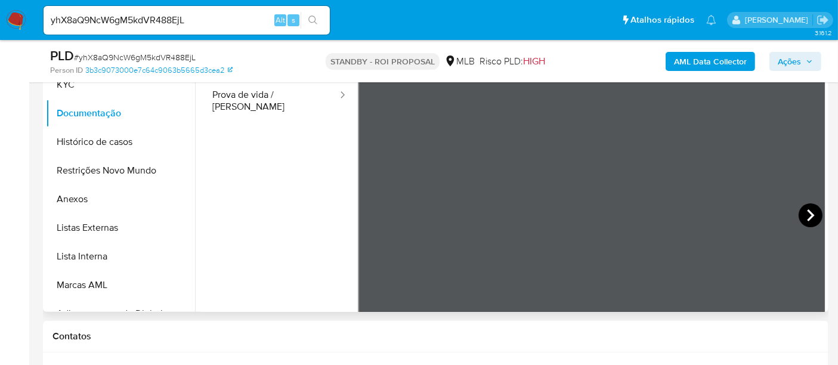
click at [809, 212] on icon at bounding box center [811, 215] width 24 height 24
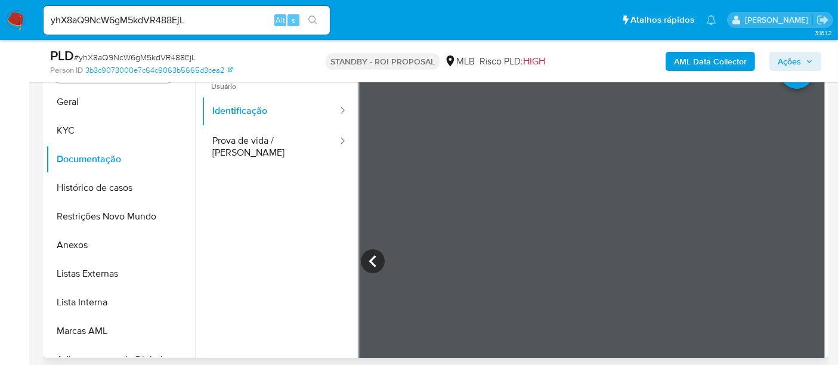
scroll to position [237, 0]
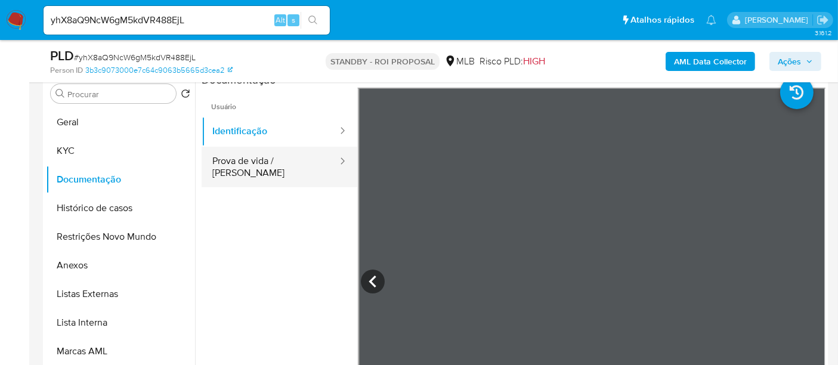
click at [262, 161] on button "Prova de vida / [PERSON_NAME]" at bounding box center [270, 167] width 137 height 41
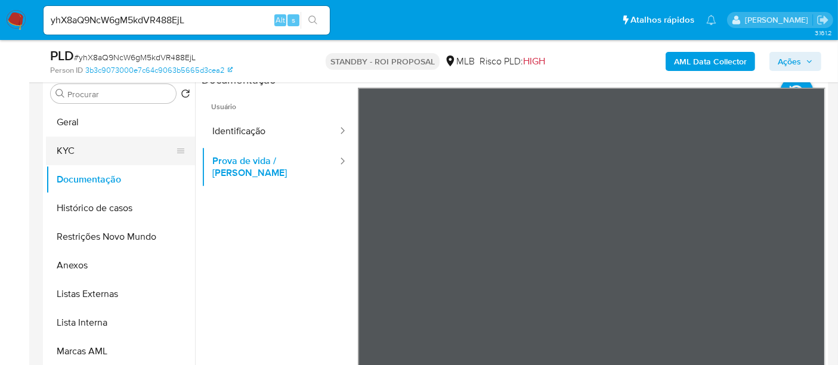
click at [72, 144] on button "KYC" at bounding box center [116, 151] width 140 height 29
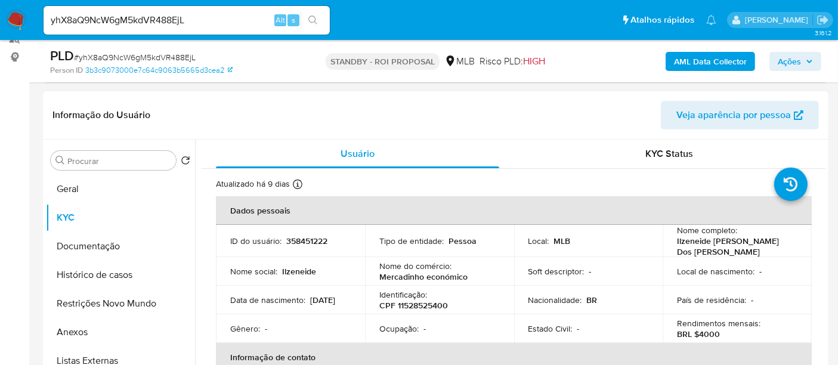
scroll to position [66, 0]
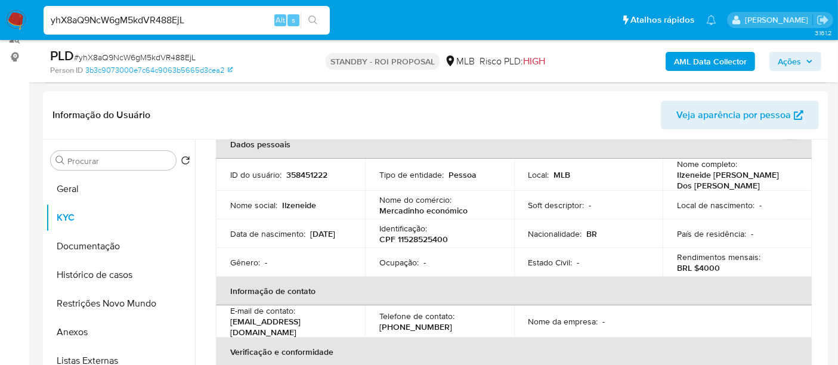
drag, startPoint x: 206, startPoint y: 23, endPoint x: 0, endPoint y: 23, distance: 205.7
click at [0, 23] on nav "Pausado Ver notificaciones yhX8aQ9NcW6gM5kdVR488EjL Alt s Atalhos rápidos Presi…" at bounding box center [419, 20] width 838 height 40
paste input "hS7OpwgTGVxmk1a6mQxk0vhZ"
type input "hS7OpwgTGVxmk1a6mQxk0vhZ"
click at [318, 13] on button "search-icon" at bounding box center [313, 20] width 24 height 17
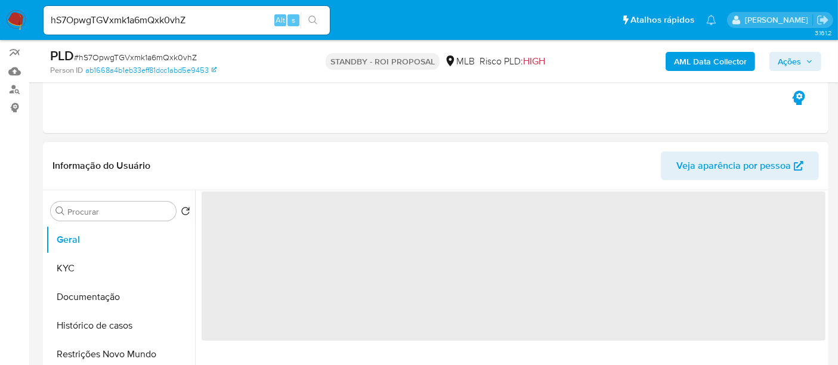
select select "10"
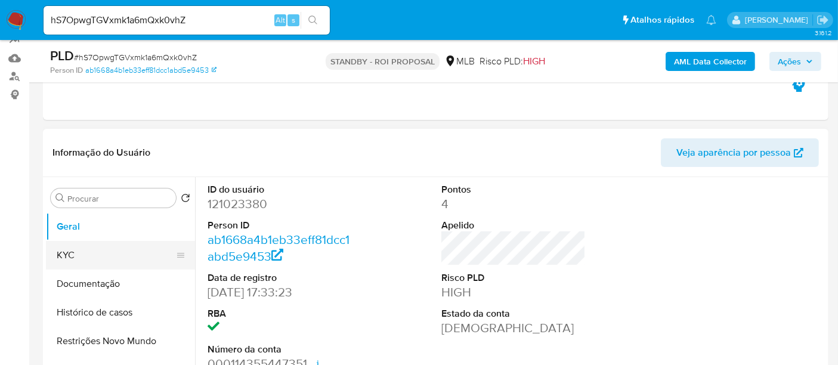
click at [72, 252] on button "KYC" at bounding box center [116, 255] width 140 height 29
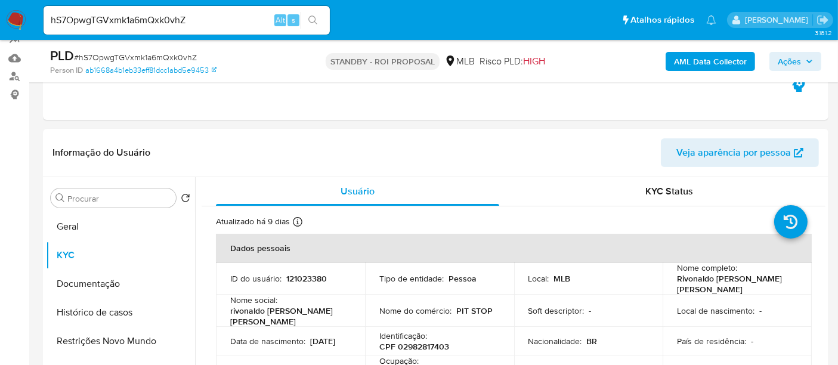
scroll to position [66, 0]
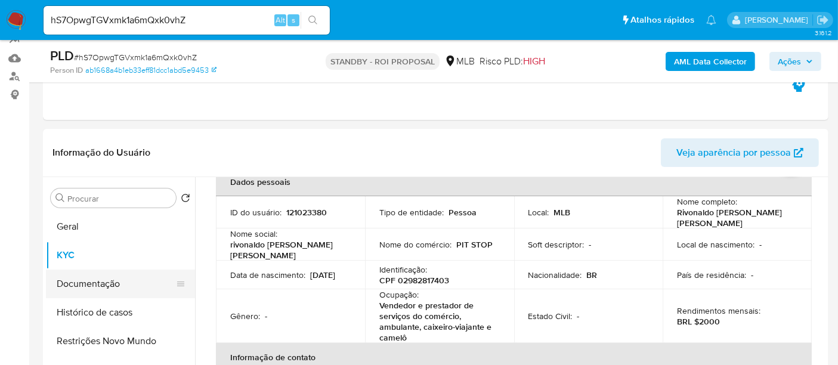
click at [107, 280] on button "Documentação" at bounding box center [116, 284] width 140 height 29
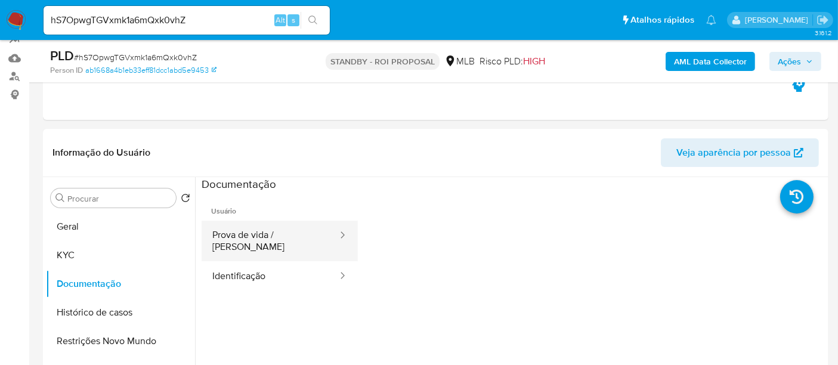
click at [264, 242] on button "Prova de vida / [PERSON_NAME]" at bounding box center [270, 241] width 137 height 41
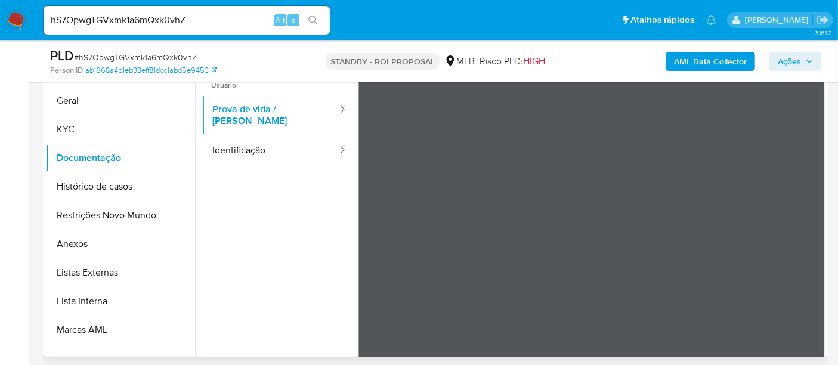
scroll to position [265, 0]
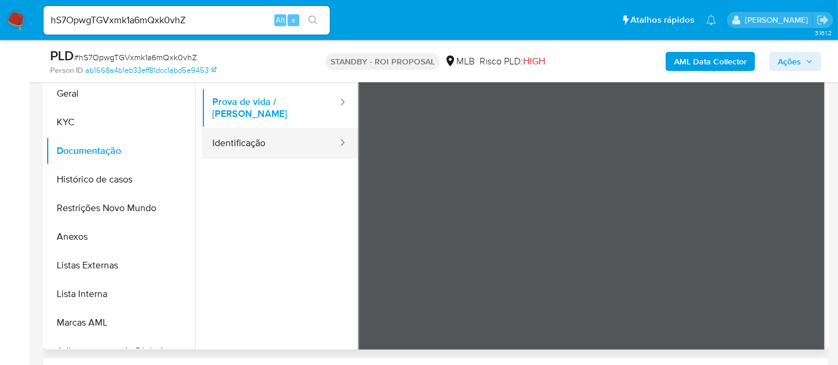
click at [240, 140] on button "Identificação" at bounding box center [270, 143] width 137 height 30
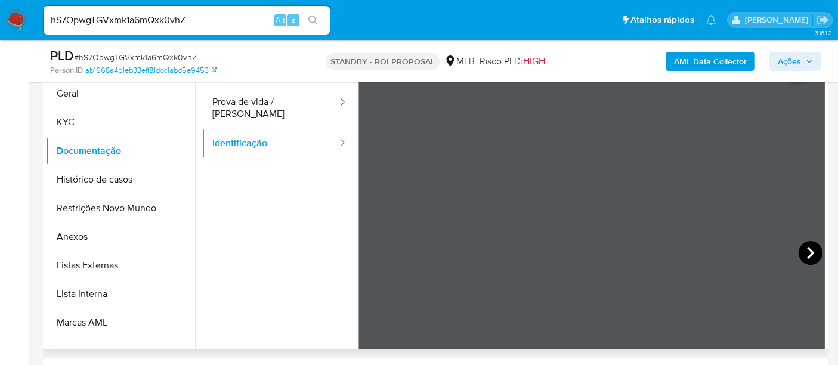
click at [787, 251] on div at bounding box center [592, 254] width 468 height 391
click at [802, 248] on icon at bounding box center [811, 253] width 24 height 24
click at [78, 94] on button "Geral" at bounding box center [116, 93] width 140 height 29
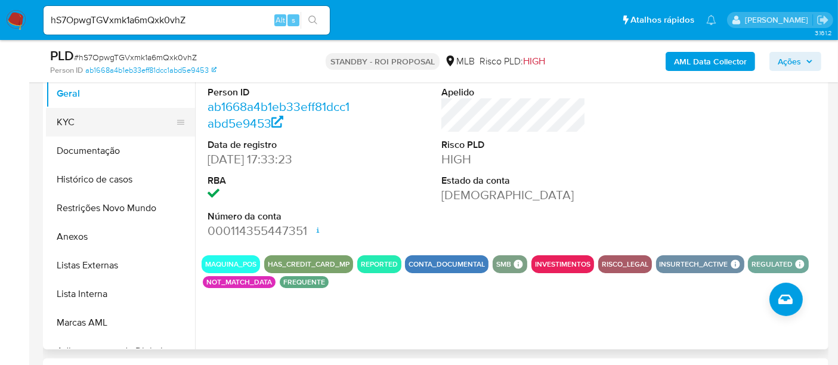
click at [70, 124] on button "KYC" at bounding box center [116, 122] width 140 height 29
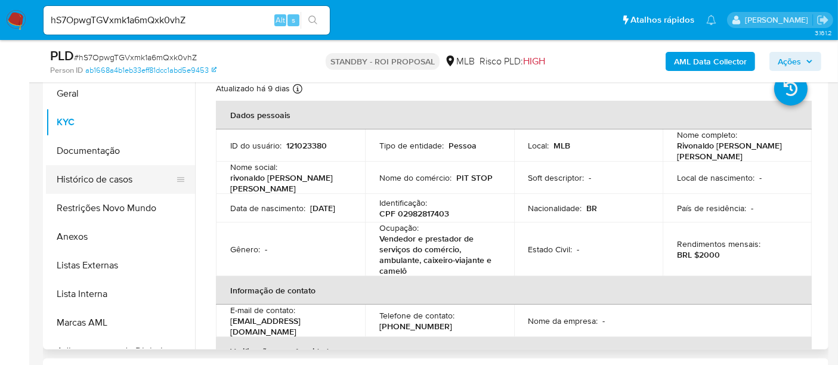
click at [89, 175] on button "Histórico de casos" at bounding box center [116, 179] width 140 height 29
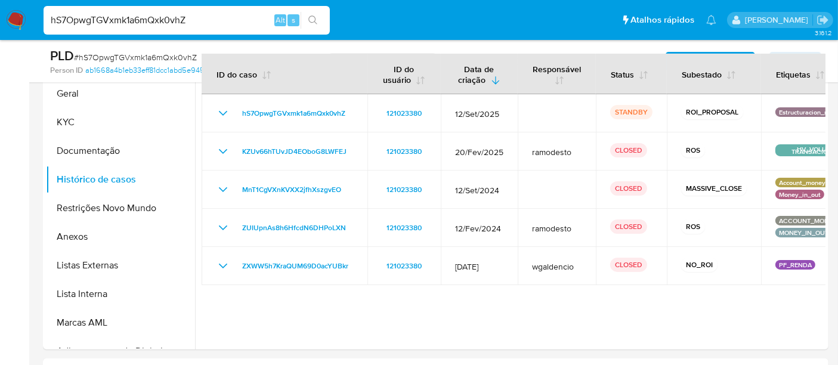
click at [0, 21] on nav "Pausado Ver notificaciones hS7OpwgTGVxmk1a6mQxk0vhZ Alt s Atalhos rápidos Presi…" at bounding box center [419, 20] width 838 height 40
paste input "TlTpOXy8iW9H2ZvSdltfXXwt"
type input "TlTpOXy8iW9H2ZvSdltfXXwt"
click at [309, 16] on icon "search-icon" at bounding box center [313, 21] width 10 height 10
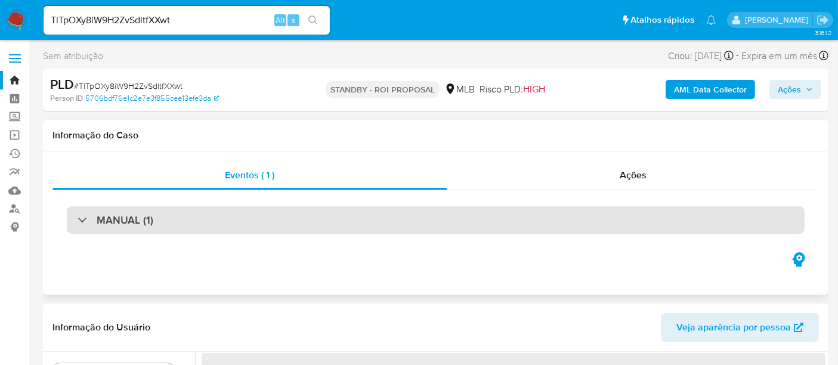
select select "10"
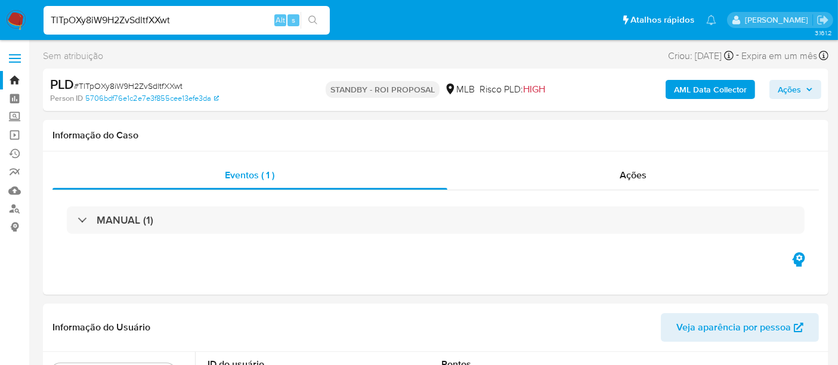
drag, startPoint x: 193, startPoint y: 17, endPoint x: 0, endPoint y: 33, distance: 193.3
click at [0, 33] on nav "Pausado Ver notificaciones TlTpOXy8iW9H2ZvSdltfXXwt Alt s Atalhos rápidos Presi…" at bounding box center [419, 20] width 838 height 40
click at [311, 17] on icon "search-icon" at bounding box center [313, 21] width 10 height 10
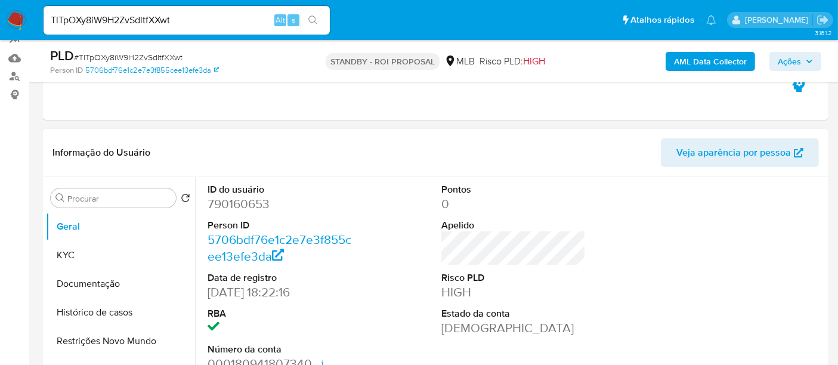
scroll to position [199, 0]
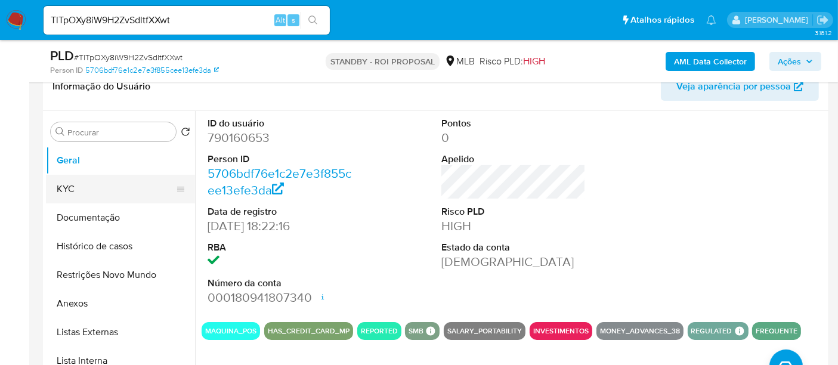
click at [63, 188] on button "KYC" at bounding box center [116, 189] width 140 height 29
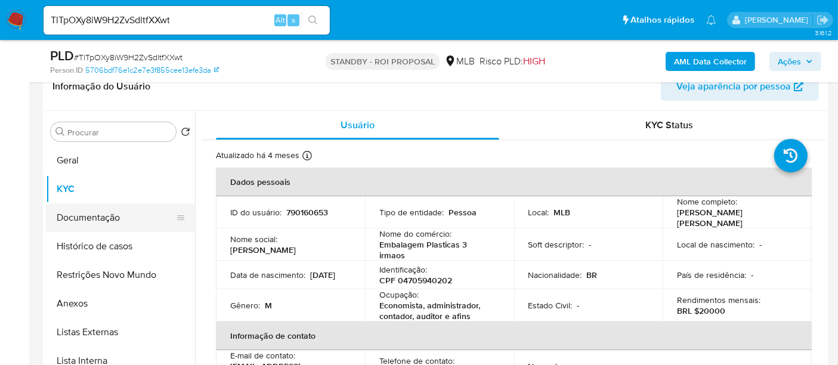
drag, startPoint x: 82, startPoint y: 217, endPoint x: 167, endPoint y: 218, distance: 84.7
click at [82, 216] on button "Documentação" at bounding box center [116, 217] width 140 height 29
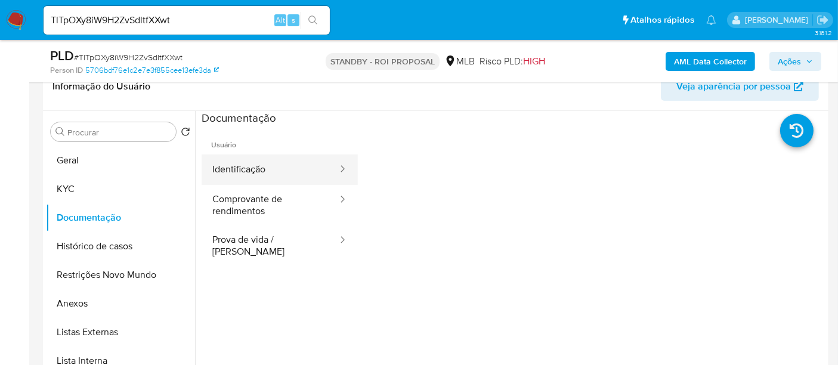
click at [262, 168] on button "Identificação" at bounding box center [270, 169] width 137 height 30
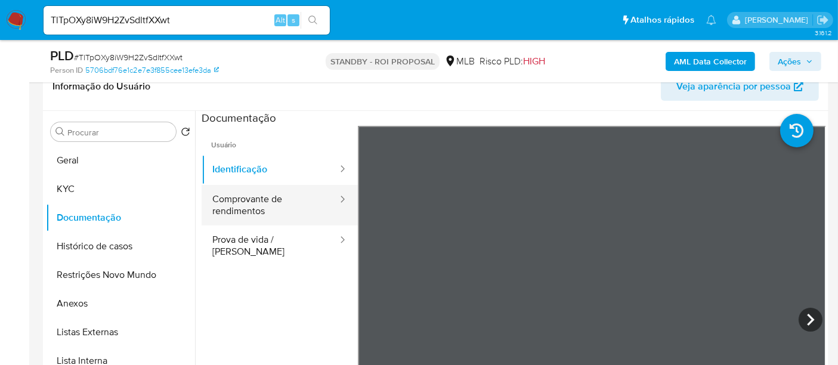
click at [221, 214] on button "Comprovante de rendimentos" at bounding box center [270, 205] width 137 height 41
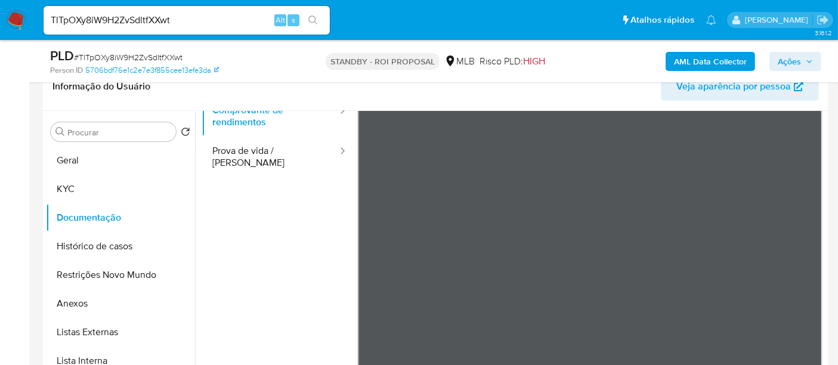
scroll to position [104, 0]
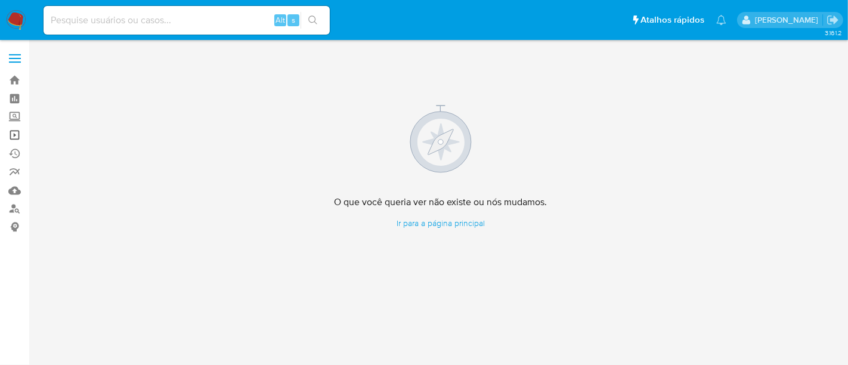
click at [12, 132] on link "Operações em massa" at bounding box center [71, 135] width 142 height 18
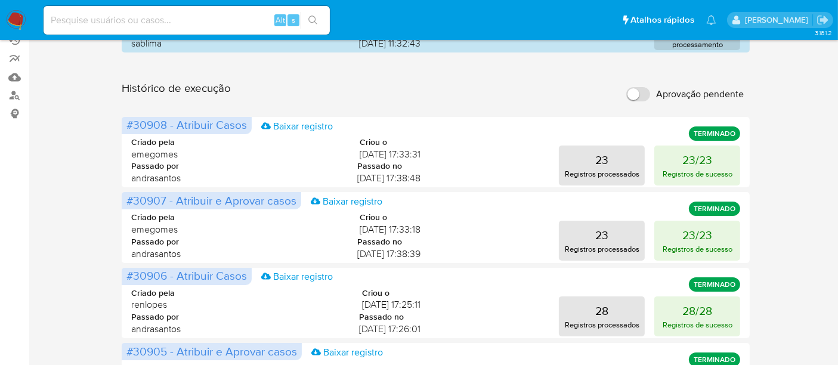
scroll to position [66, 0]
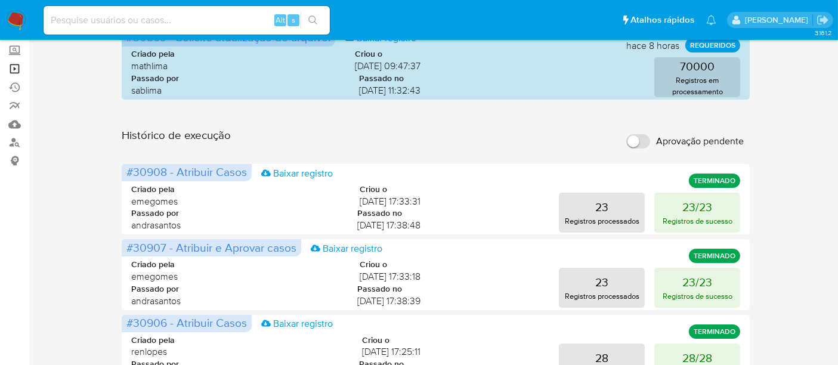
click at [10, 67] on link "Operações em massa" at bounding box center [71, 69] width 142 height 18
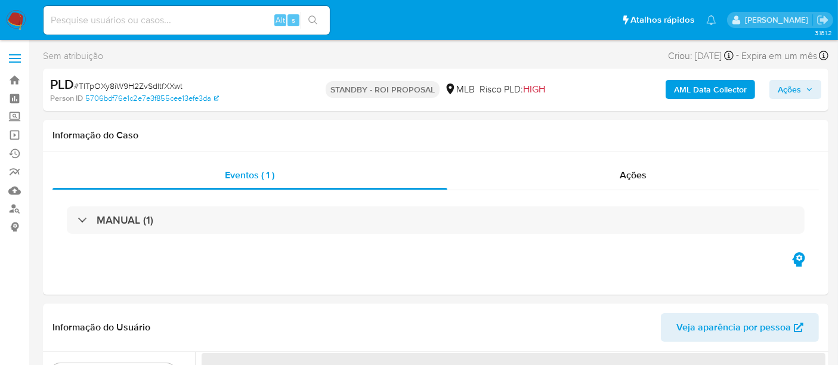
select select "10"
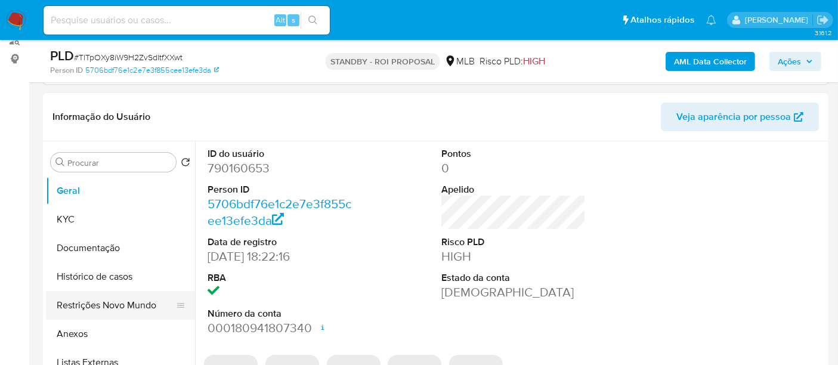
scroll to position [199, 0]
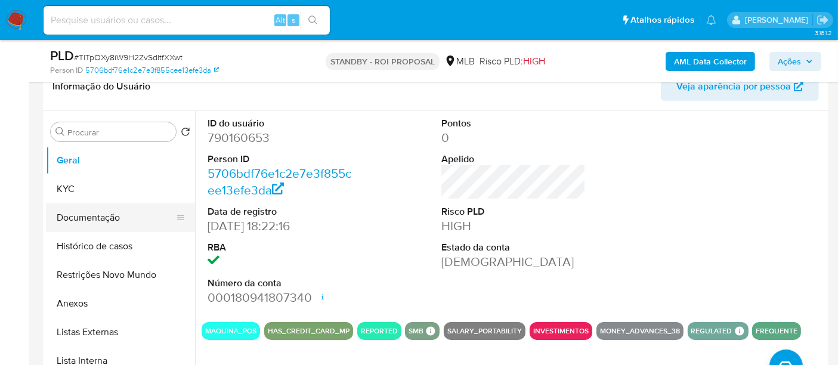
click at [99, 208] on button "Documentação" at bounding box center [116, 217] width 140 height 29
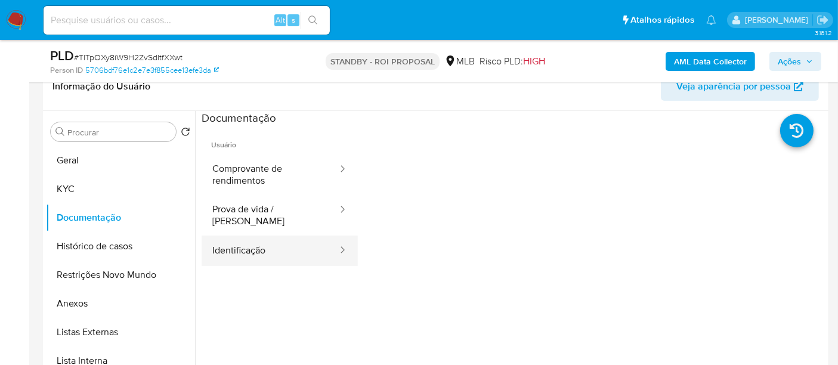
click at [239, 239] on button "Identificação" at bounding box center [270, 251] width 137 height 30
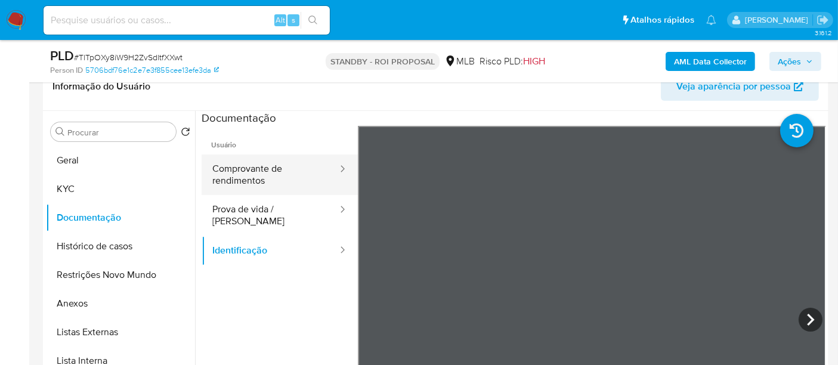
click at [233, 178] on button "Comprovante de rendimentos" at bounding box center [270, 174] width 137 height 41
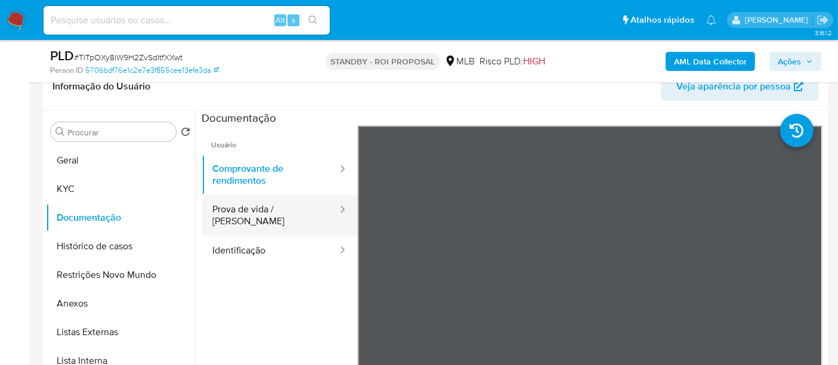
click at [249, 212] on button "Prova de vida / [PERSON_NAME]" at bounding box center [270, 215] width 137 height 41
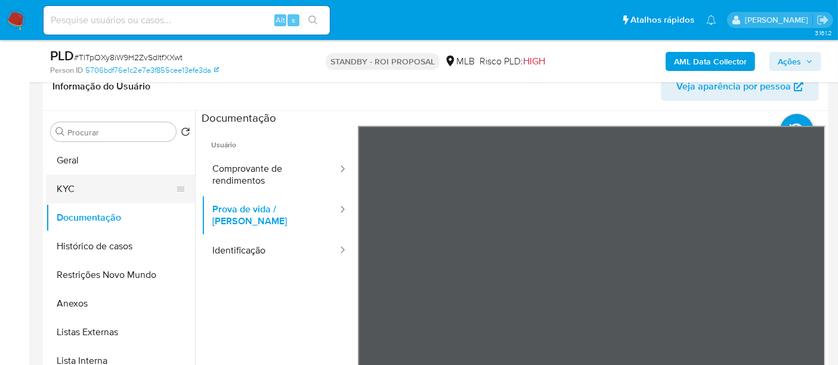
click at [68, 190] on button "KYC" at bounding box center [116, 189] width 140 height 29
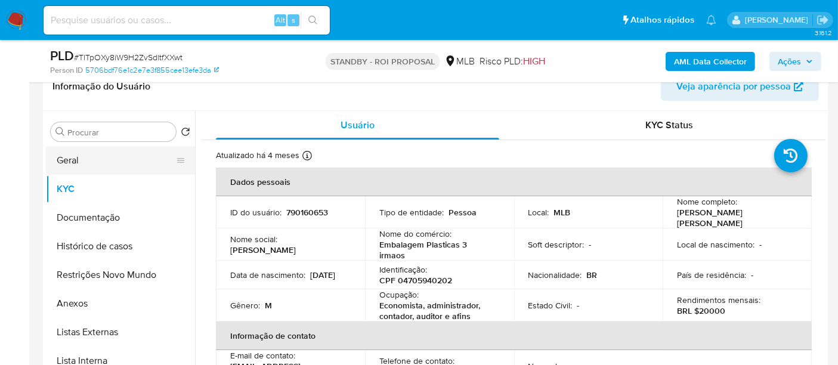
click at [54, 159] on button "Geral" at bounding box center [116, 160] width 140 height 29
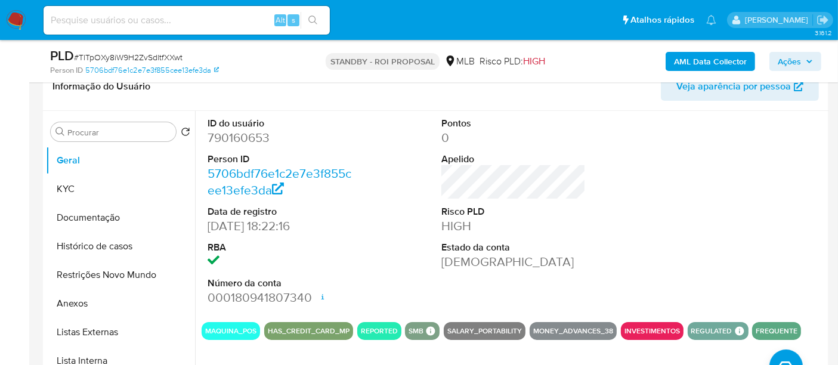
click at [167, 25] on input at bounding box center [187, 21] width 286 height 16
paste input "WLtjcMAcTfDW5wZRVuqCTwMi"
type input "WLtjcMAcTfDW5wZRVuqCTwMi"
click at [310, 17] on icon "search-icon" at bounding box center [313, 21] width 10 height 10
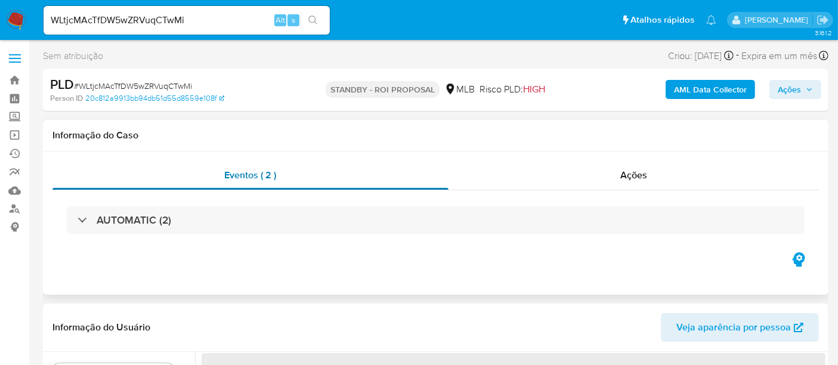
select select "10"
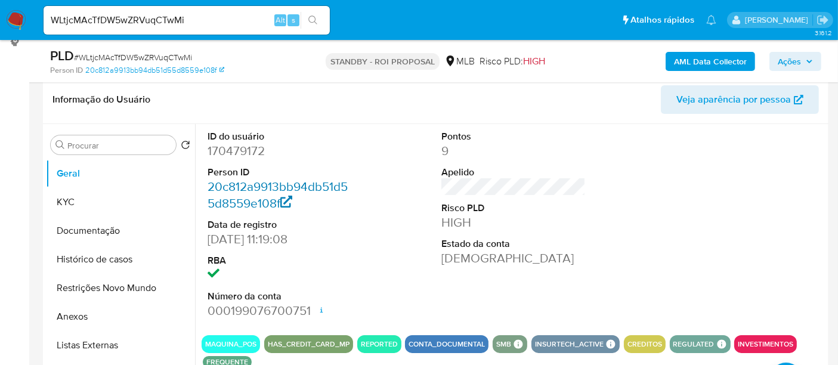
scroll to position [199, 0]
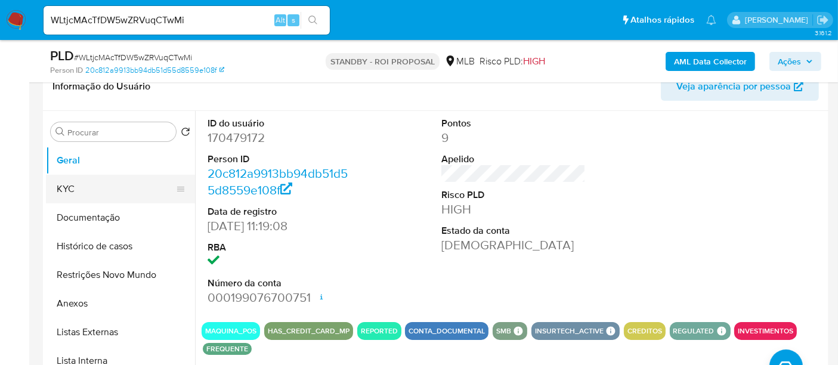
click at [67, 186] on button "KYC" at bounding box center [116, 189] width 140 height 29
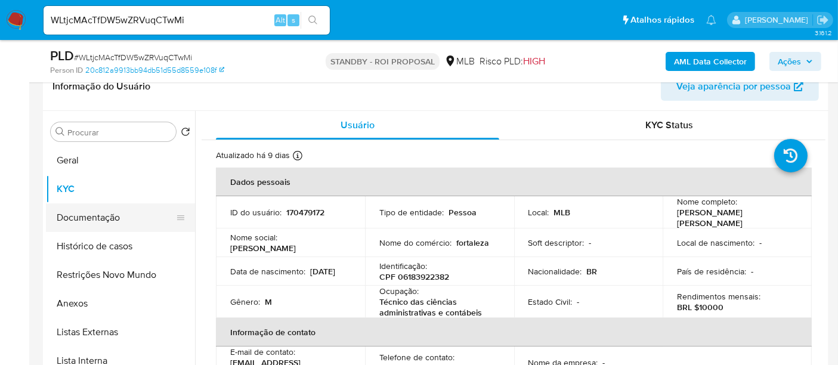
click at [94, 210] on button "Documentação" at bounding box center [116, 217] width 140 height 29
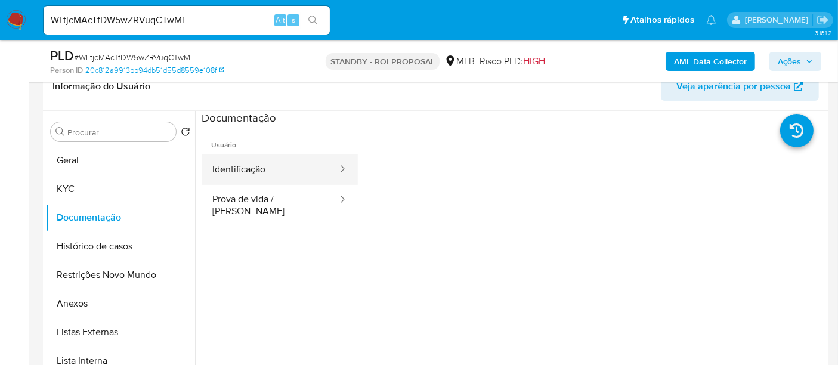
click at [277, 168] on button "Identificação" at bounding box center [270, 169] width 137 height 30
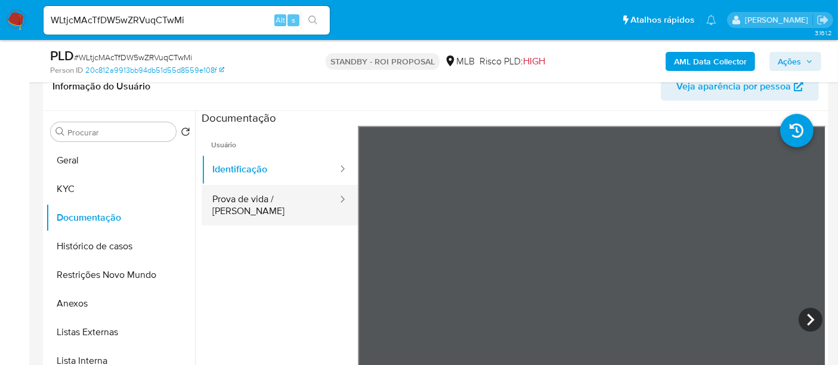
click at [278, 198] on button "Prova de vida / [PERSON_NAME]" at bounding box center [270, 205] width 137 height 41
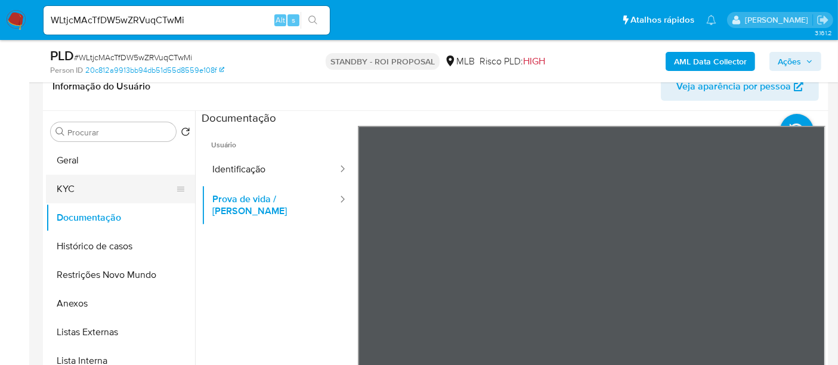
click at [52, 179] on button "KYC" at bounding box center [116, 189] width 140 height 29
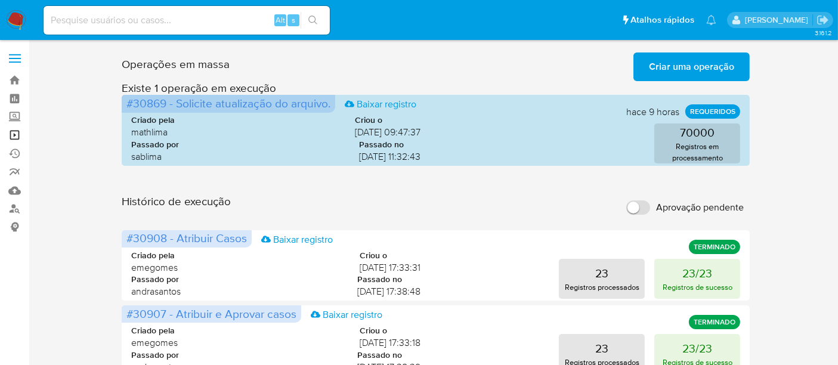
click at [8, 134] on link "Operações em massa" at bounding box center [71, 135] width 142 height 18
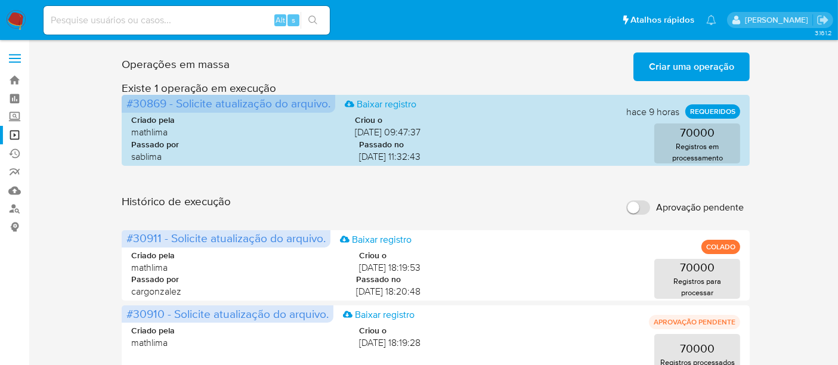
click at [699, 63] on span "Criar uma operação" at bounding box center [691, 67] width 85 height 26
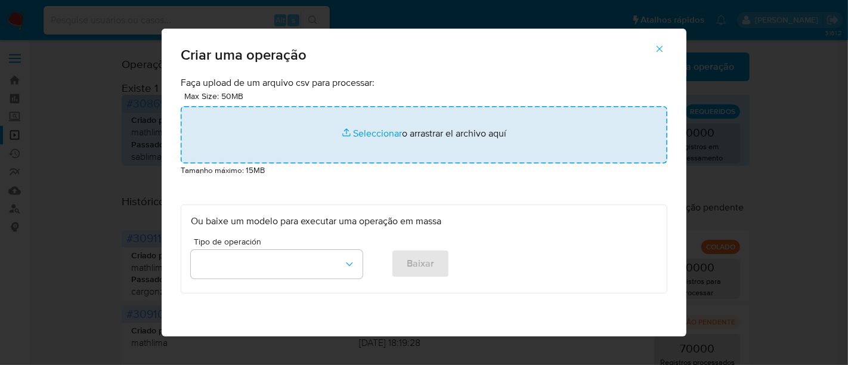
click at [372, 128] on input "file" at bounding box center [424, 134] width 487 height 57
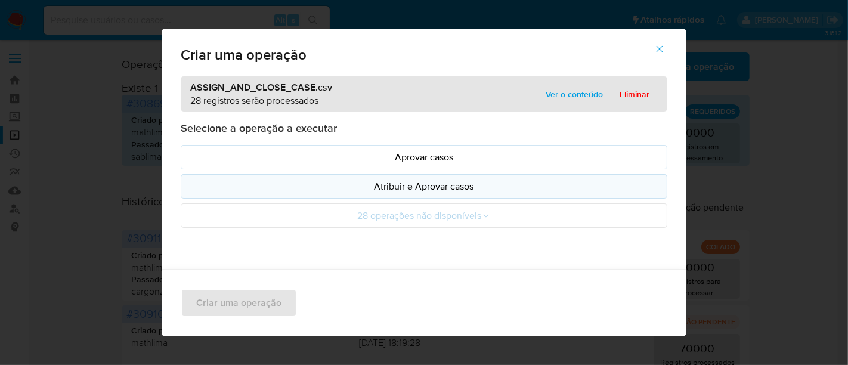
click at [422, 185] on p "Atribuir e Aprovar casos" at bounding box center [424, 186] width 466 height 14
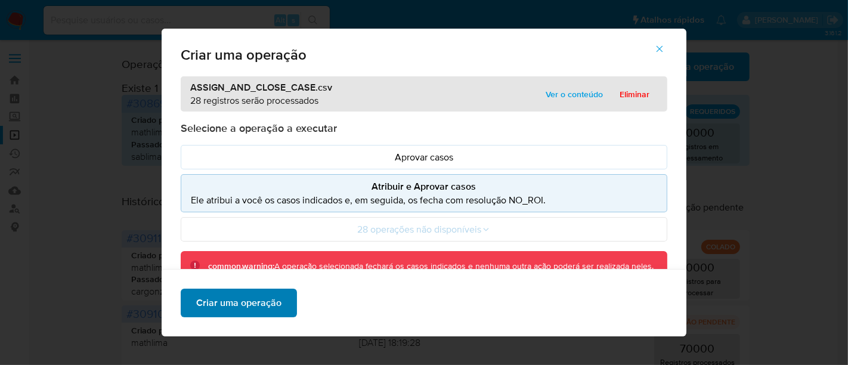
click at [227, 305] on span "Criar uma operação" at bounding box center [238, 303] width 85 height 26
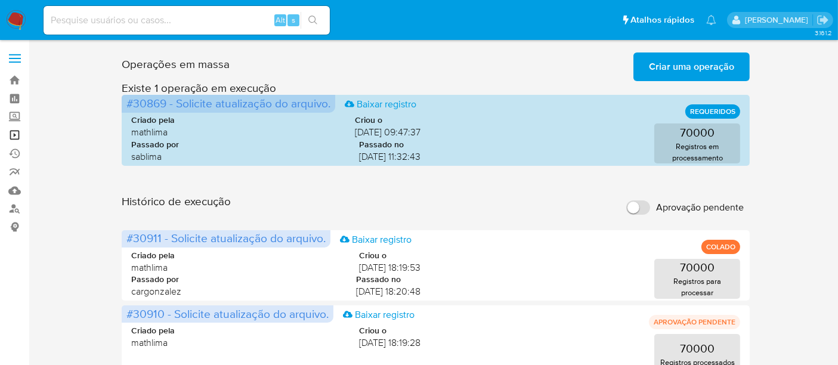
click at [13, 137] on link "Operações em massa" at bounding box center [71, 135] width 142 height 18
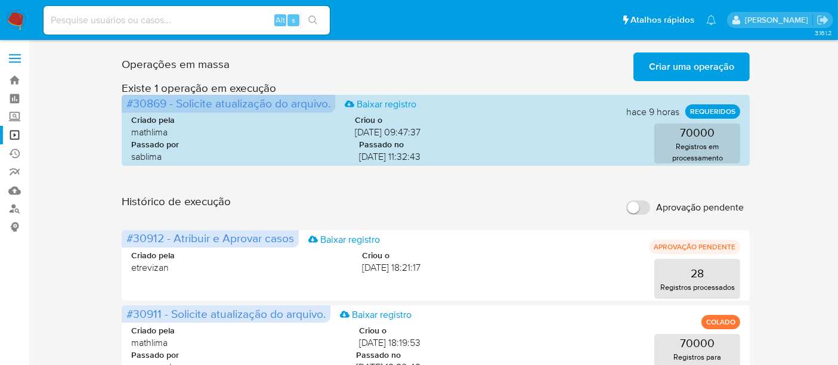
click at [697, 60] on span "Criar uma operação" at bounding box center [691, 67] width 85 height 26
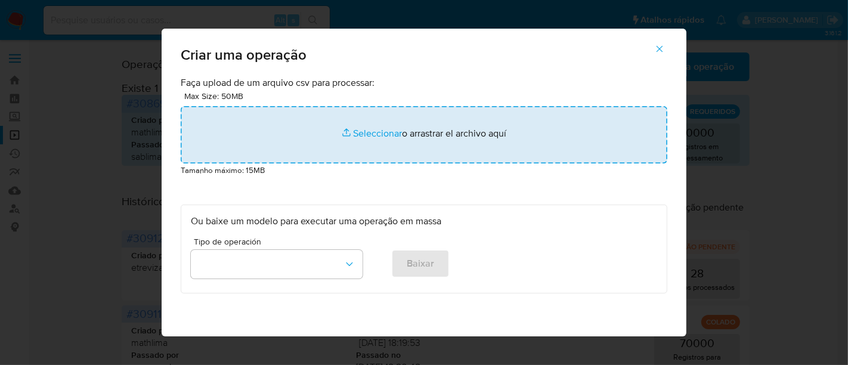
click at [362, 131] on input "file" at bounding box center [424, 134] width 487 height 57
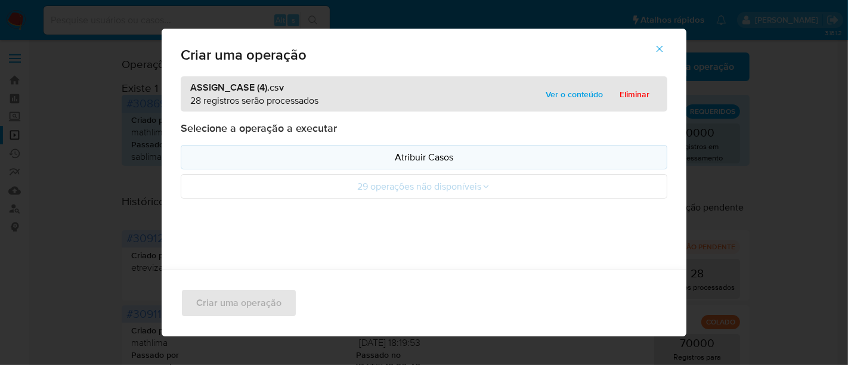
click at [410, 154] on p "Atribuir Casos" at bounding box center [424, 157] width 466 height 14
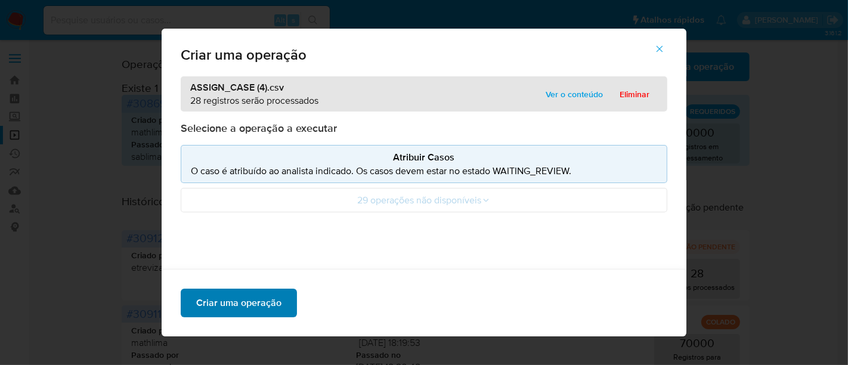
click at [252, 305] on span "Criar uma operação" at bounding box center [238, 303] width 85 height 26
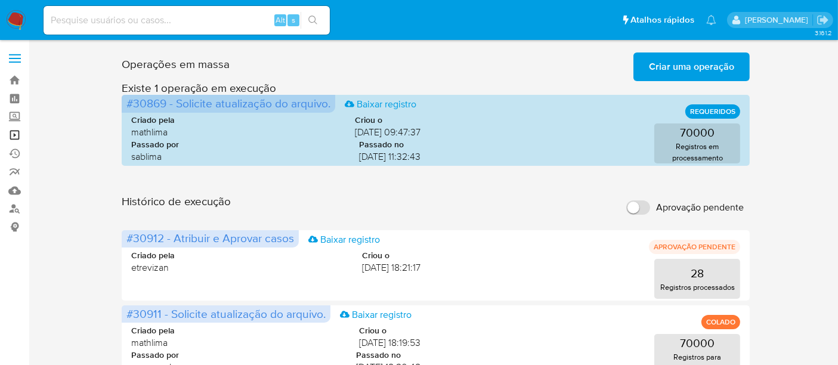
click at [15, 131] on link "Operações em massa" at bounding box center [71, 135] width 142 height 18
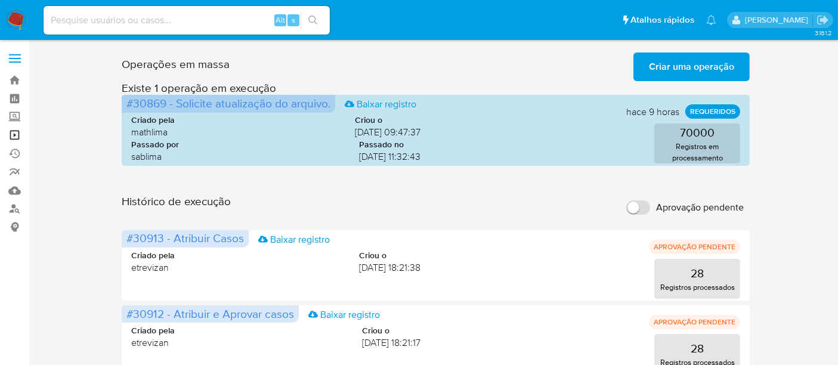
click at [16, 135] on link "Operações em massa" at bounding box center [71, 135] width 142 height 18
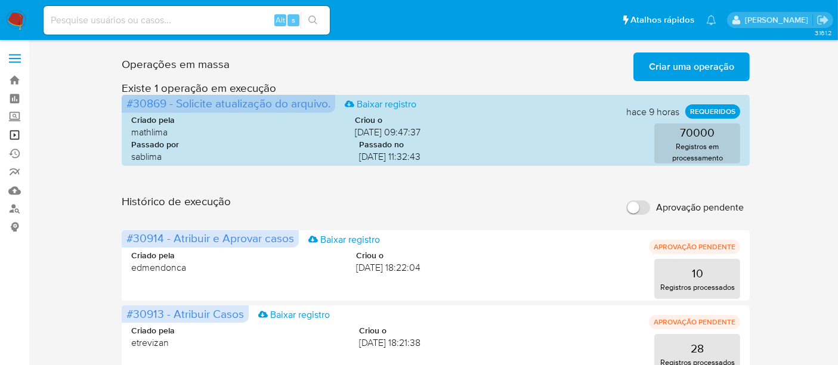
click at [13, 132] on link "Operações em massa" at bounding box center [71, 135] width 142 height 18
click at [12, 135] on link "Operações em massa" at bounding box center [71, 135] width 142 height 18
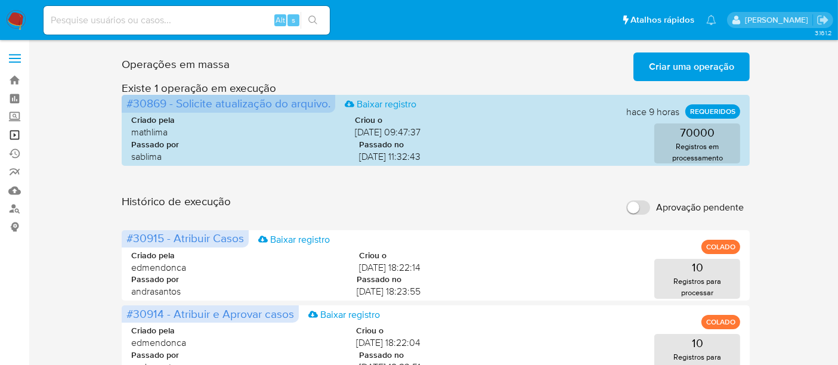
click at [18, 130] on link "Operações em massa" at bounding box center [71, 135] width 142 height 18
click at [14, 127] on link "Operações em massa" at bounding box center [71, 135] width 142 height 18
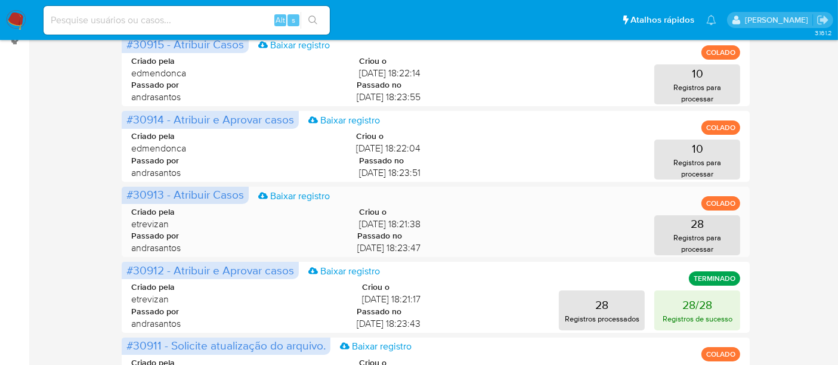
scroll to position [199, 0]
